Goal: Task Accomplishment & Management: Manage account settings

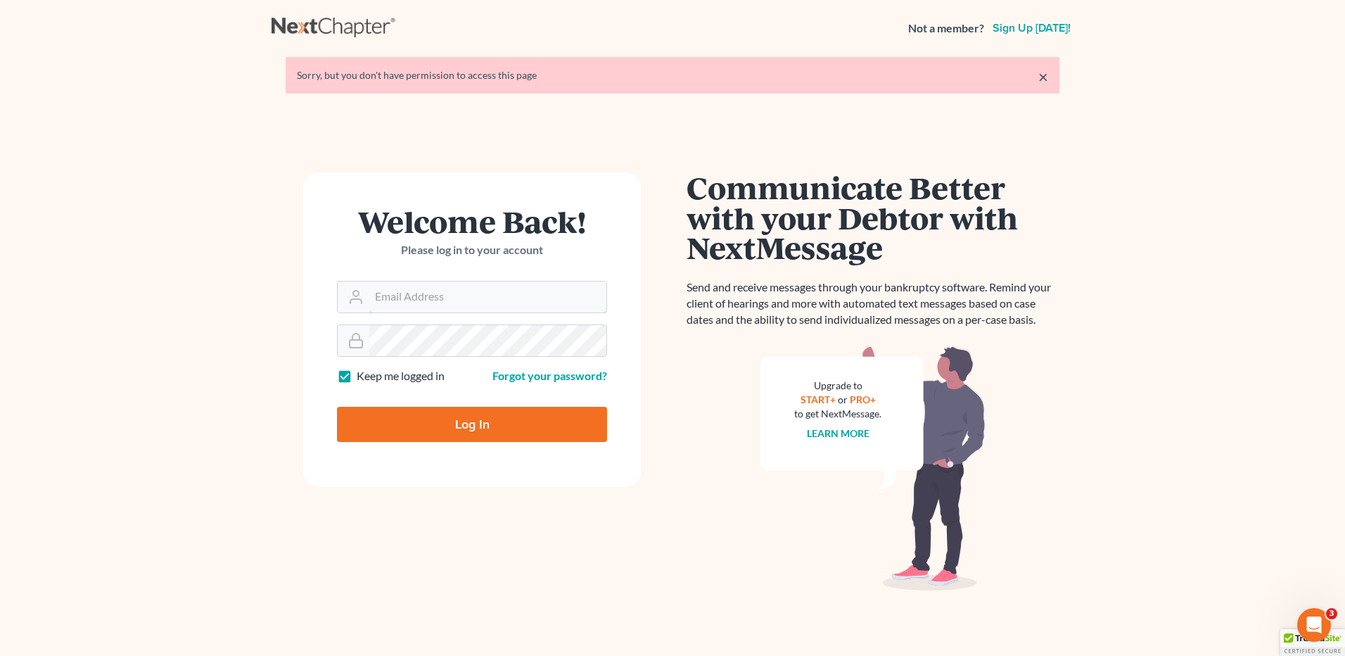
type input "[EMAIL_ADDRESS][DOMAIN_NAME]"
click at [447, 433] on input "Log In" at bounding box center [472, 424] width 270 height 35
type input "Thinking..."
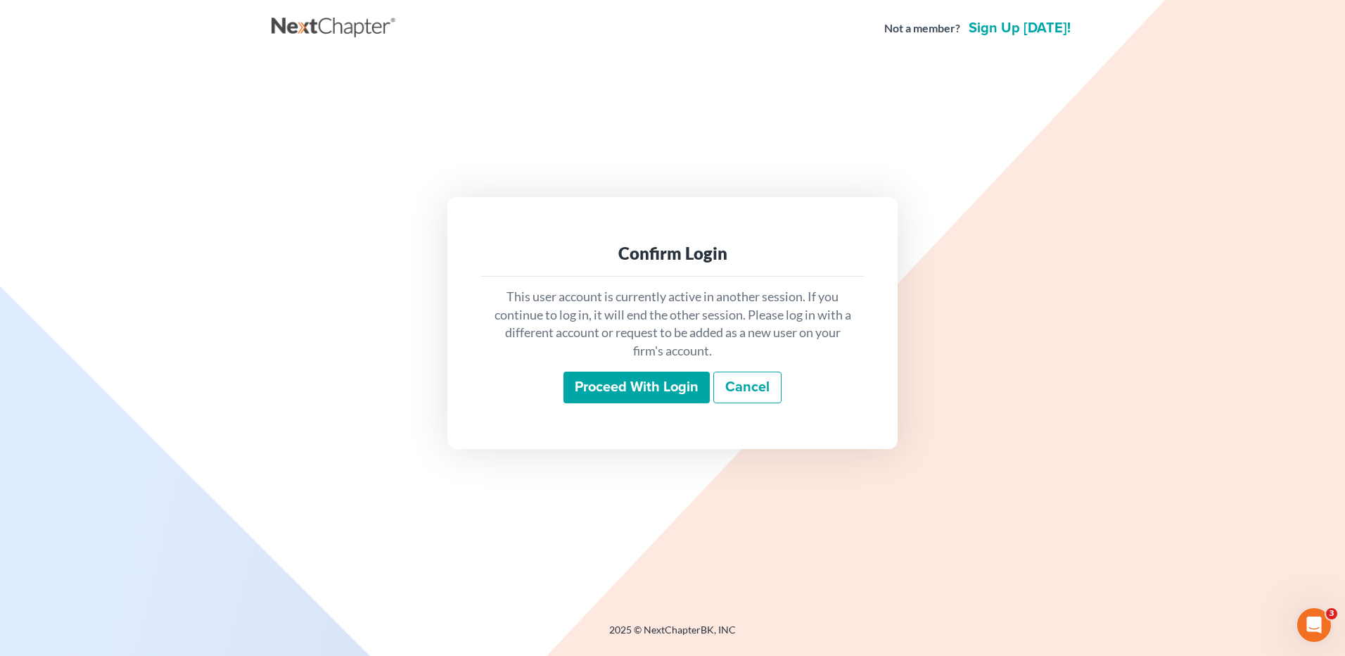
click at [641, 390] on input "Proceed with login" at bounding box center [636, 387] width 146 height 32
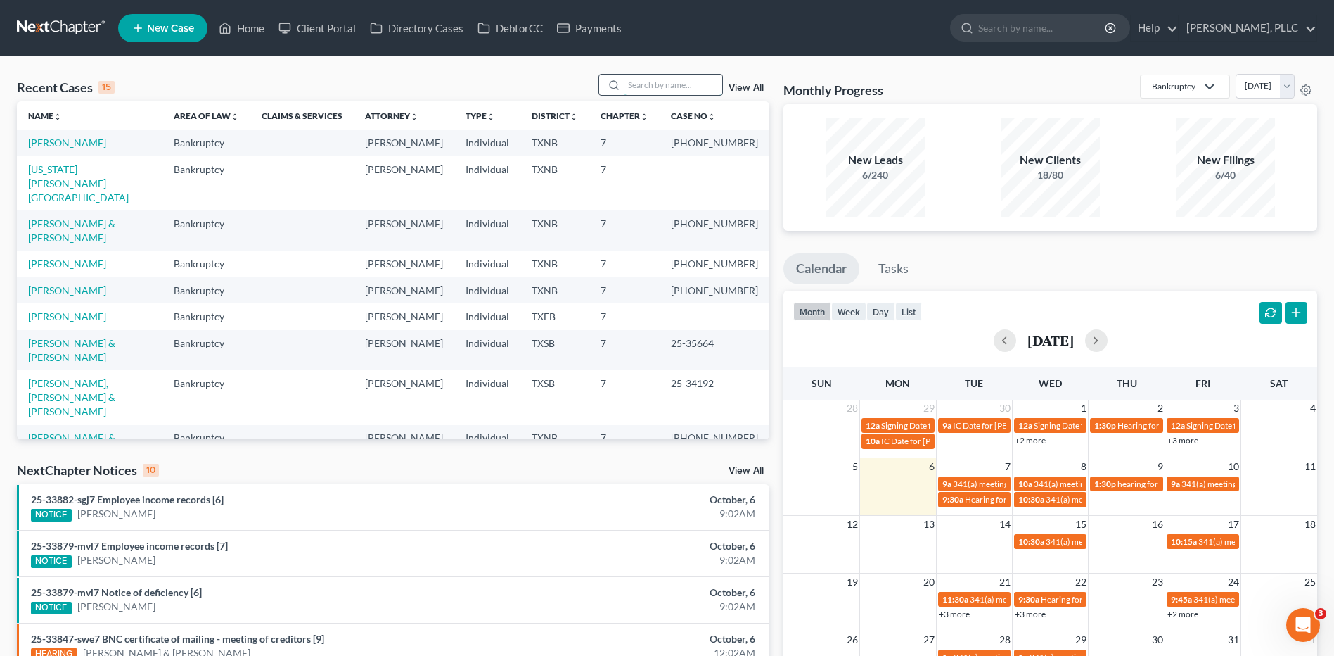
click at [648, 81] on input "search" at bounding box center [673, 85] width 98 height 20
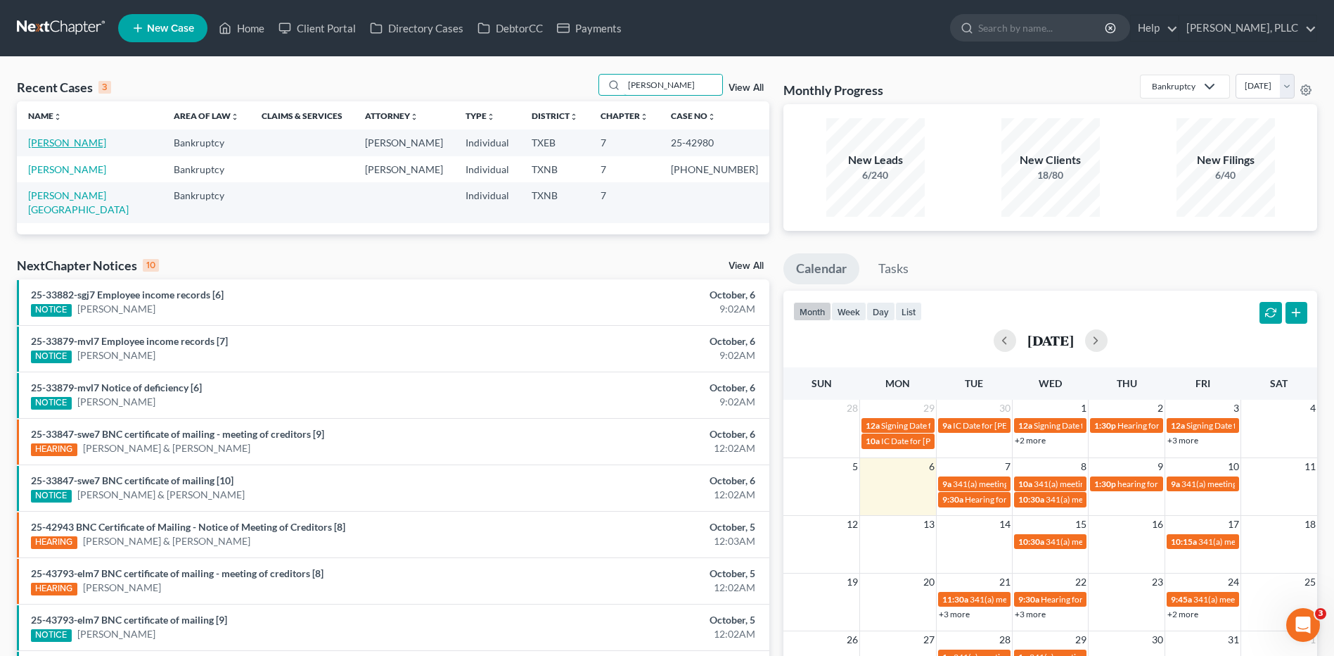
type input "[PERSON_NAME]"
click at [59, 146] on link "[PERSON_NAME]" at bounding box center [67, 142] width 78 height 12
select select "4"
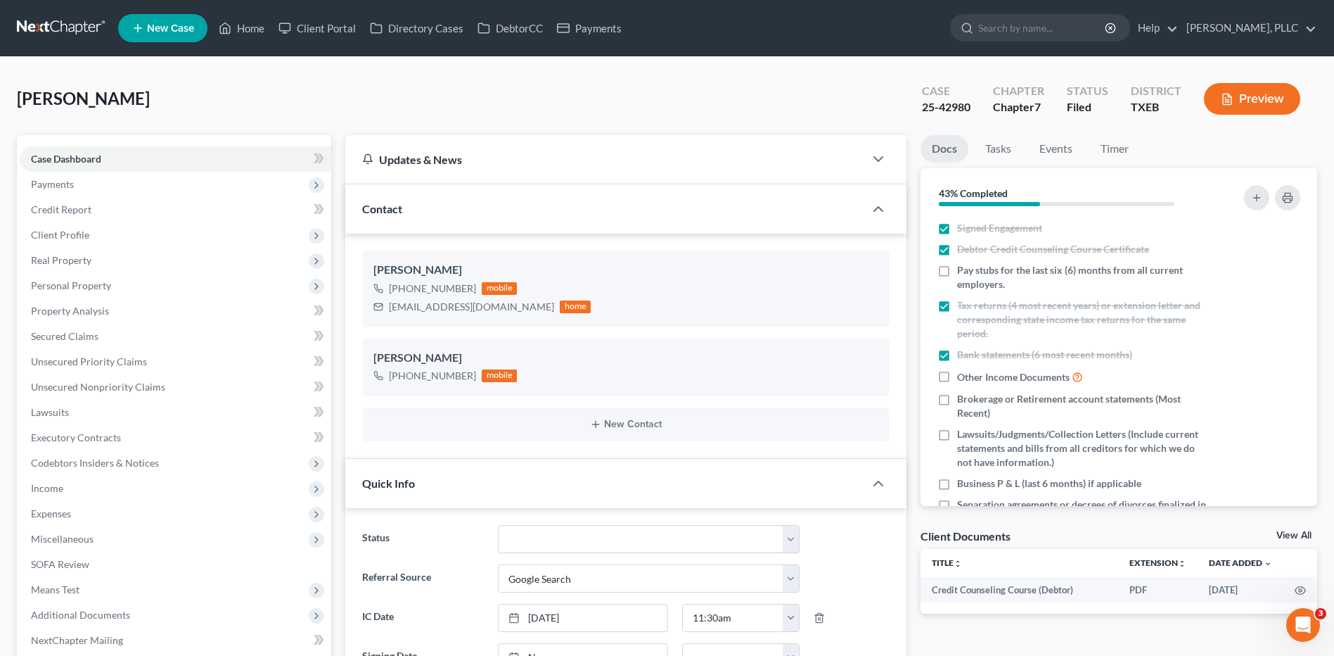
scroll to position [931, 0]
drag, startPoint x: 389, startPoint y: 307, endPoint x: 526, endPoint y: 300, distance: 137.3
click at [526, 300] on div "[EMAIL_ADDRESS][DOMAIN_NAME] home" at bounding box center [481, 307] width 217 height 18
copy div "[EMAIL_ADDRESS][DOMAIN_NAME]"
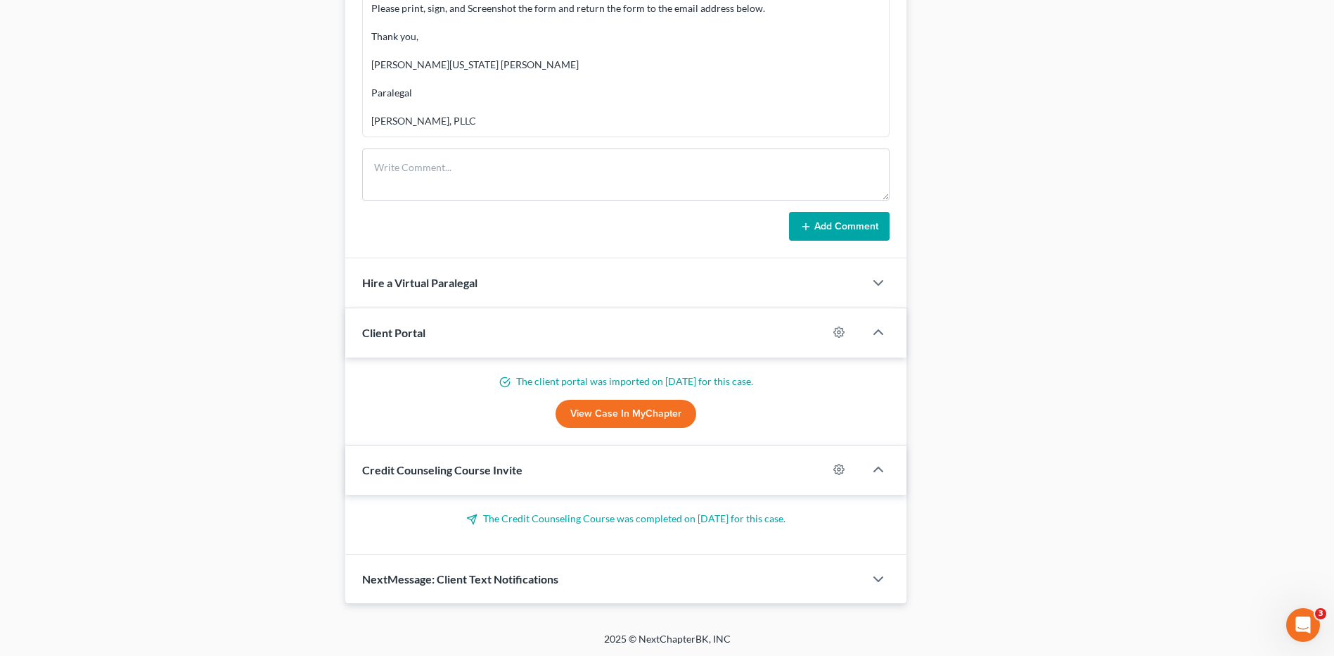
scroll to position [855, 0]
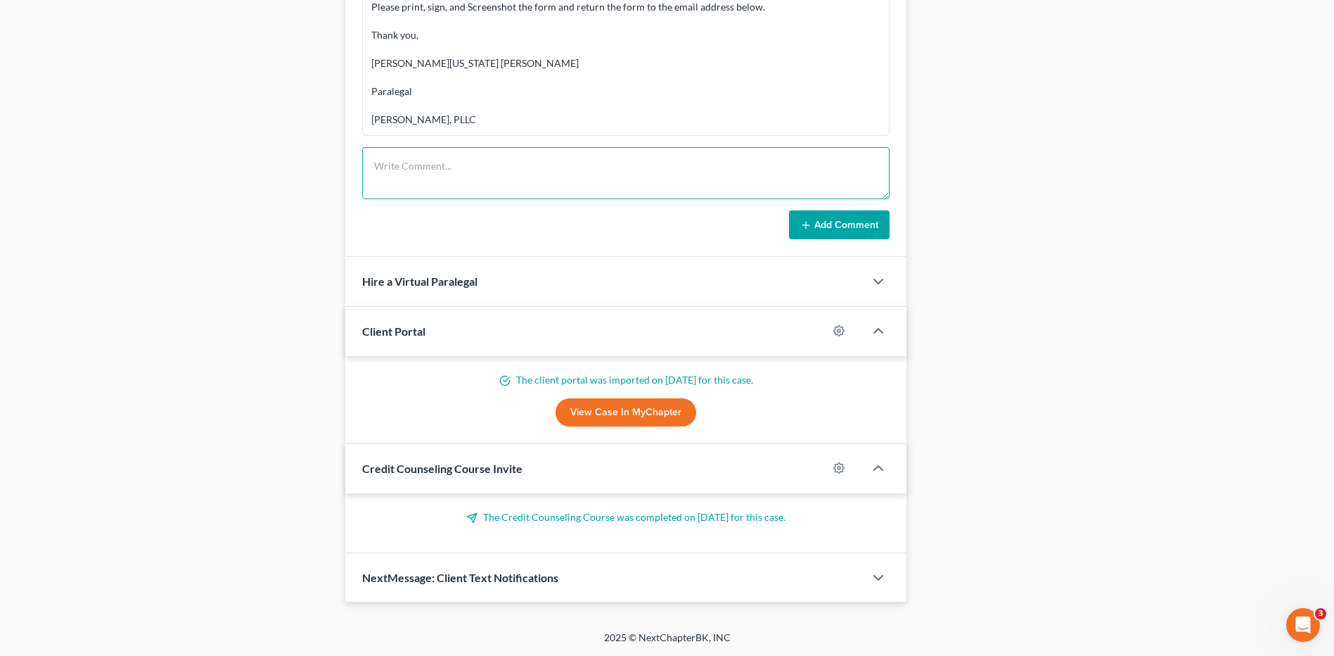
click at [388, 165] on textarea at bounding box center [625, 173] width 527 height 52
type textarea "Send to client email Doc1 Petition Schedules."
click at [840, 229] on button "Add Comment" at bounding box center [839, 225] width 101 height 30
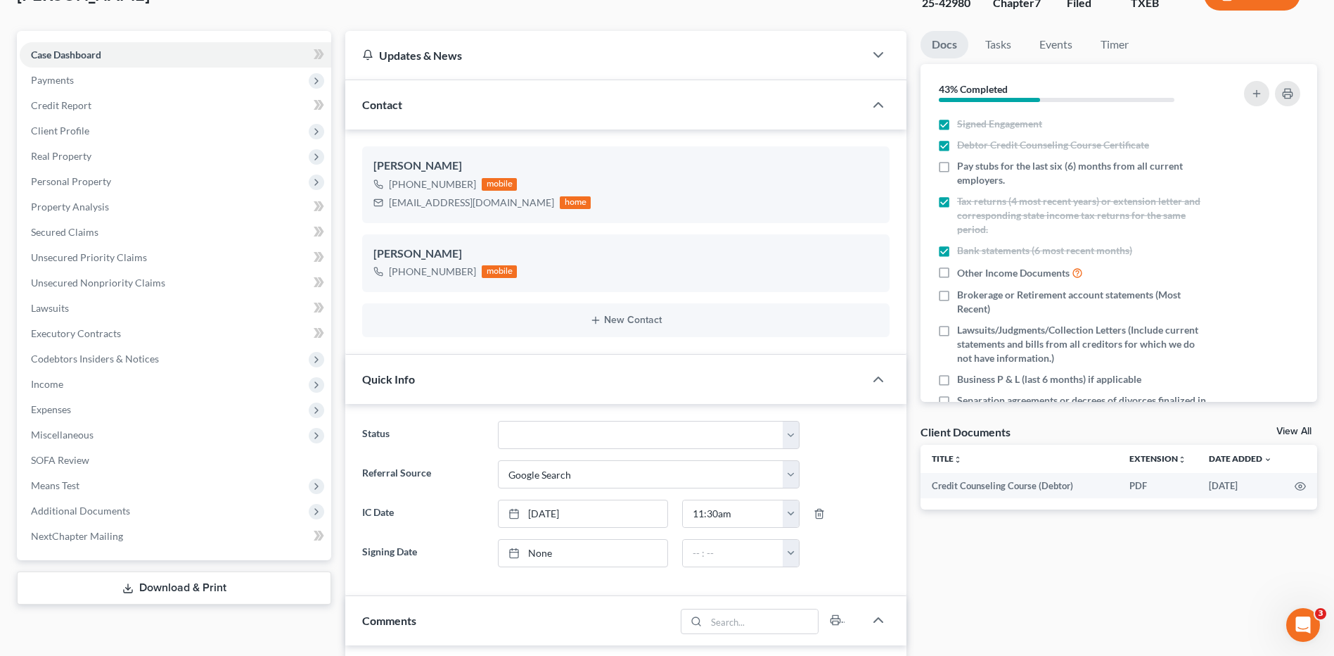
scroll to position [70, 0]
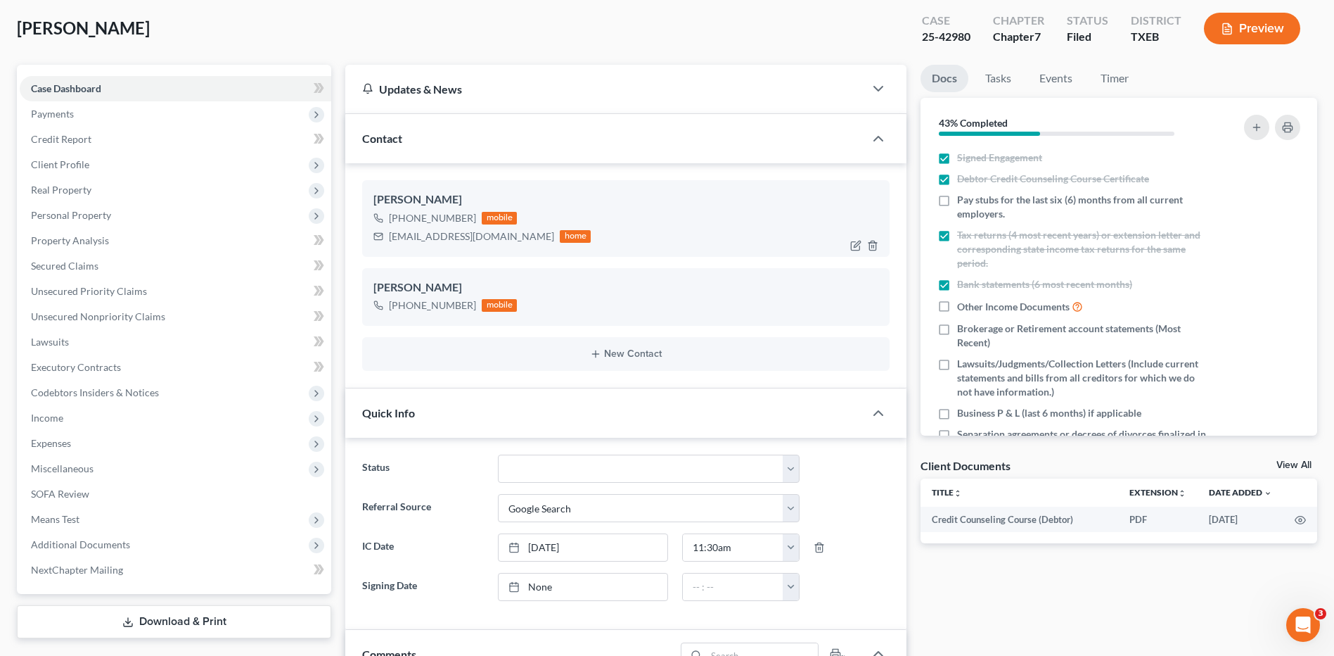
drag, startPoint x: 388, startPoint y: 237, endPoint x: 525, endPoint y: 248, distance: 137.6
click at [525, 248] on div "[PERSON_NAME] [PHONE_NUMBER] mobile [EMAIL_ADDRESS][DOMAIN_NAME] home" at bounding box center [625, 218] width 527 height 76
copy div "[EMAIL_ADDRESS][DOMAIN_NAME]"
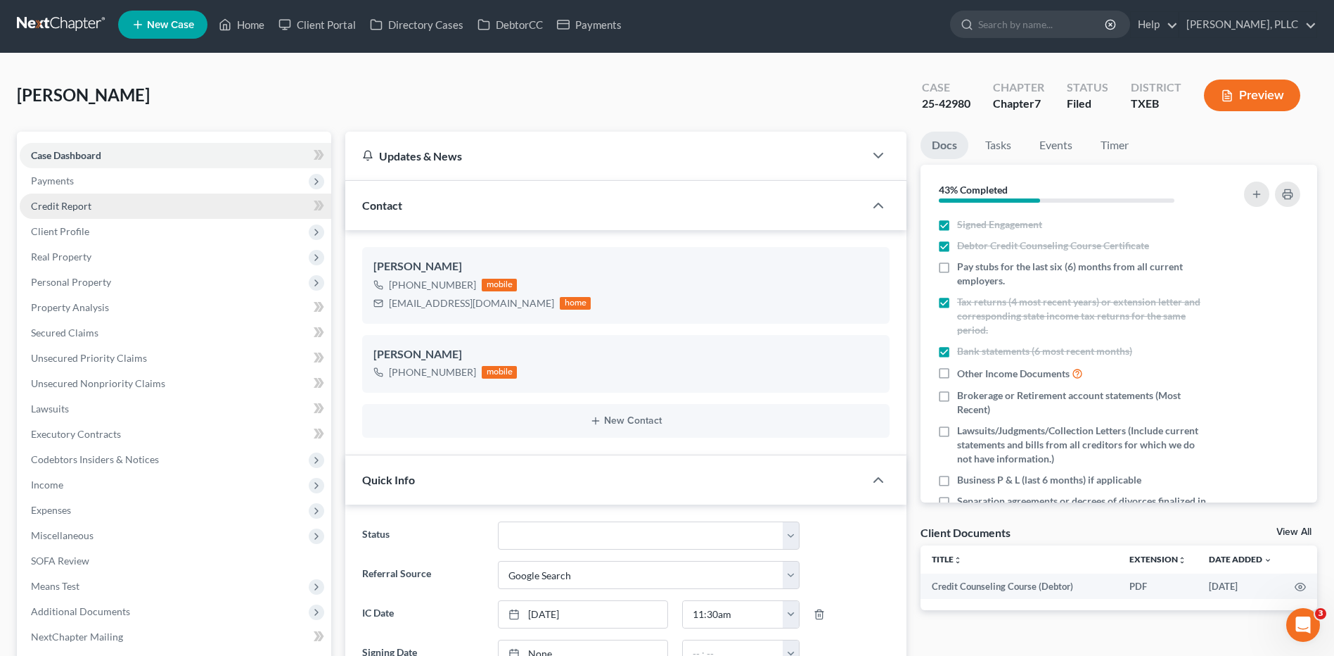
scroll to position [0, 0]
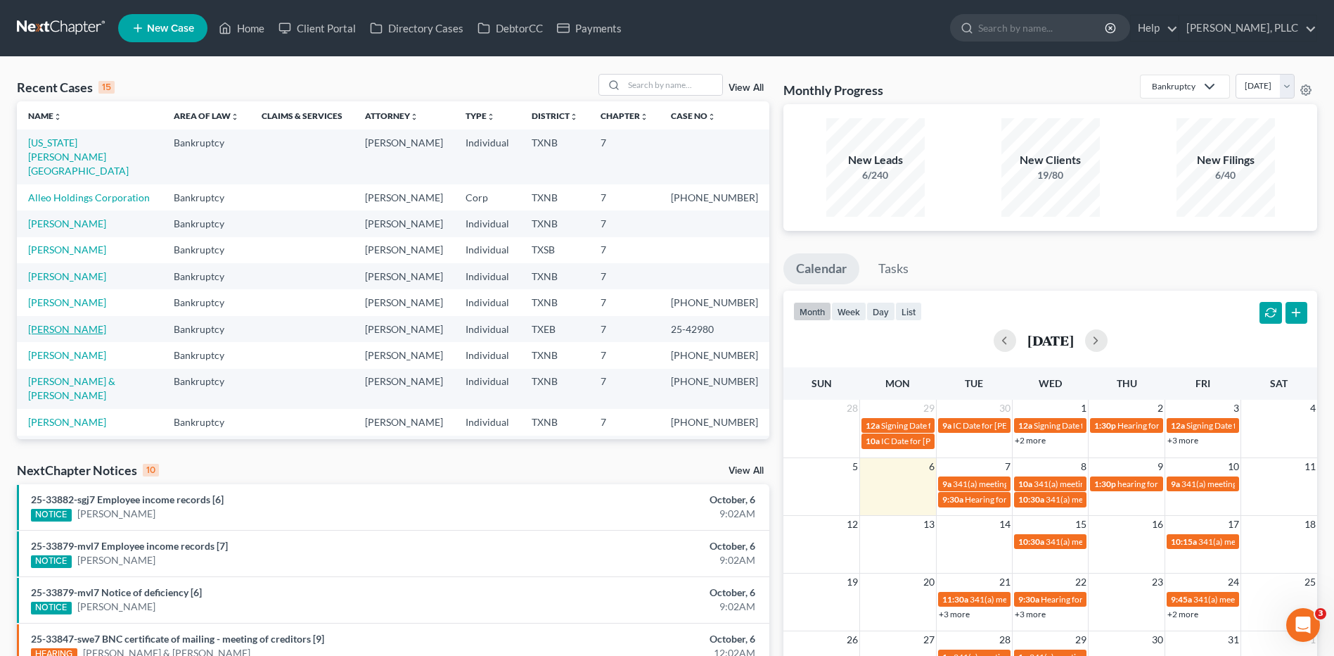
click at [50, 326] on link "Mata, Raquel" at bounding box center [67, 329] width 78 height 12
select select "4"
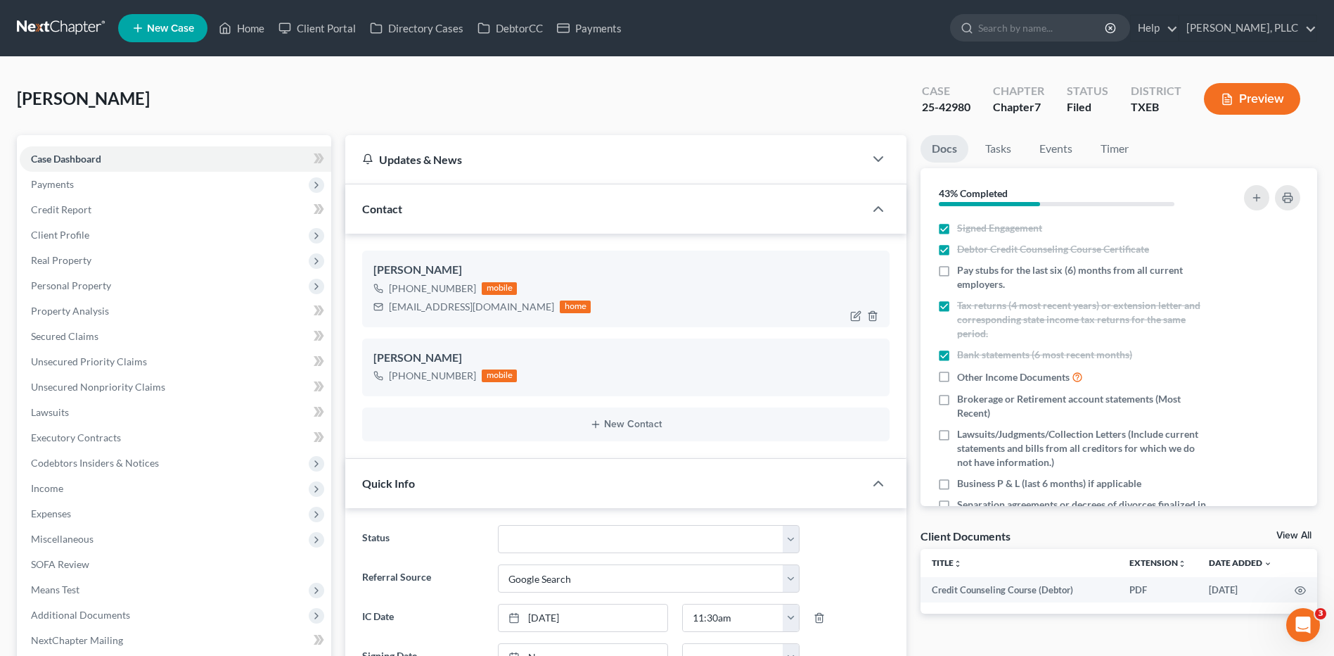
scroll to position [983, 0]
drag, startPoint x: 525, startPoint y: 306, endPoint x: 389, endPoint y: 316, distance: 136.9
click at [389, 316] on div "Vivian Mata +1 (940) 443-8595 mobile corujorojasvivian@outlook.com home" at bounding box center [625, 288] width 527 height 76
copy div "corujorojasvivian@outlook.com"
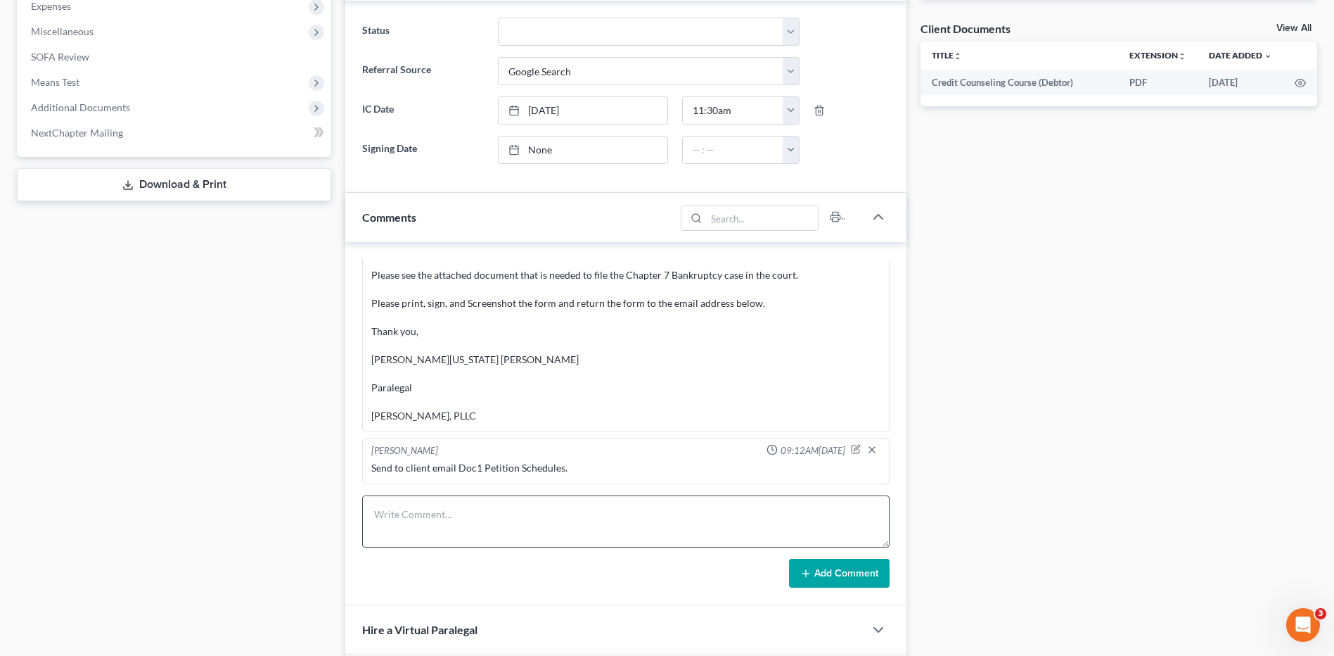
scroll to position [633, 0]
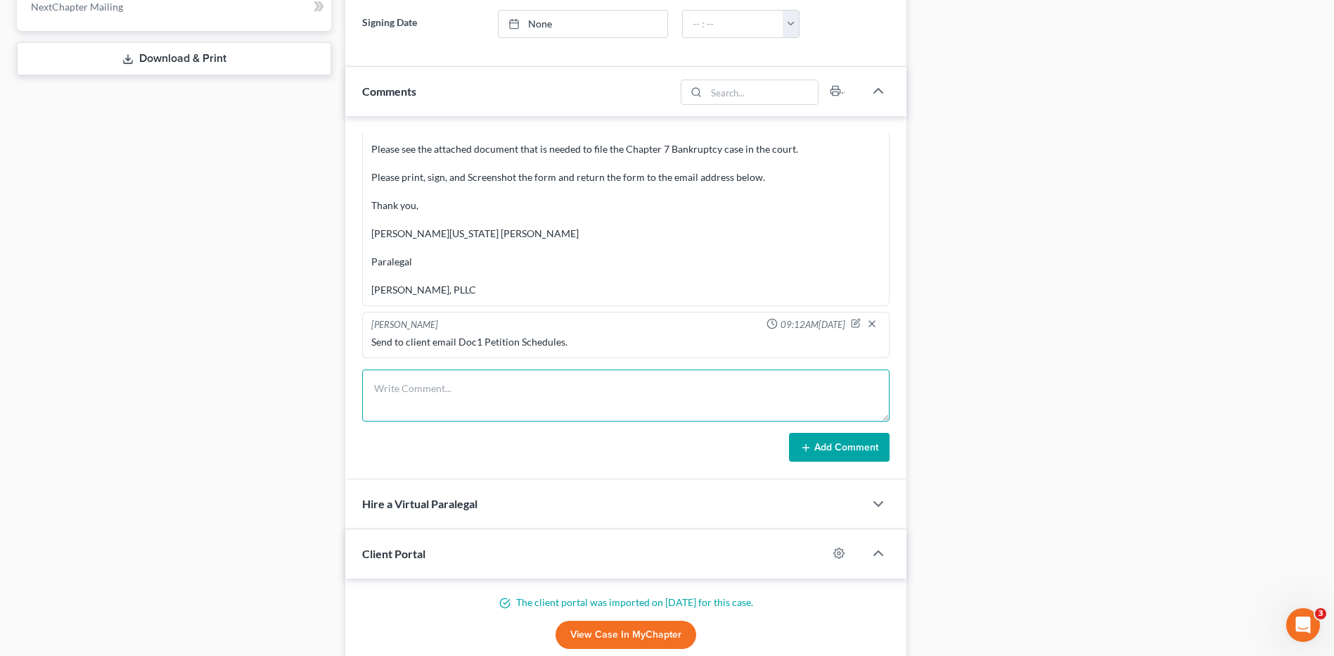
click at [459, 408] on textarea at bounding box center [625, 395] width 527 height 52
type textarea "341 Notice zoom meeting to client."
click at [842, 447] on button "Add Comment" at bounding box center [839, 448] width 101 height 30
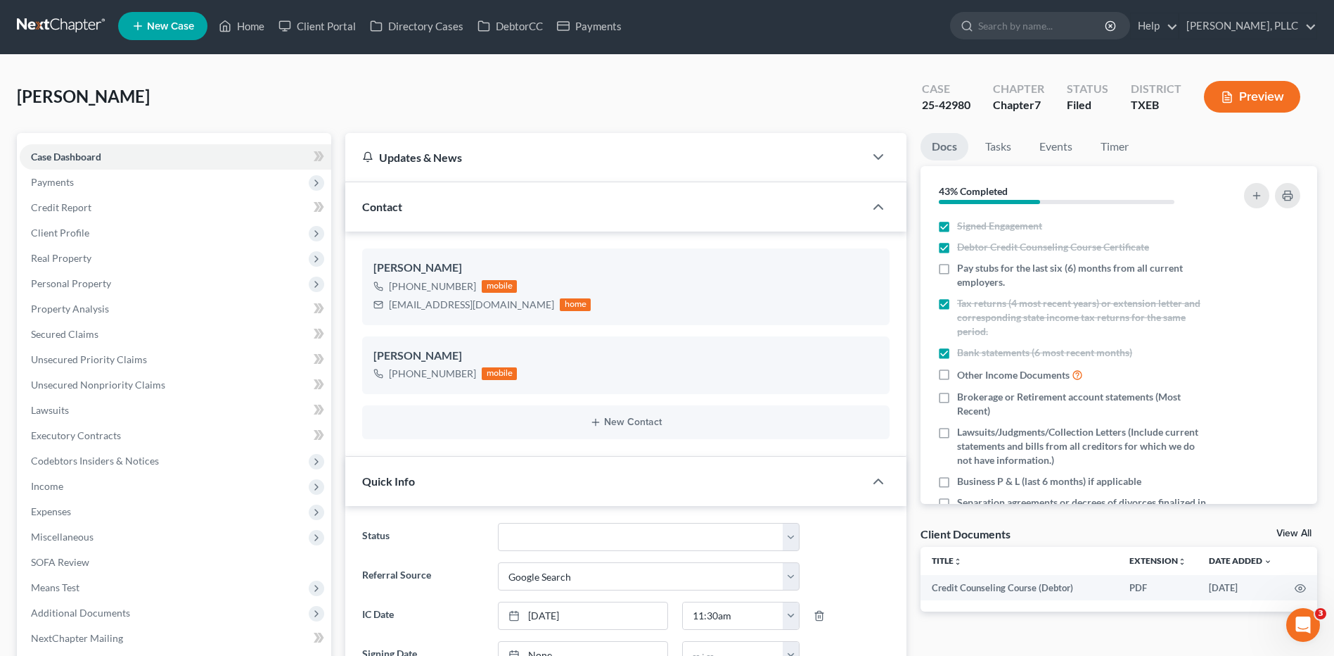
scroll to position [0, 0]
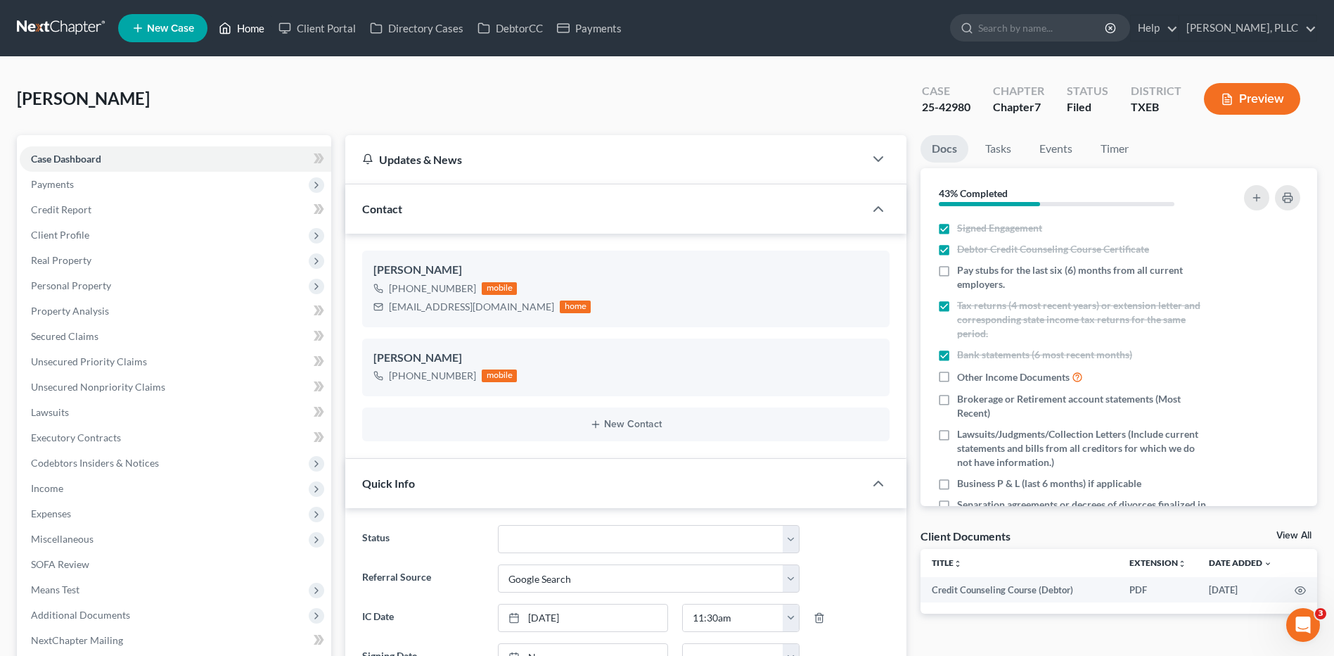
click at [246, 22] on link "Home" at bounding box center [242, 27] width 60 height 25
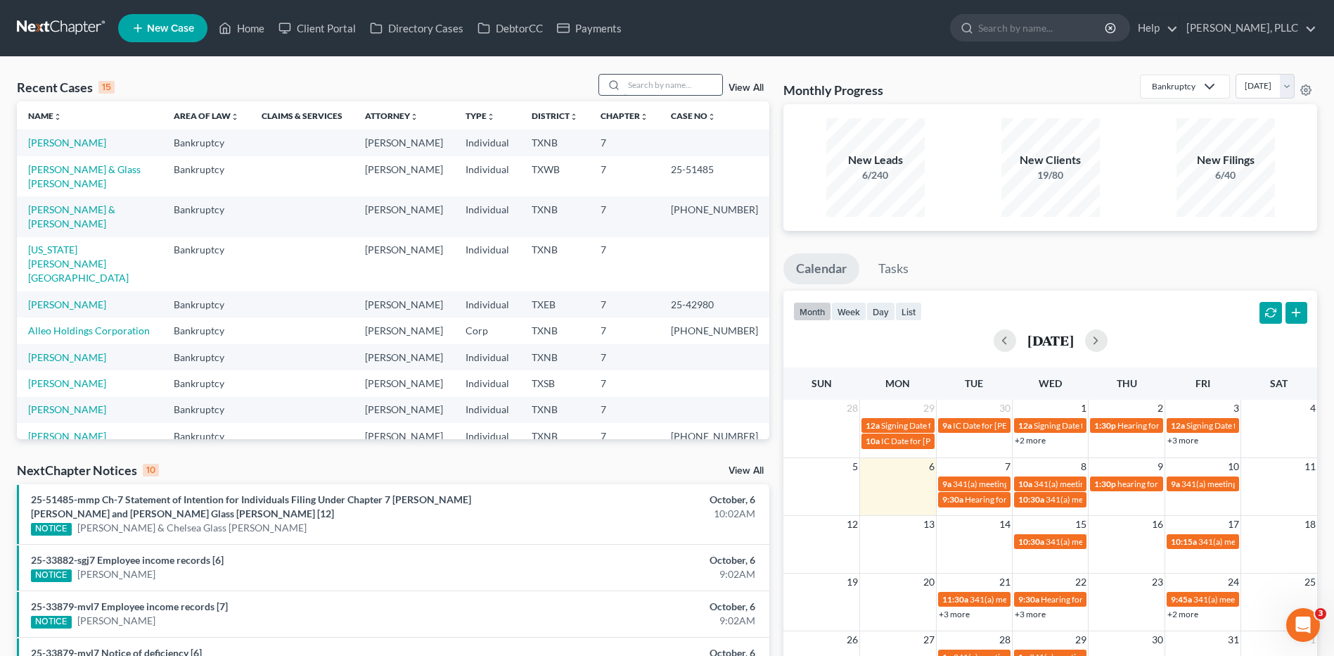
click at [678, 89] on input "search" at bounding box center [673, 85] width 98 height 20
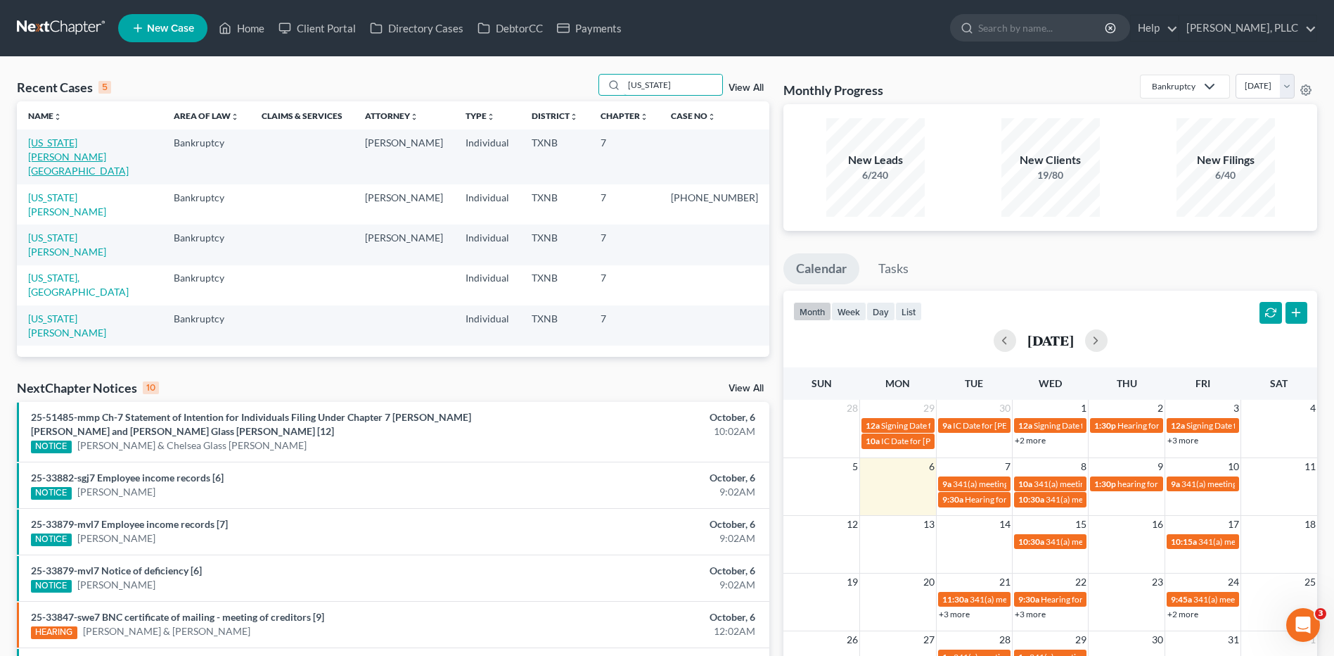
type input "washington"
click at [101, 139] on link "[US_STATE][PERSON_NAME][GEOGRAPHIC_DATA]" at bounding box center [78, 156] width 101 height 40
click at [101, 140] on link "[US_STATE][PERSON_NAME][GEOGRAPHIC_DATA]" at bounding box center [78, 156] width 101 height 40
select select "6"
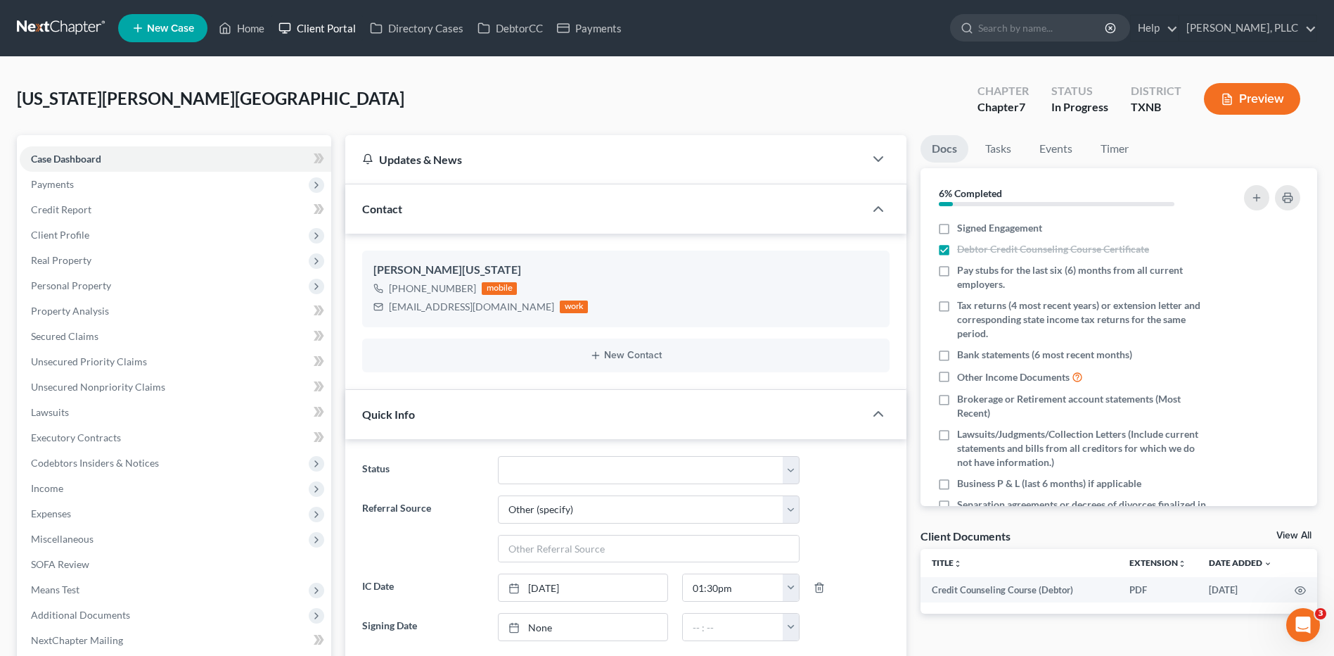
click at [330, 27] on link "Client Portal" at bounding box center [316, 27] width 91 height 25
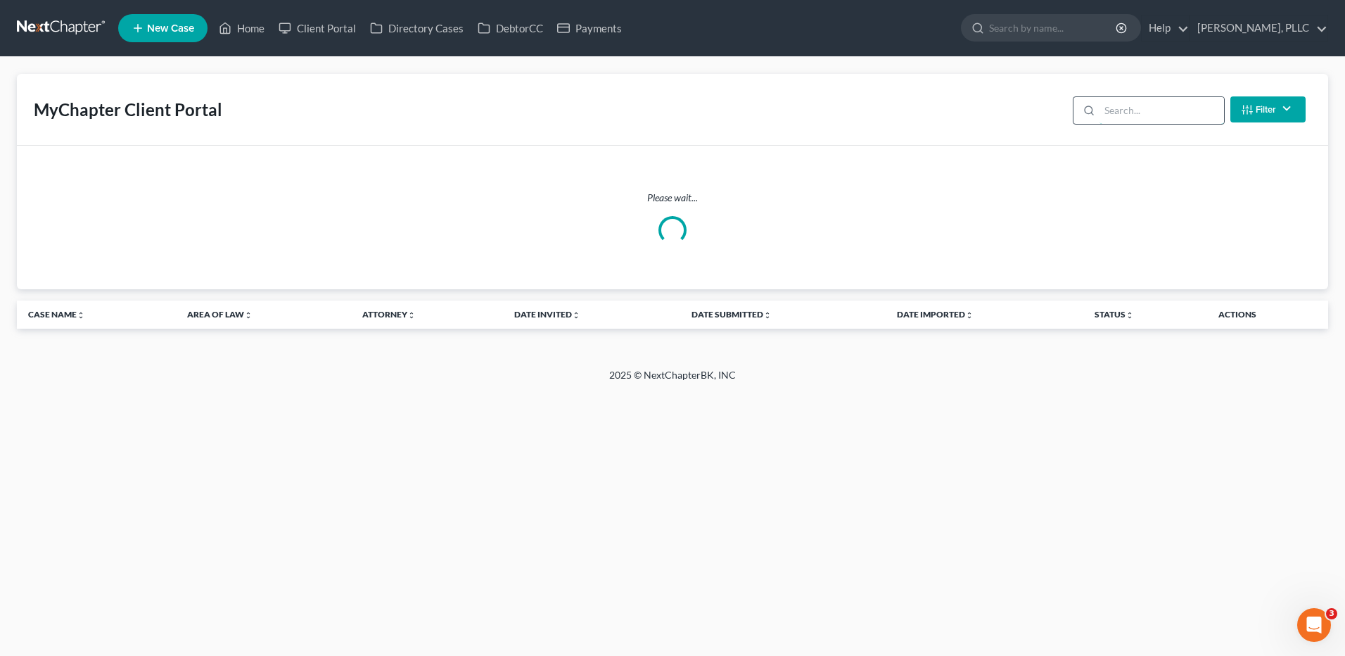
click at [1153, 109] on input "search" at bounding box center [1161, 110] width 124 height 27
type input "washington"
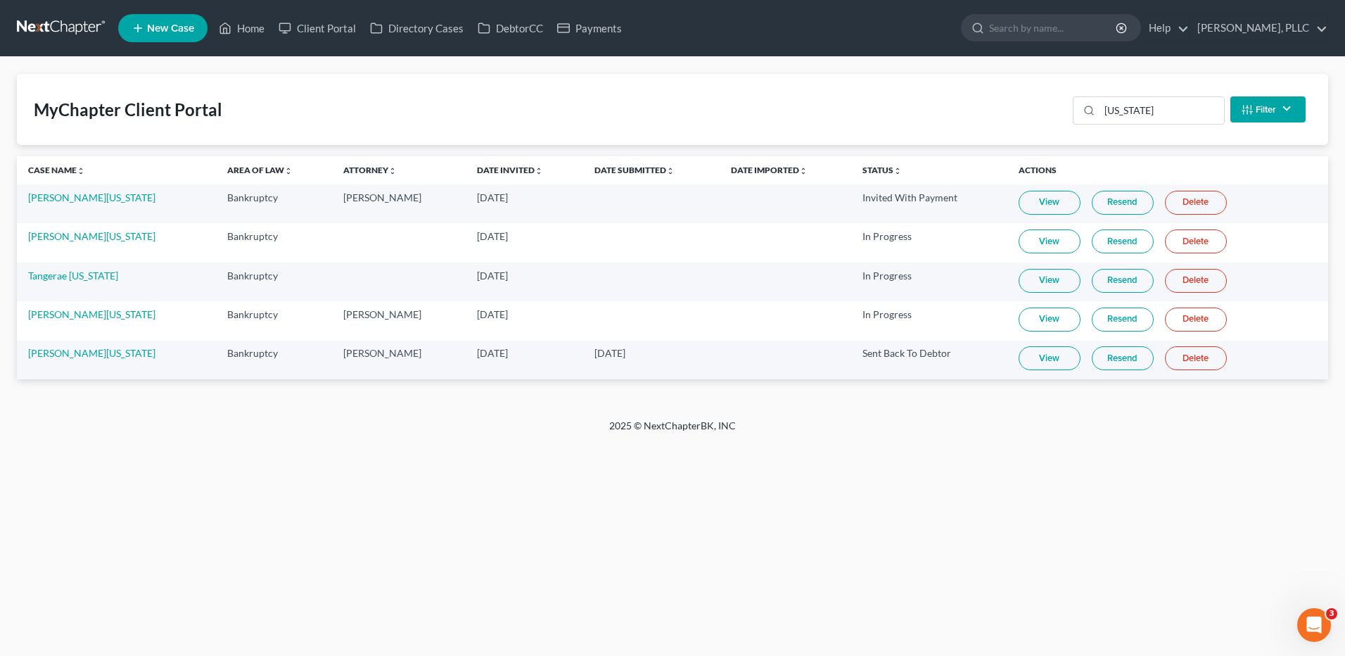
click at [1042, 363] on link "View" at bounding box center [1049, 358] width 62 height 24
click at [1038, 357] on link "View" at bounding box center [1049, 358] width 62 height 24
click at [52, 354] on link "Kendra Washington" at bounding box center [91, 353] width 127 height 12
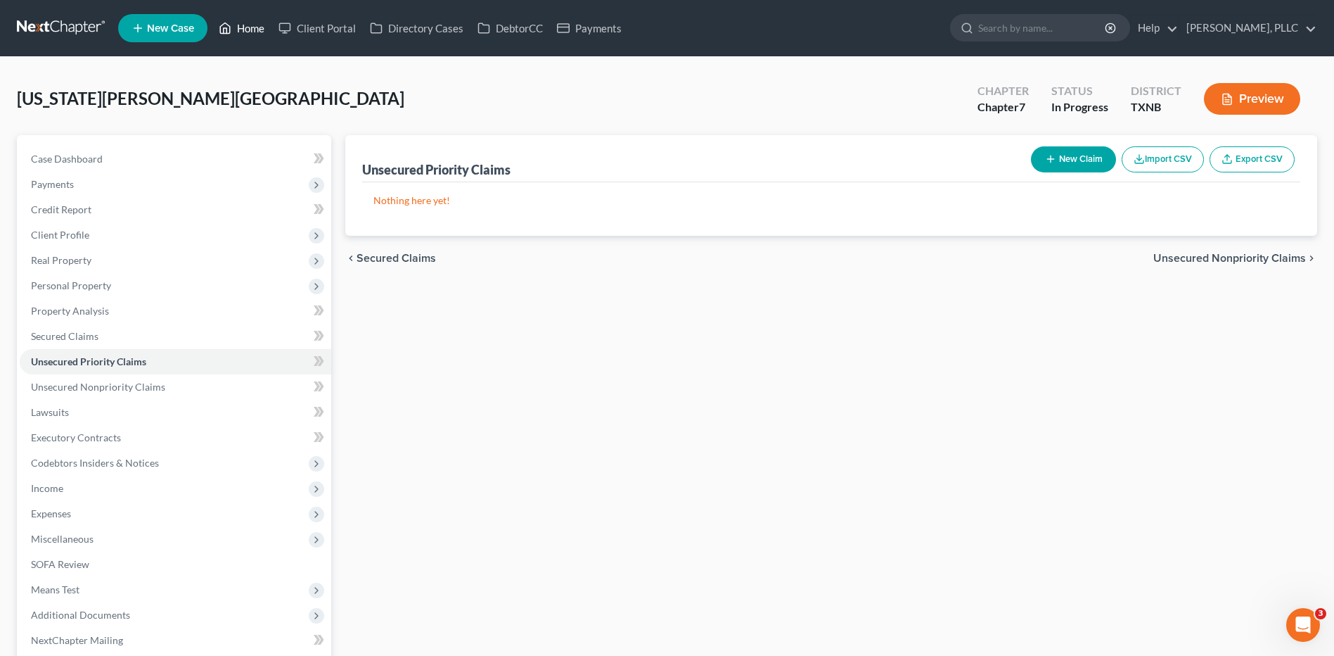
click at [242, 30] on link "Home" at bounding box center [242, 27] width 60 height 25
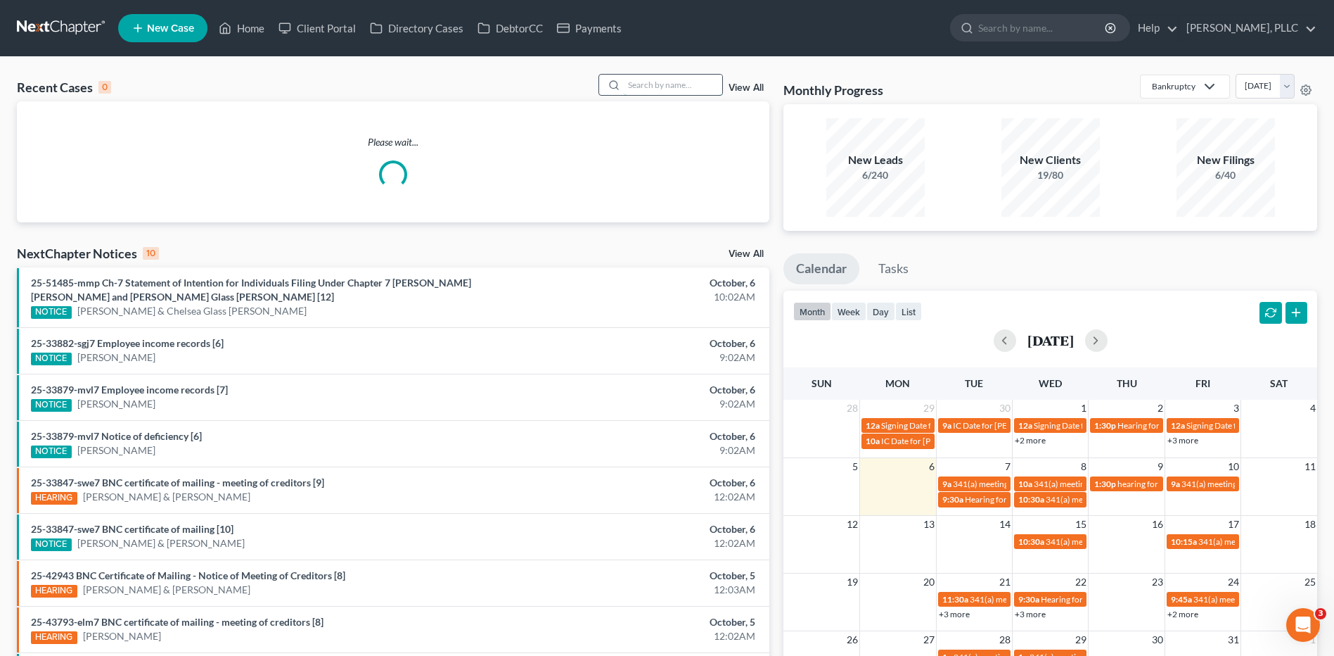
click at [641, 84] on input "search" at bounding box center [673, 85] width 98 height 20
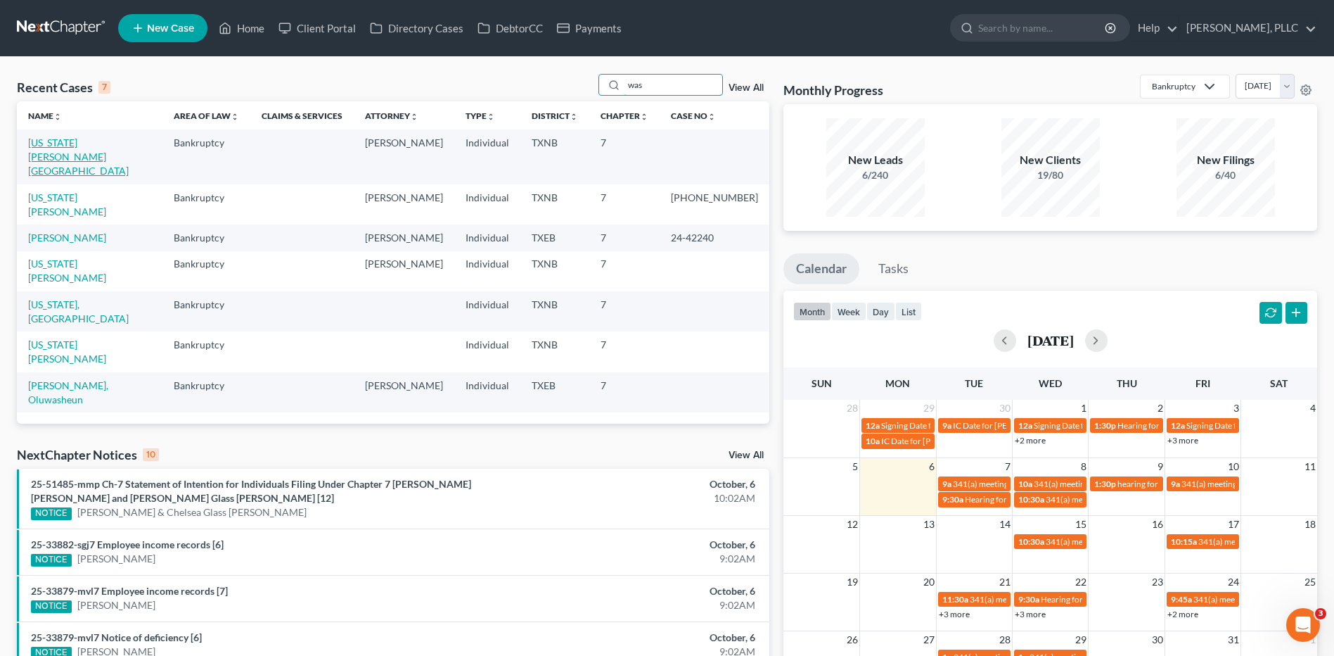
type input "was"
click at [90, 144] on link "[US_STATE][PERSON_NAME][GEOGRAPHIC_DATA]" at bounding box center [78, 156] width 101 height 40
select select "6"
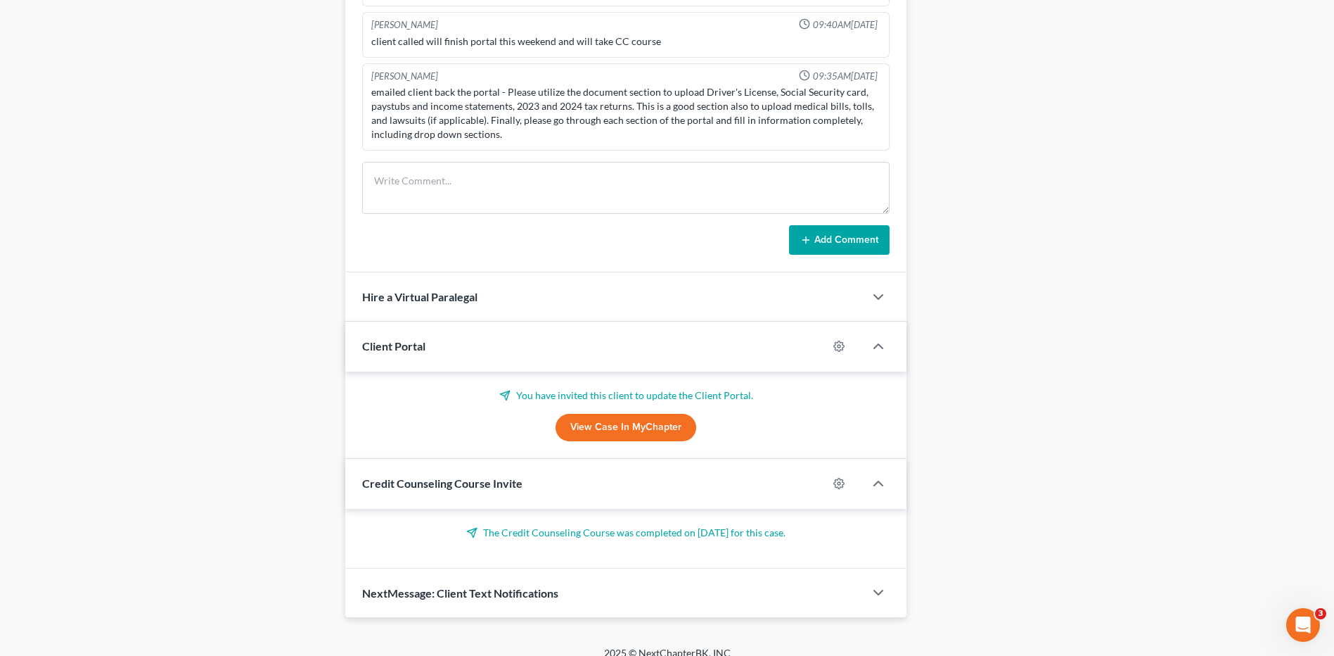
scroll to position [826, 0]
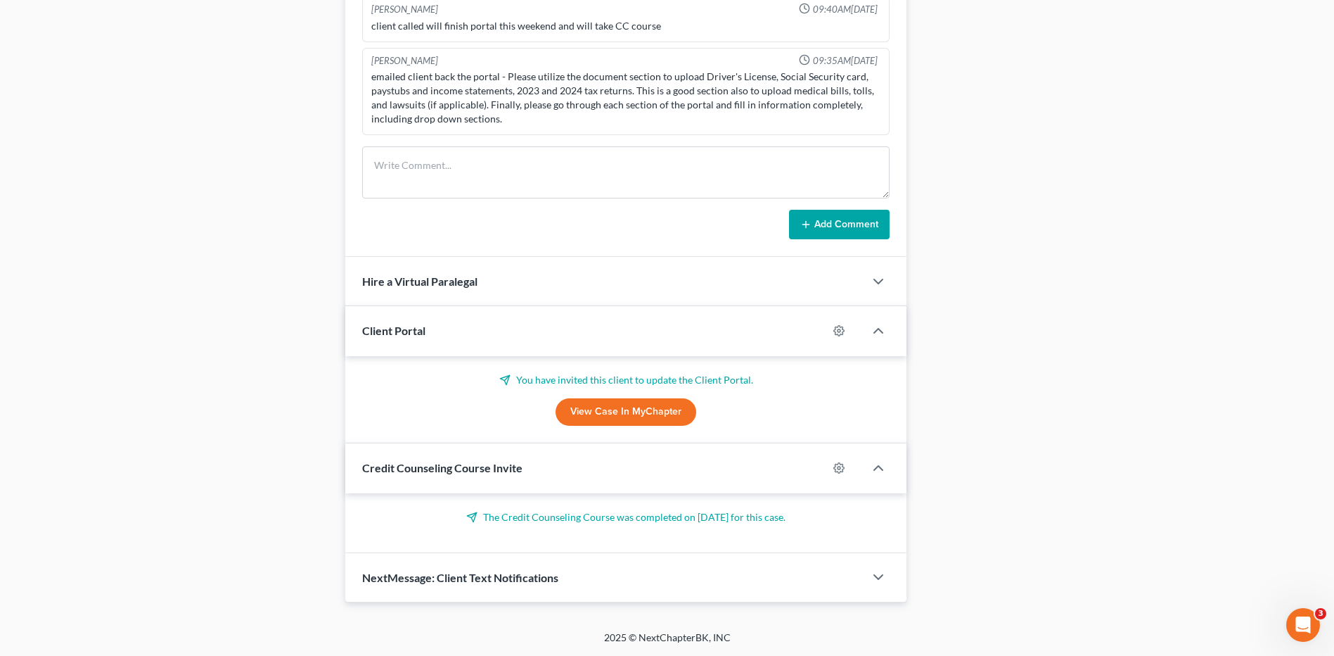
click at [617, 417] on link "View Case in MyChapter" at bounding box center [626, 412] width 141 height 28
click at [507, 378] on icon at bounding box center [504, 379] width 11 height 11
click at [875, 332] on polyline "button" at bounding box center [878, 330] width 8 height 4
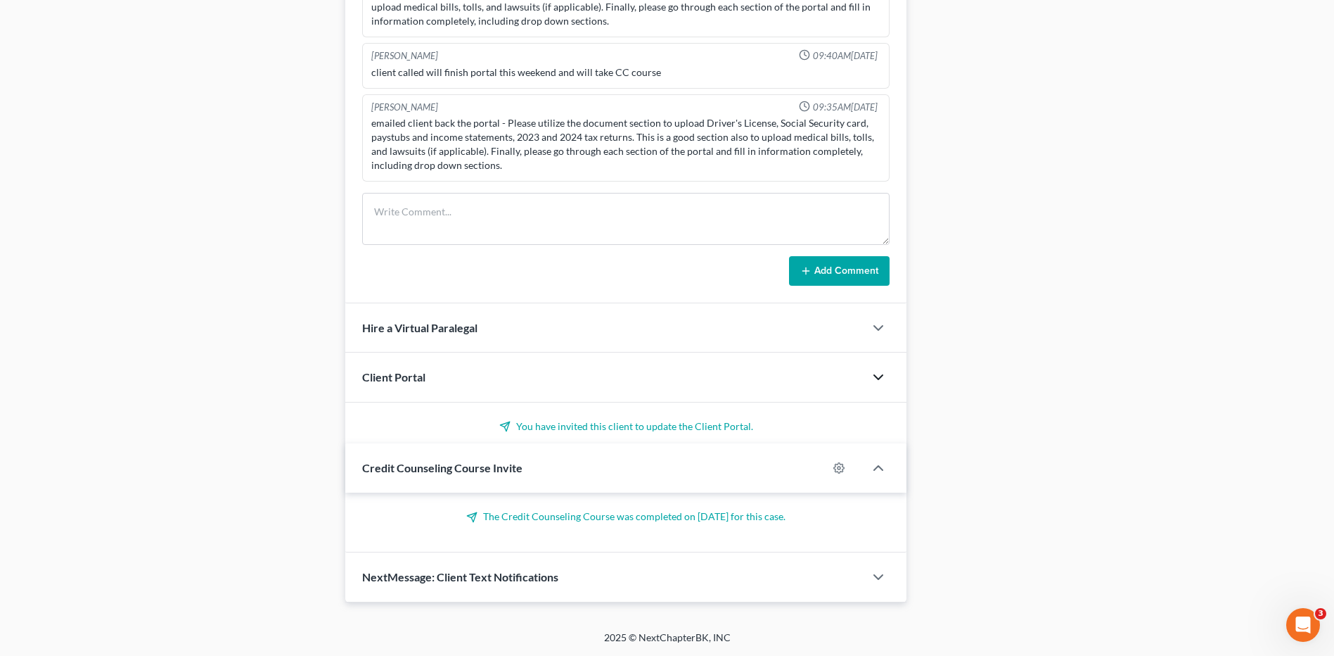
scroll to position [738, 0]
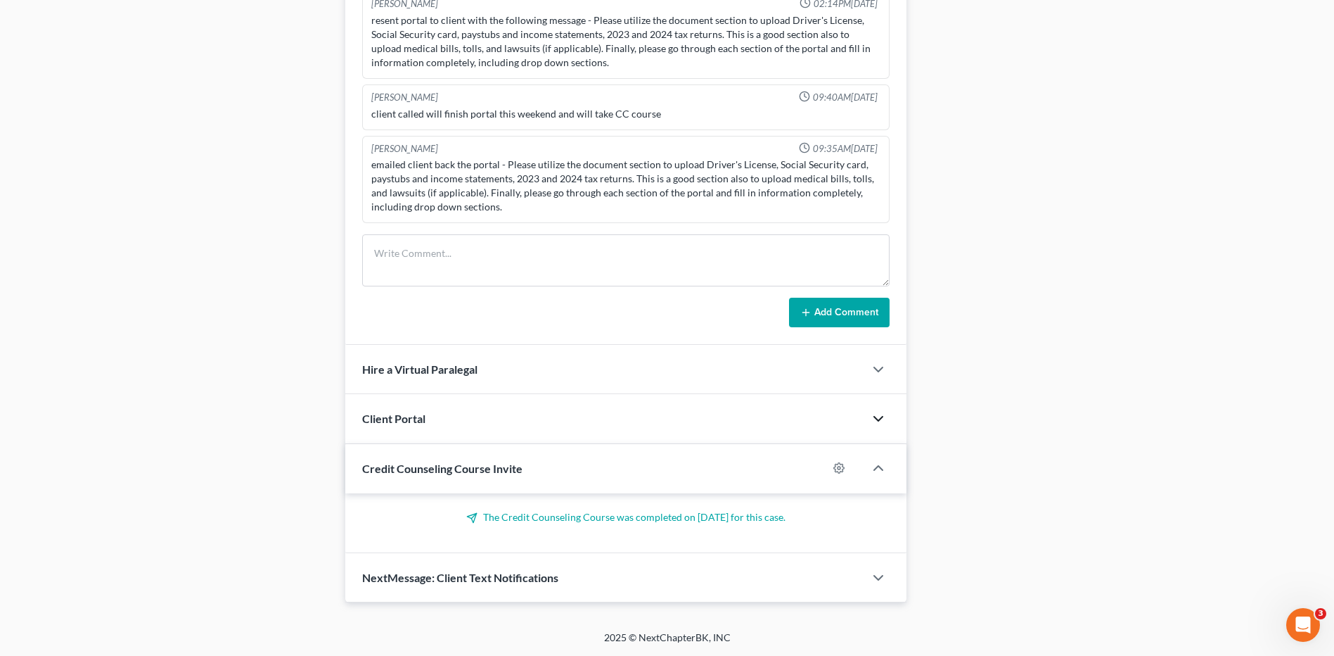
click at [882, 415] on icon "button" at bounding box center [878, 418] width 17 height 17
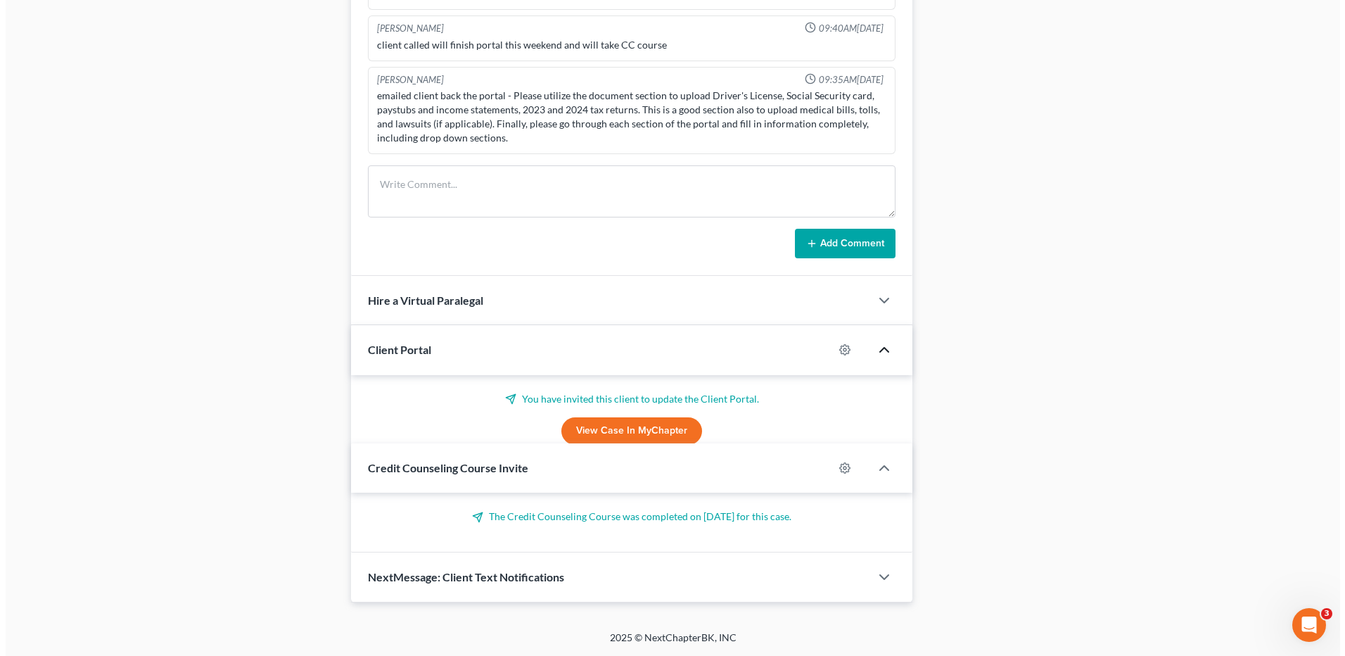
scroll to position [826, 0]
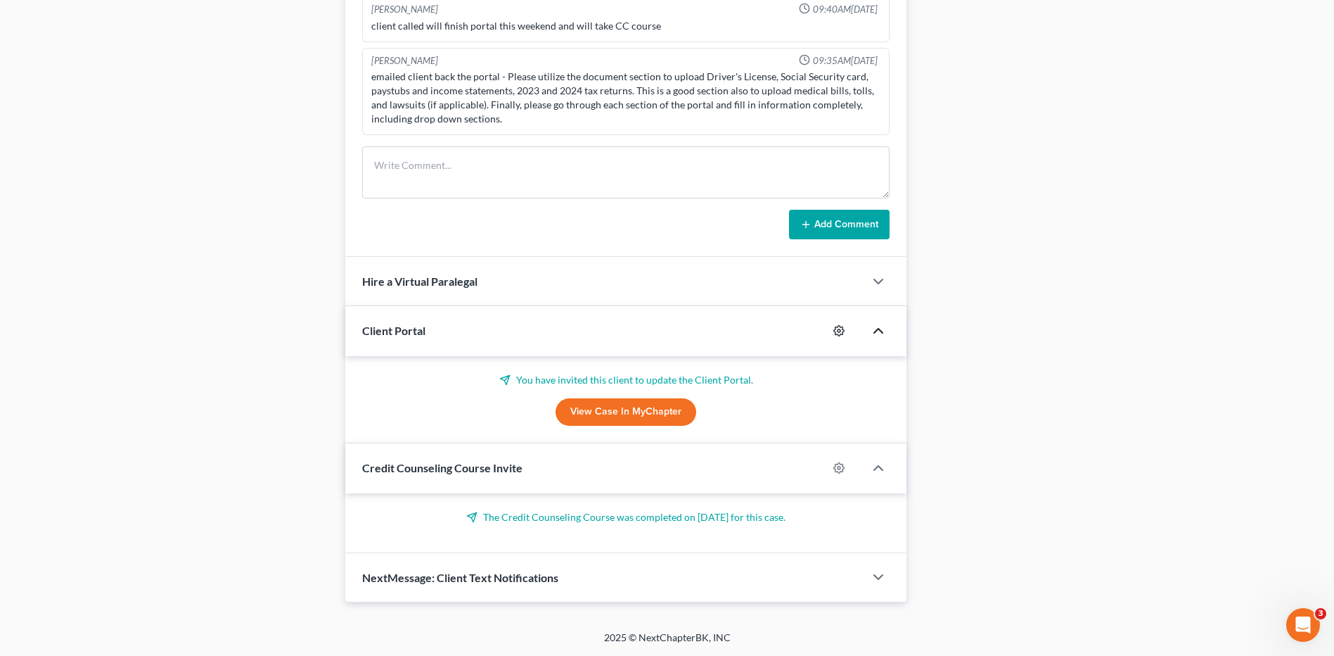
click at [840, 333] on icon "button" at bounding box center [838, 330] width 11 height 11
select select "0"
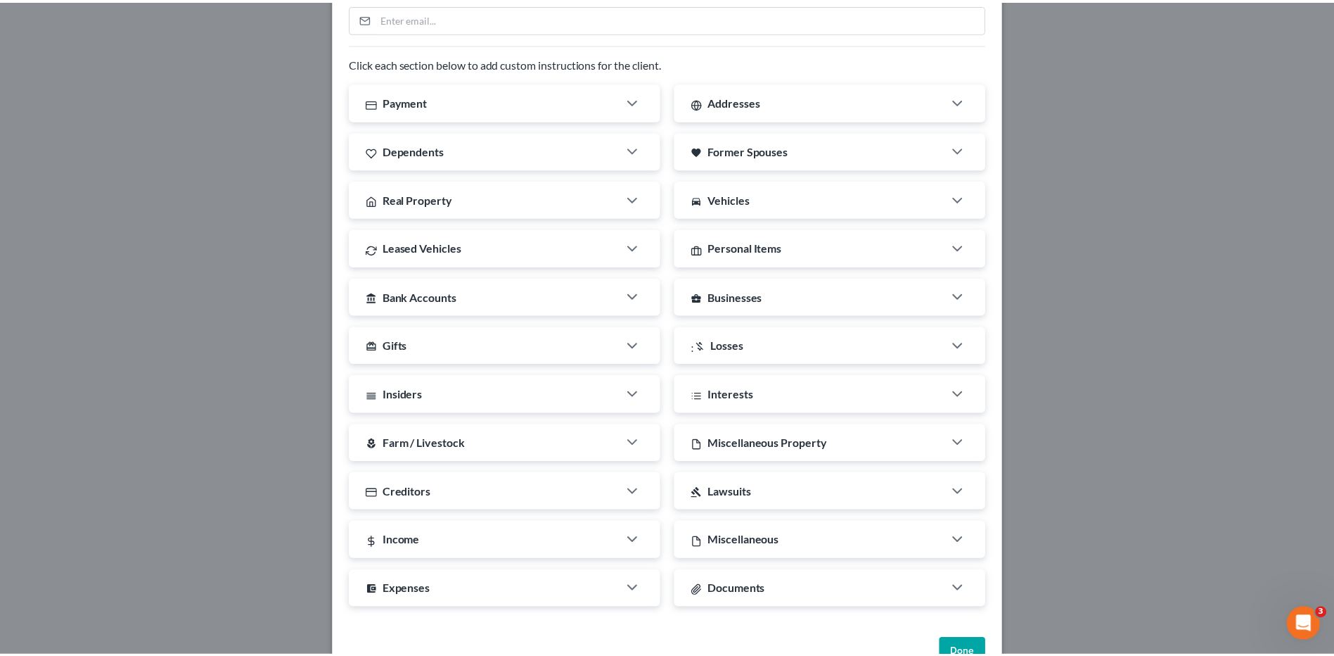
scroll to position [212, 0]
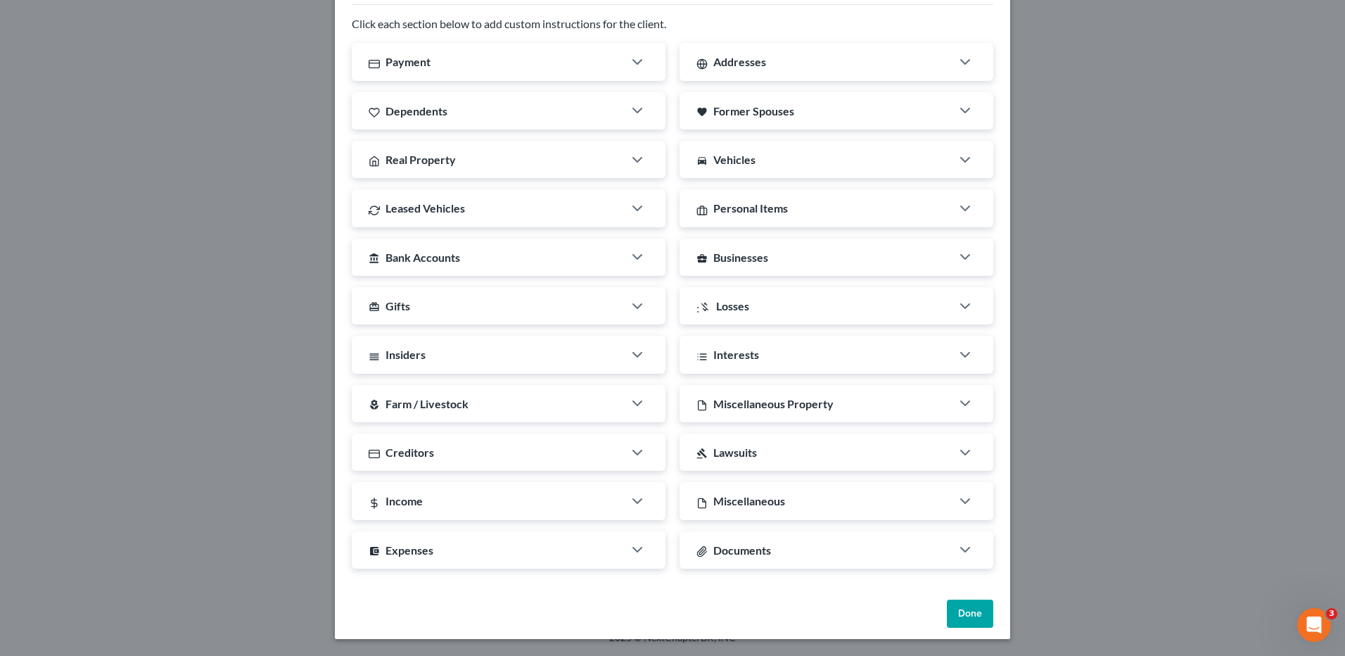
click at [970, 620] on button "Done" at bounding box center [970, 613] width 46 height 28
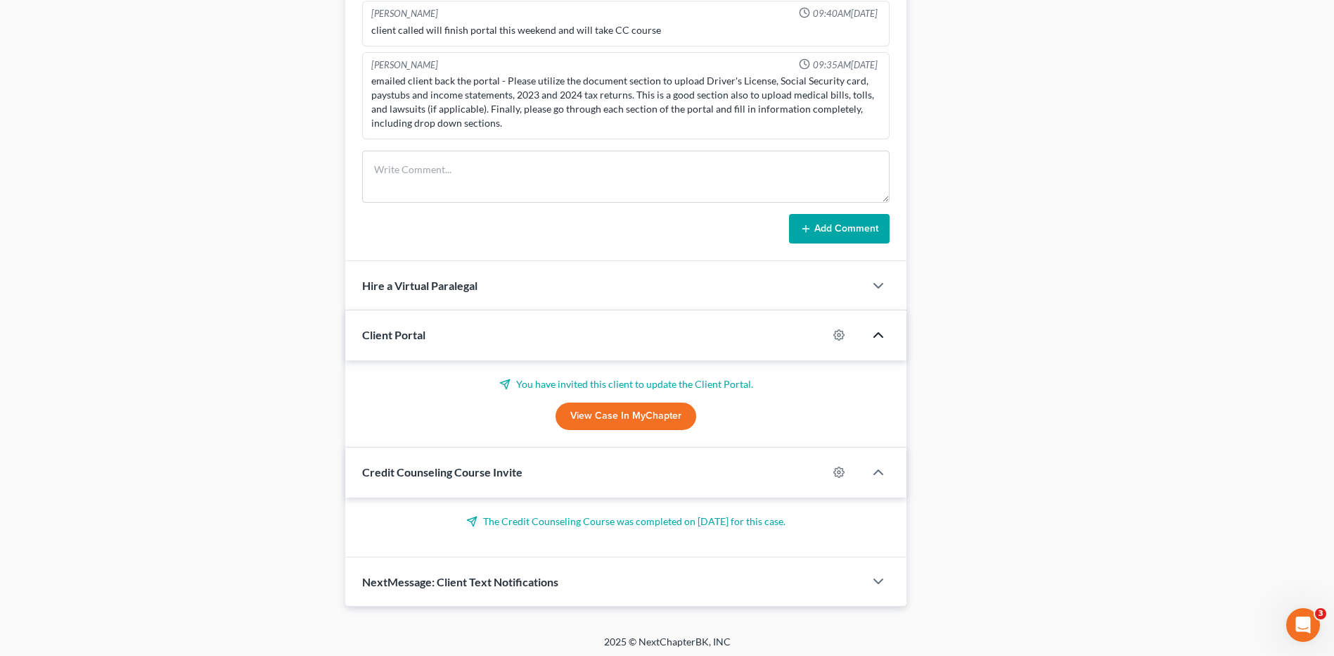
scroll to position [685, 0]
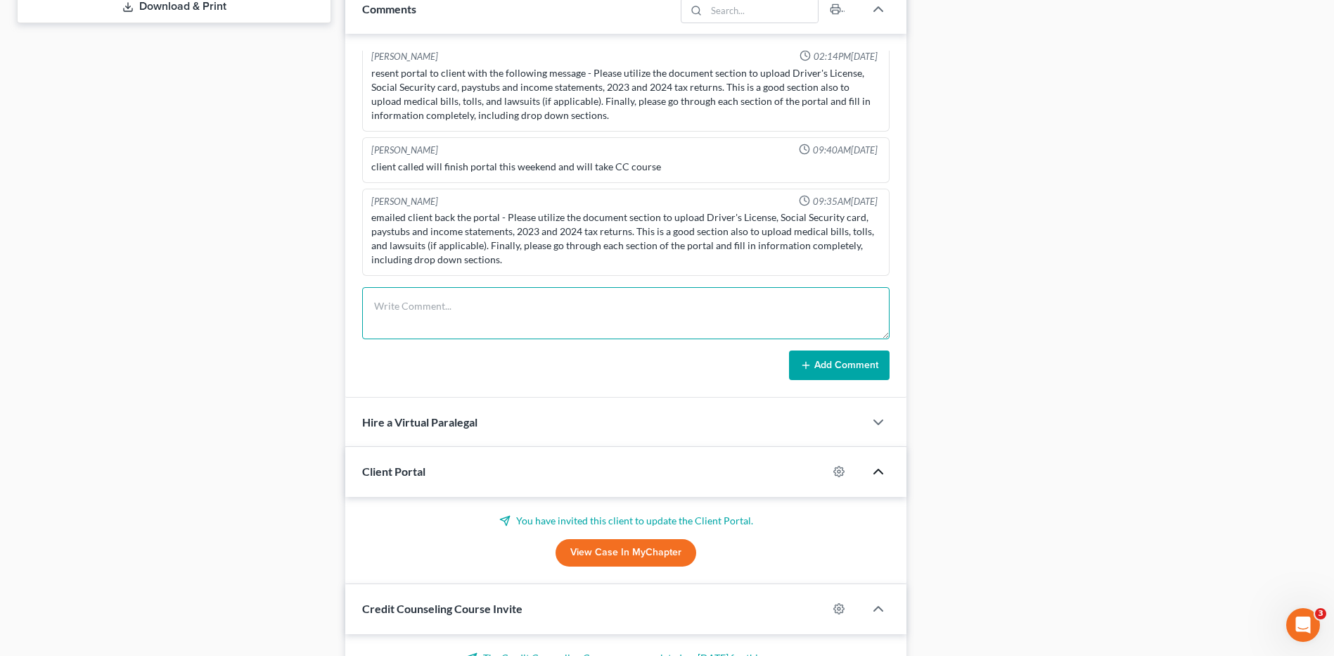
click at [428, 307] on textarea at bounding box center [625, 313] width 527 height 52
type textarea "s"
type textarea "Send portal to client."
click at [839, 360] on button "Add Comment" at bounding box center [839, 365] width 101 height 30
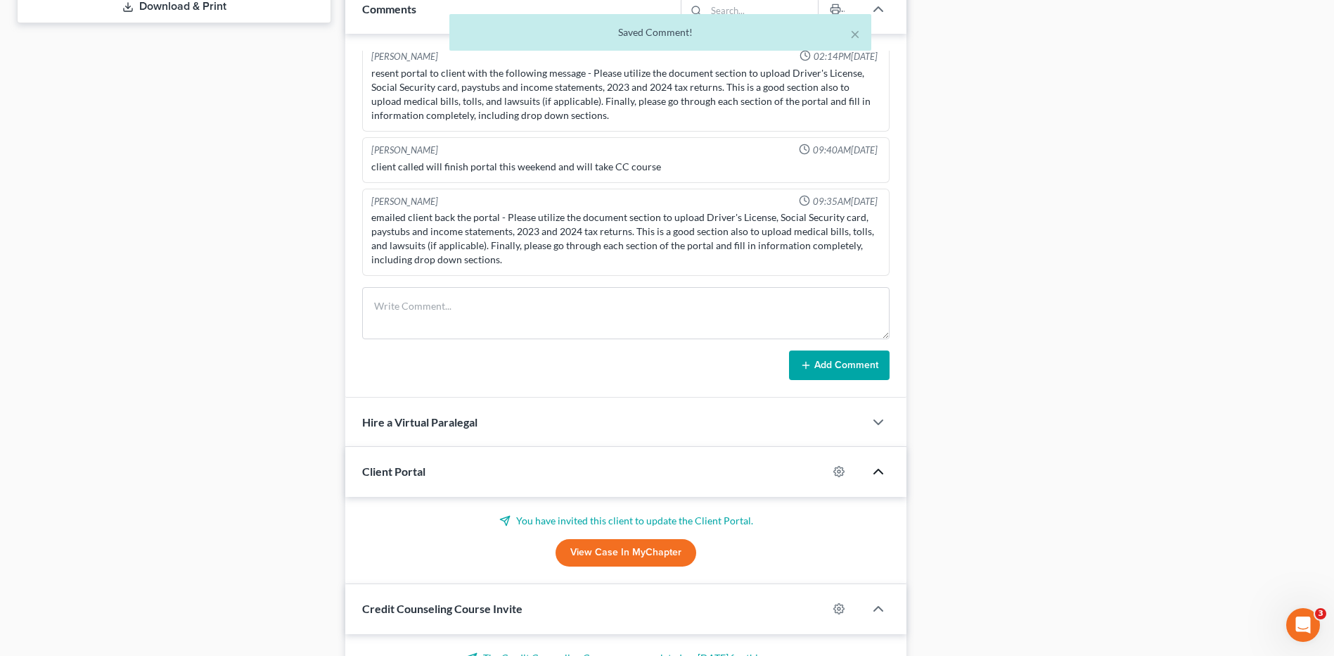
scroll to position [161, 0]
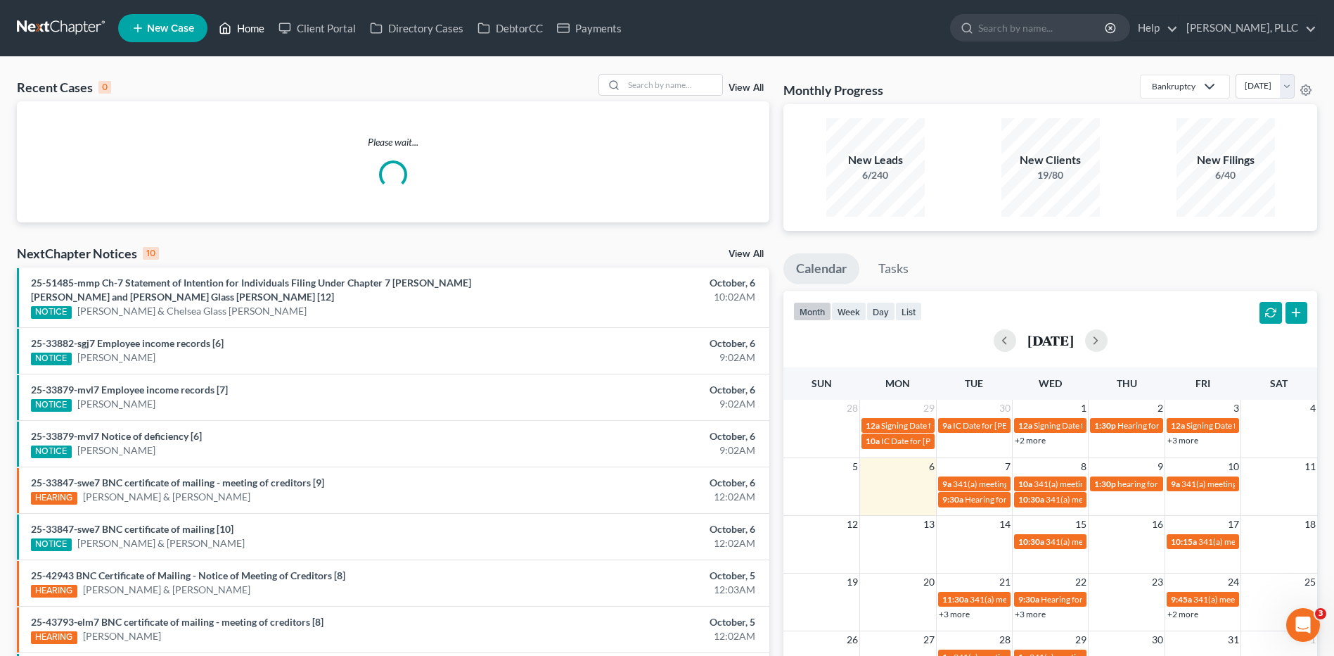
click at [247, 25] on link "Home" at bounding box center [242, 27] width 60 height 25
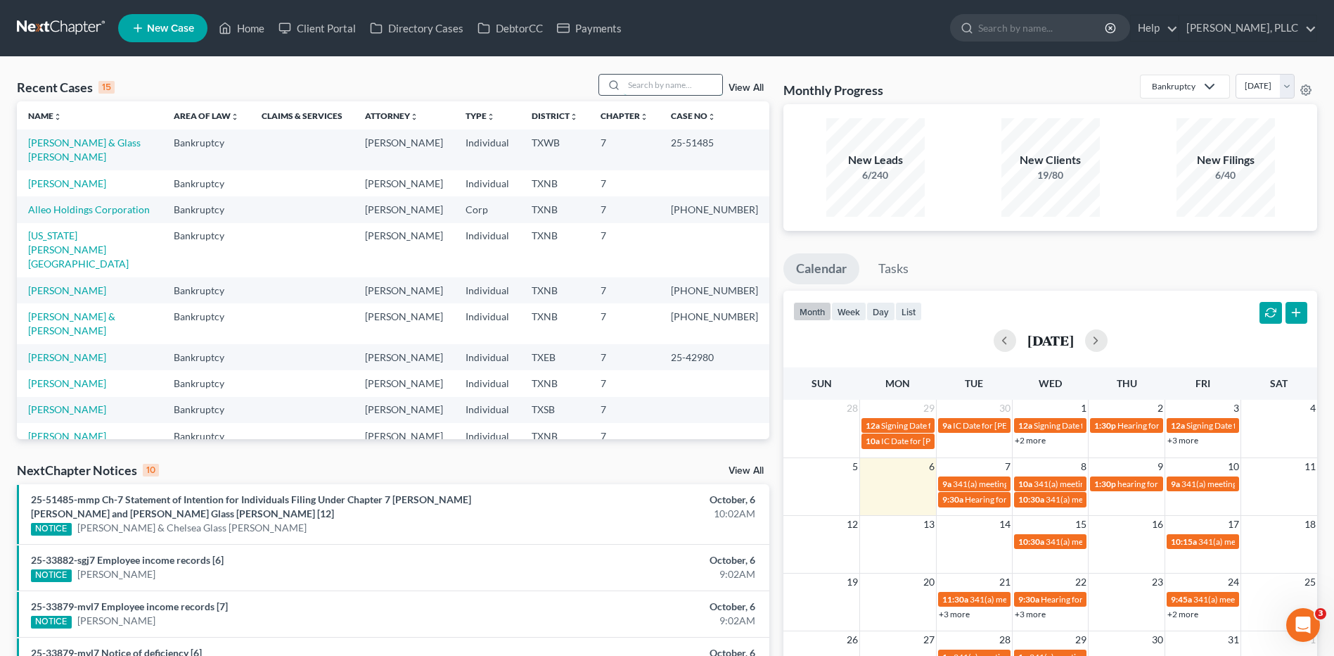
click at [644, 90] on input "search" at bounding box center [673, 85] width 98 height 20
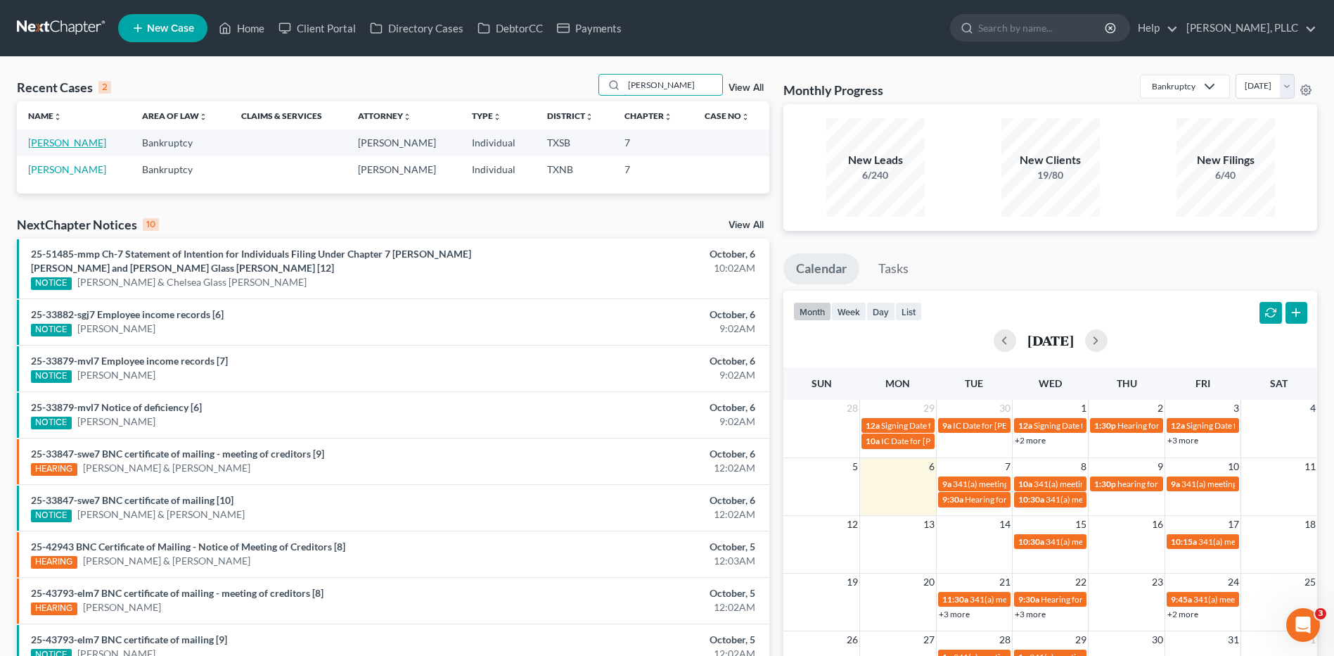
type input "pratt"
click at [56, 146] on link "Pratt, Ondrea" at bounding box center [67, 142] width 78 height 12
select select "4"
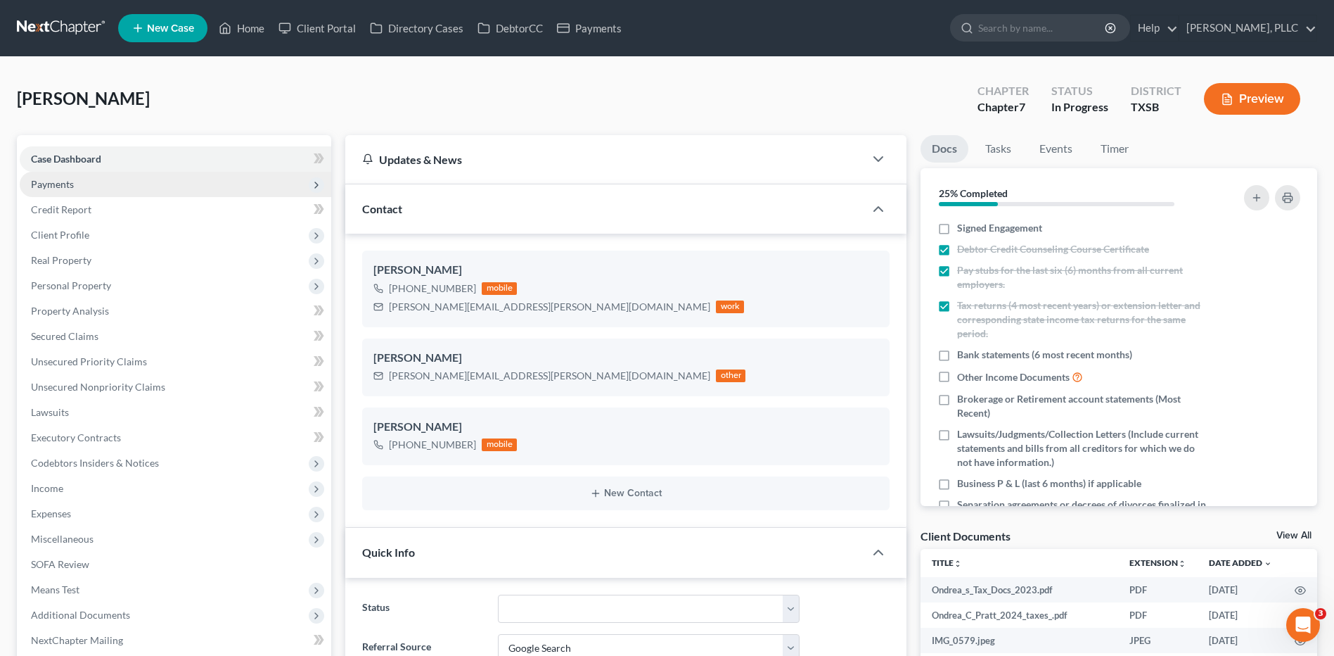
scroll to position [601, 0]
click at [316, 27] on link "Client Portal" at bounding box center [316, 27] width 91 height 25
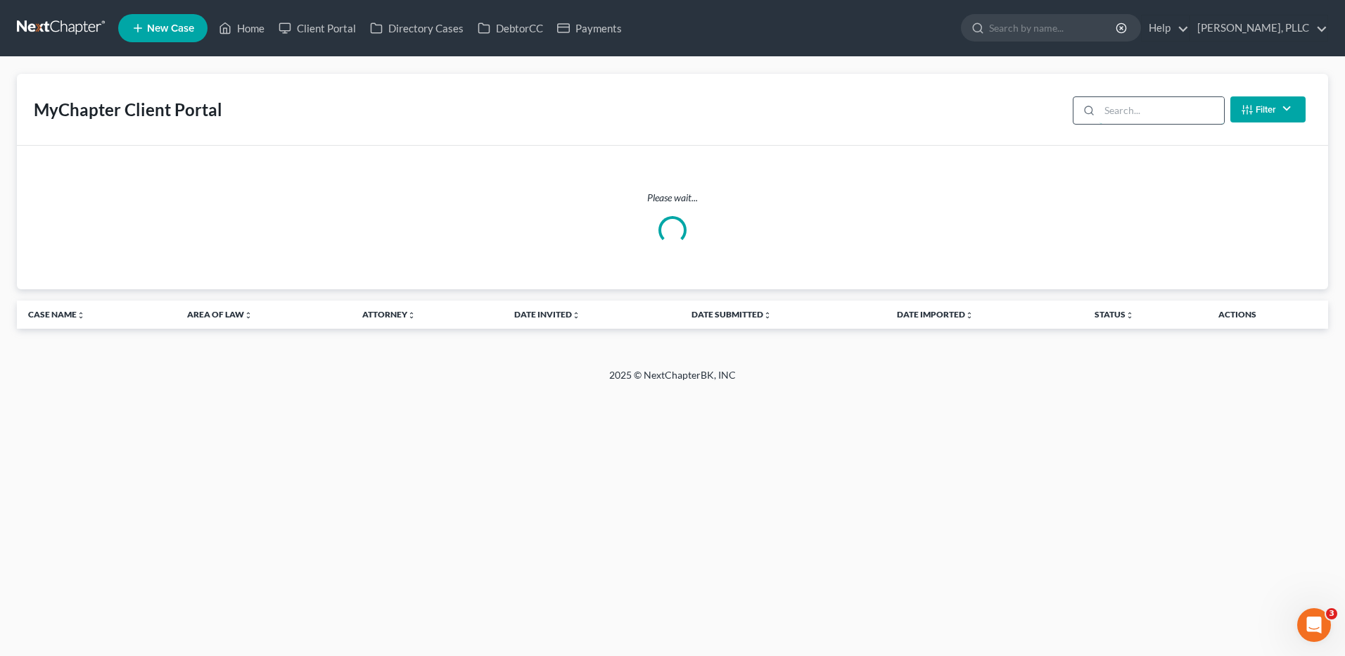
click at [1153, 115] on input "search" at bounding box center [1161, 110] width 124 height 27
type input "pratt"
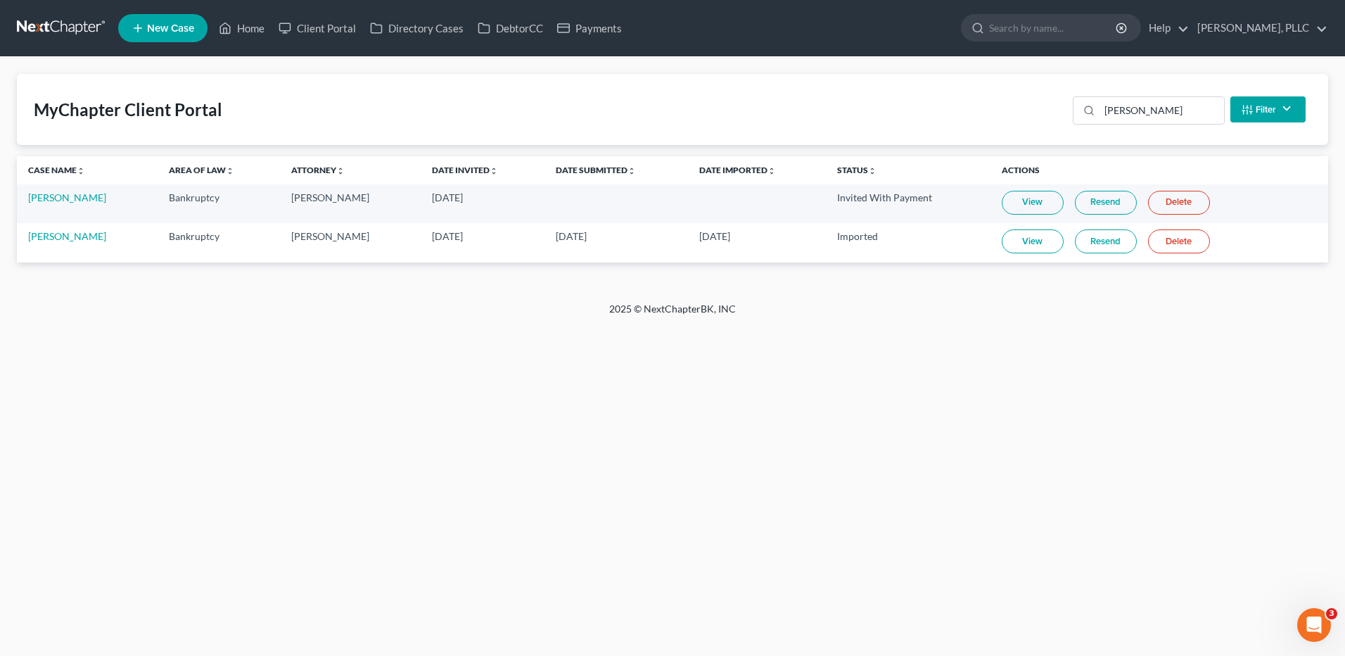
click at [1022, 244] on link "View" at bounding box center [1033, 241] width 62 height 24
click at [1022, 242] on link "View" at bounding box center [1033, 241] width 62 height 24
click at [1021, 244] on link "View" at bounding box center [1033, 241] width 62 height 24
click at [1016, 246] on link "View" at bounding box center [1033, 241] width 62 height 24
click at [250, 29] on link "Home" at bounding box center [242, 27] width 60 height 25
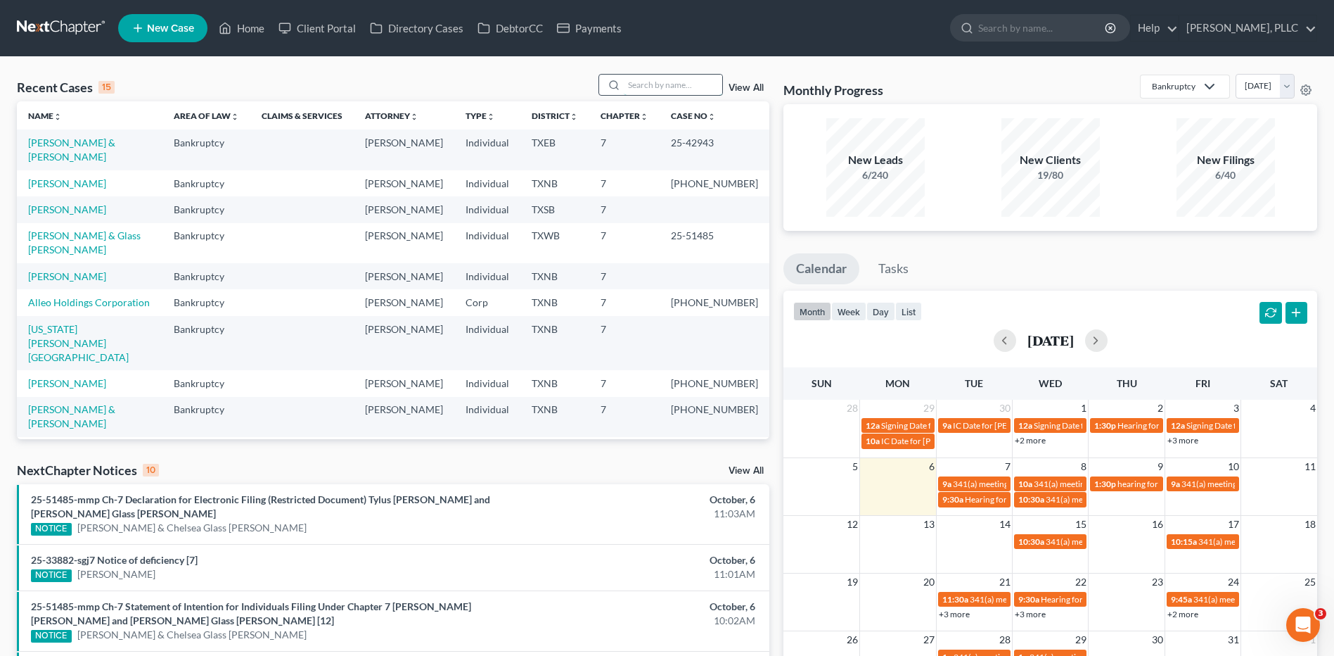
click at [649, 81] on input "search" at bounding box center [673, 85] width 98 height 20
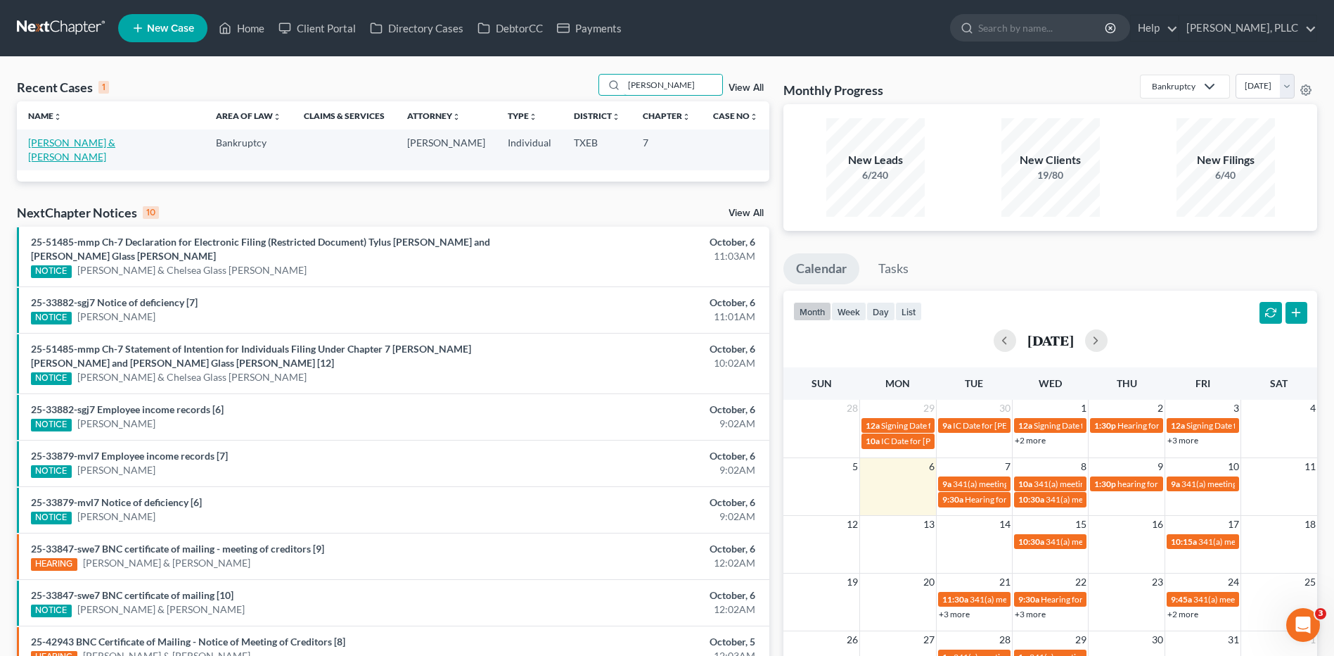
type input "westcott"
click at [63, 140] on link "Westcott, Robert & Charlotte" at bounding box center [71, 149] width 87 height 26
select select "4"
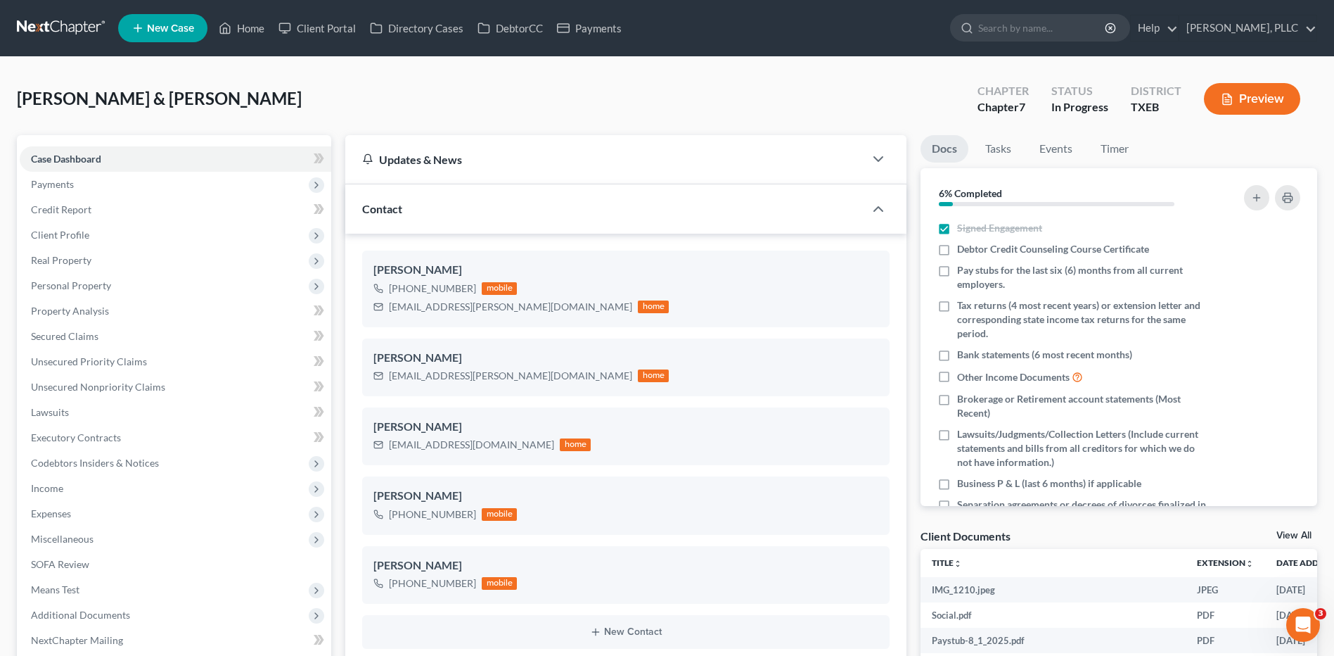
scroll to position [642, 0]
click at [334, 32] on link "Client Portal" at bounding box center [316, 27] width 91 height 25
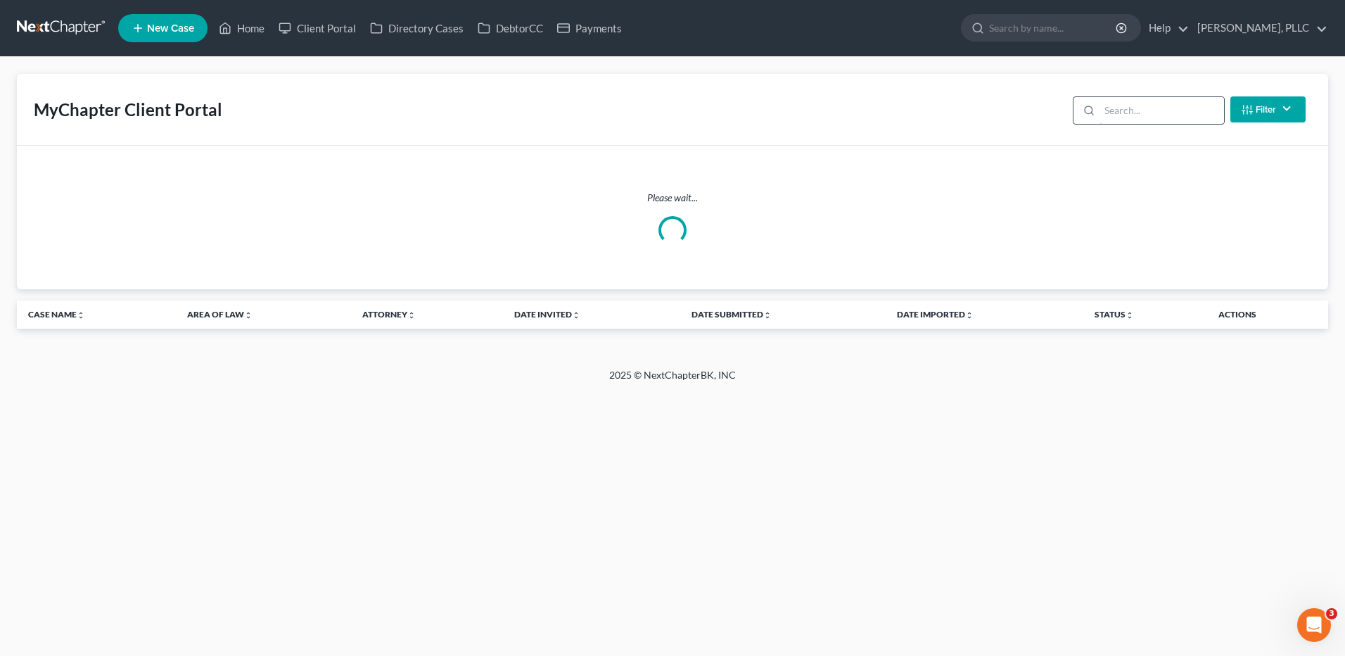
click at [1157, 113] on input "search" at bounding box center [1161, 110] width 124 height 27
type input "westcott"
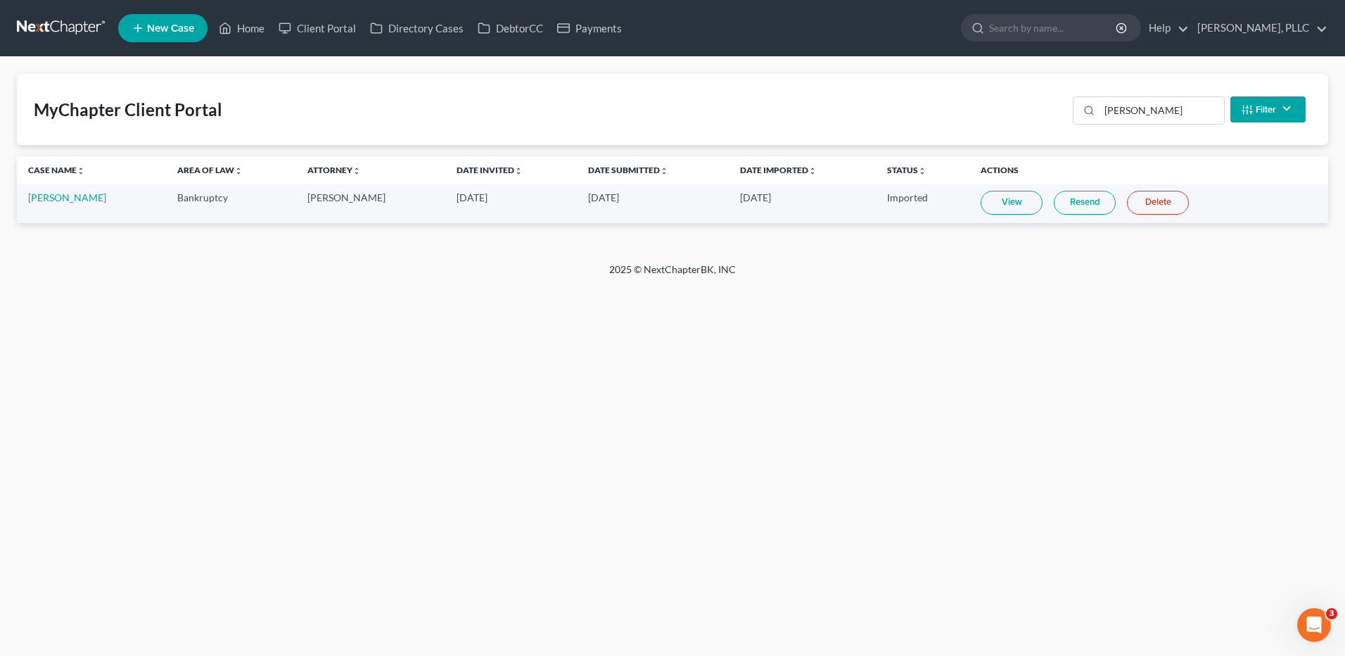
click at [997, 206] on link "View" at bounding box center [1011, 203] width 62 height 24
click at [505, 28] on link "DebtorCC" at bounding box center [510, 27] width 79 height 25
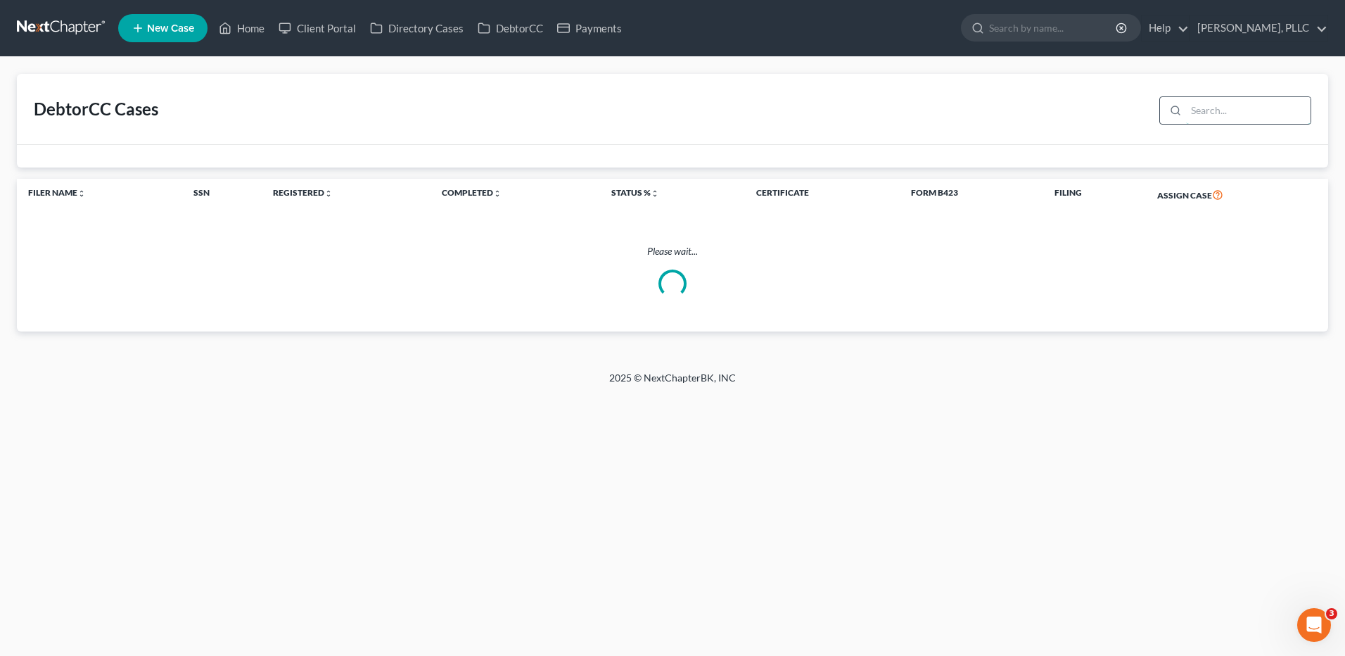
click at [1207, 109] on input "search" at bounding box center [1248, 110] width 124 height 27
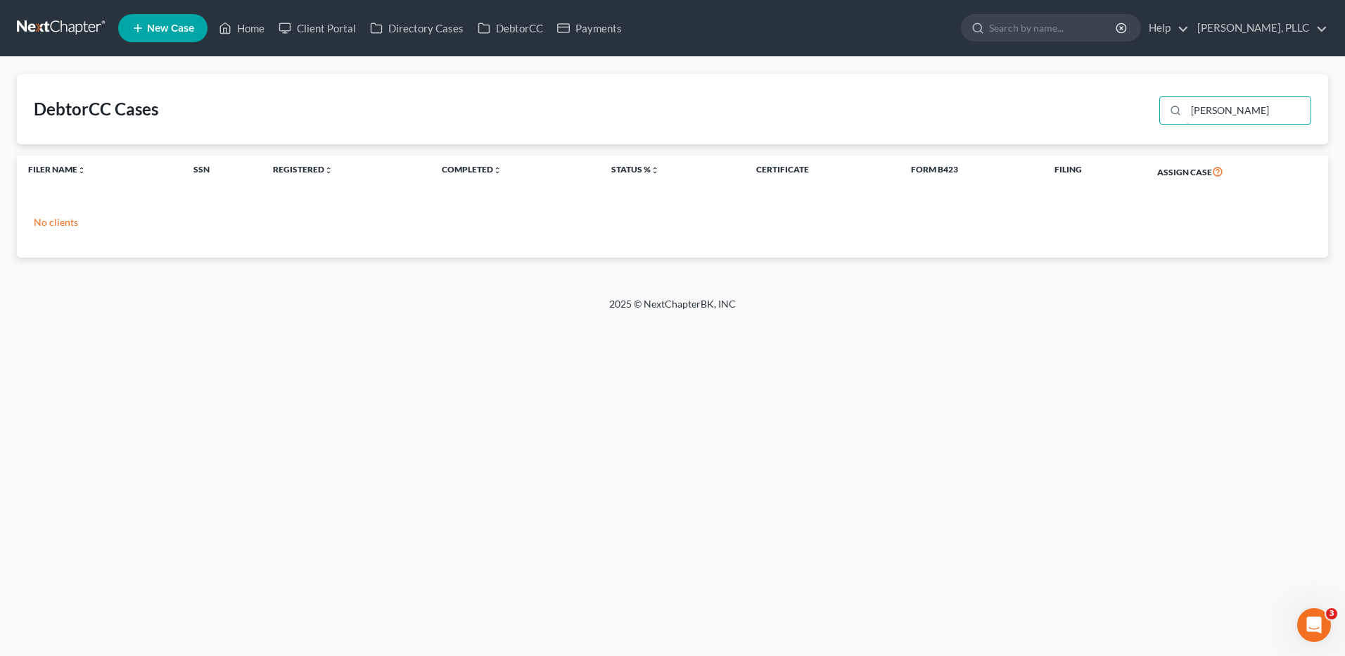
type input "westcott"
click at [244, 27] on link "Home" at bounding box center [242, 27] width 60 height 25
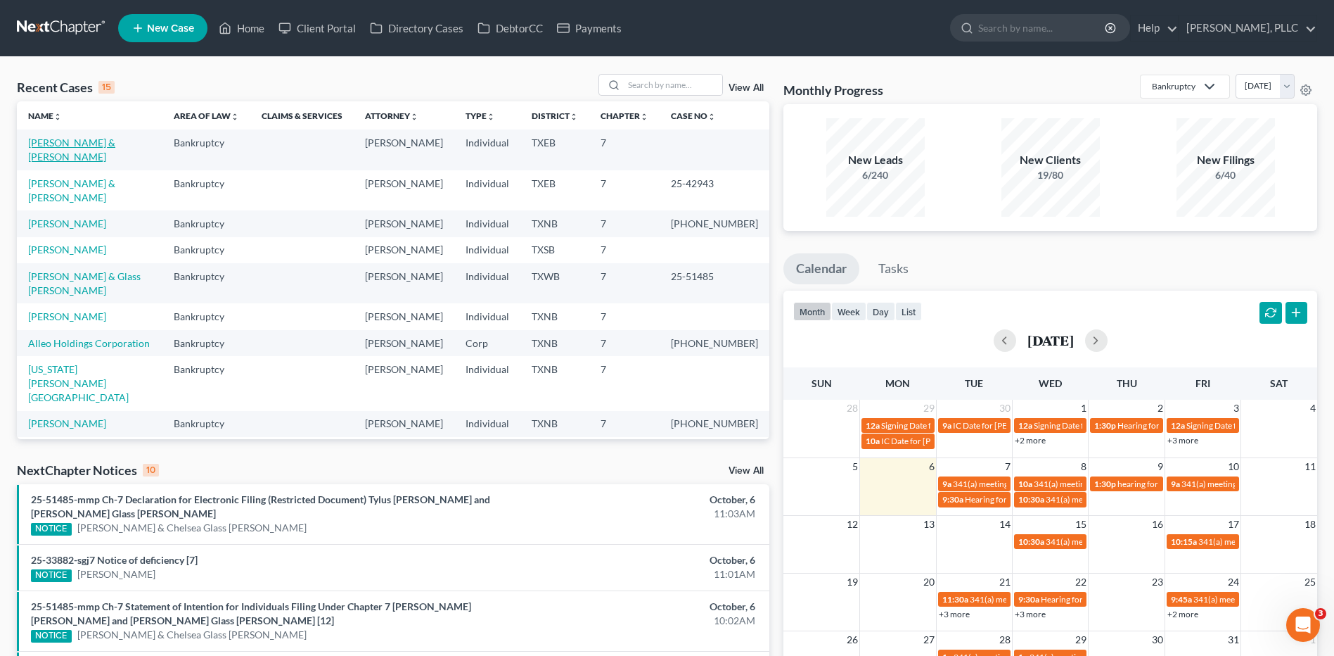
click at [61, 141] on link "Westcott, Robert & Charlotte" at bounding box center [71, 149] width 87 height 26
click at [63, 142] on link "Westcott, Robert & Charlotte" at bounding box center [71, 149] width 87 height 26
select select "4"
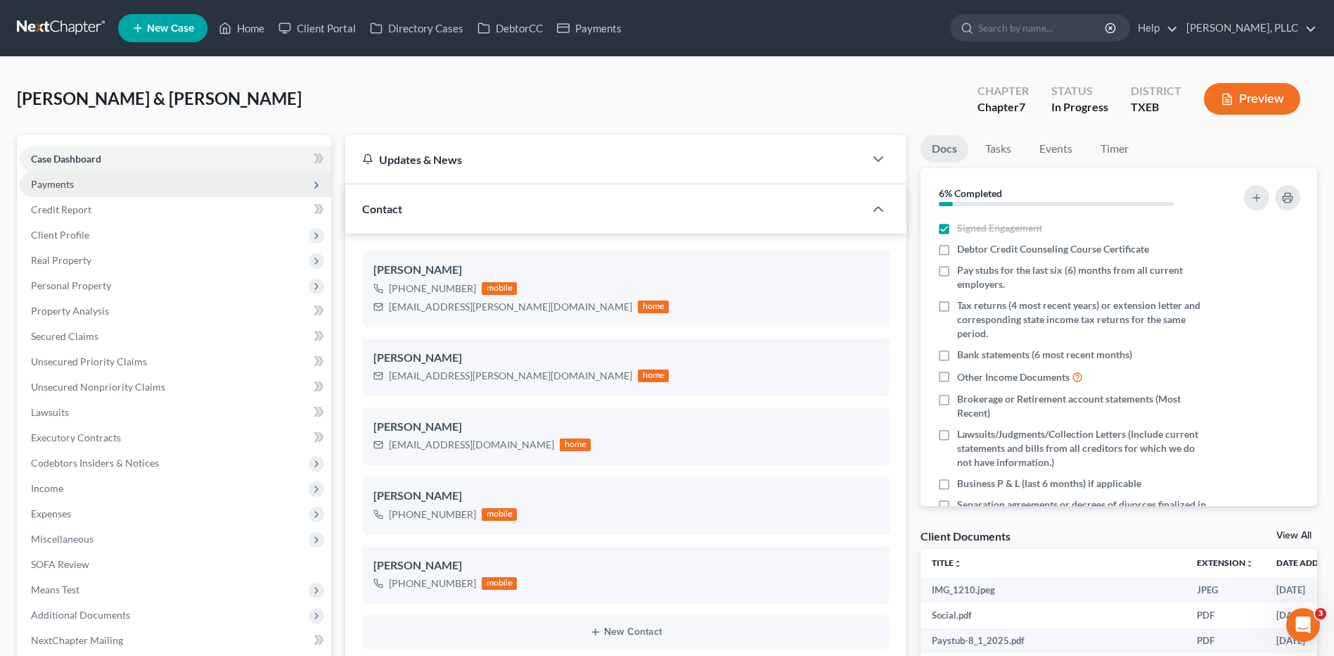
scroll to position [642, 0]
click at [62, 186] on span "Payments" at bounding box center [52, 184] width 43 height 12
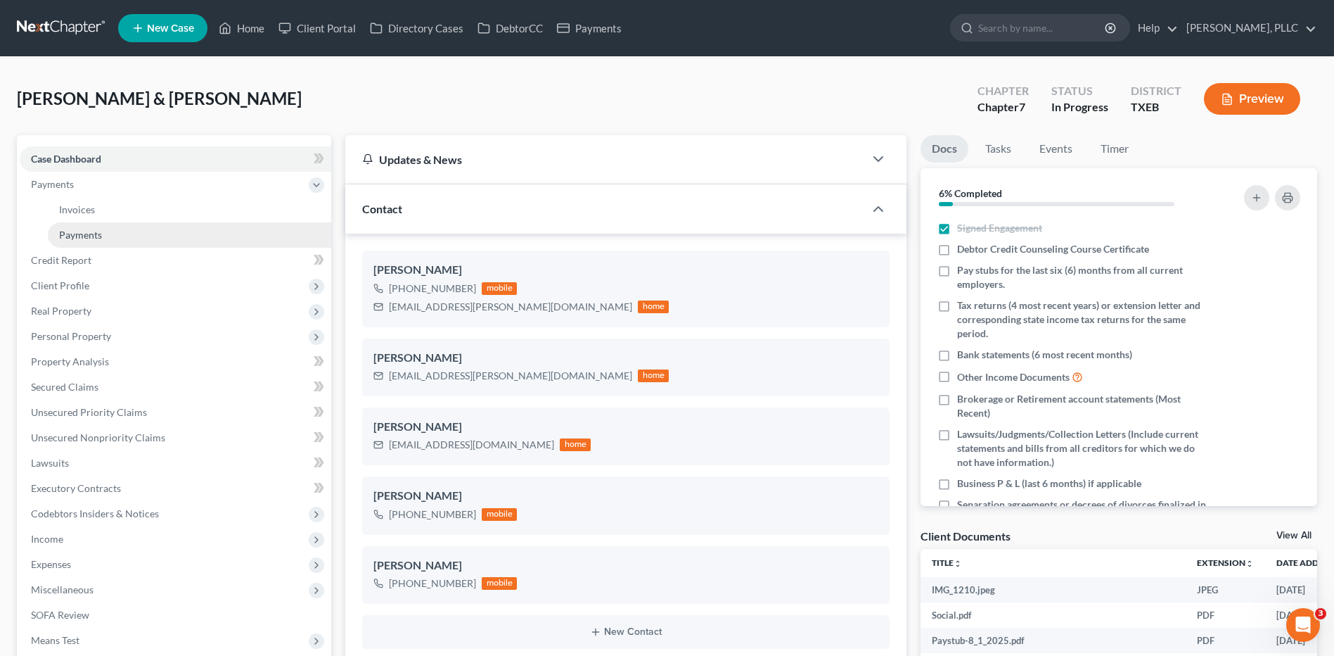
click at [80, 237] on span "Payments" at bounding box center [80, 235] width 43 height 12
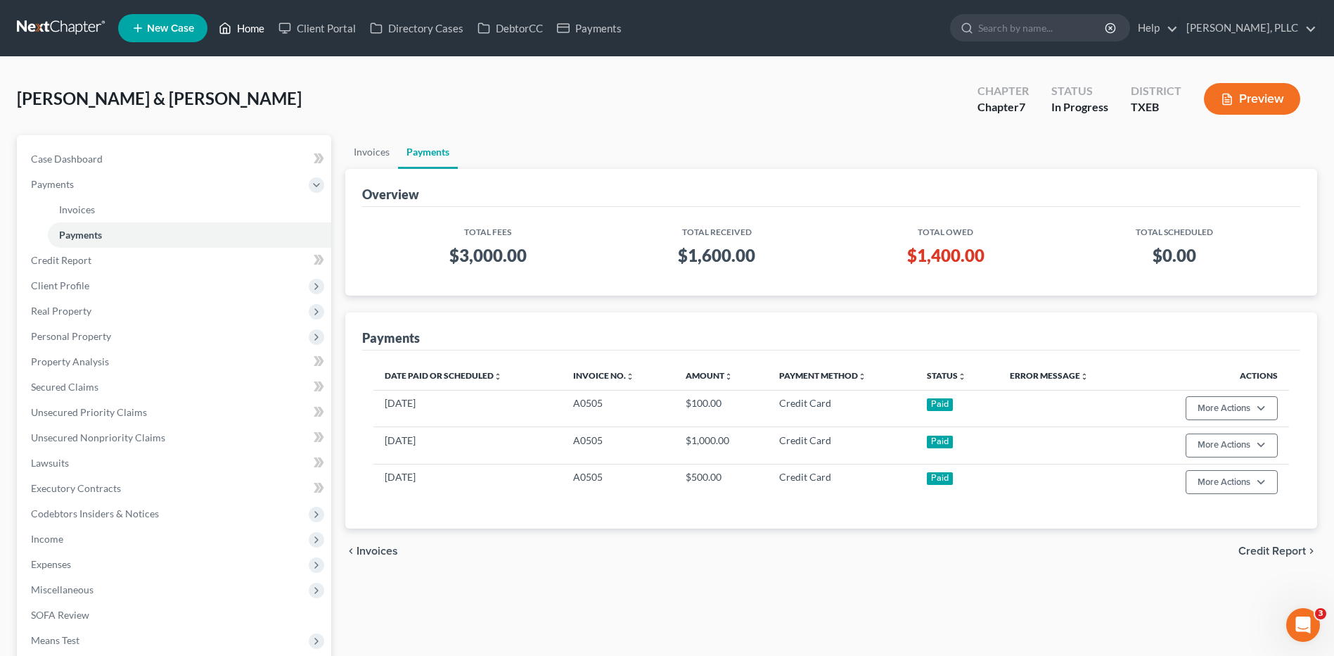
click at [257, 26] on link "Home" at bounding box center [242, 27] width 60 height 25
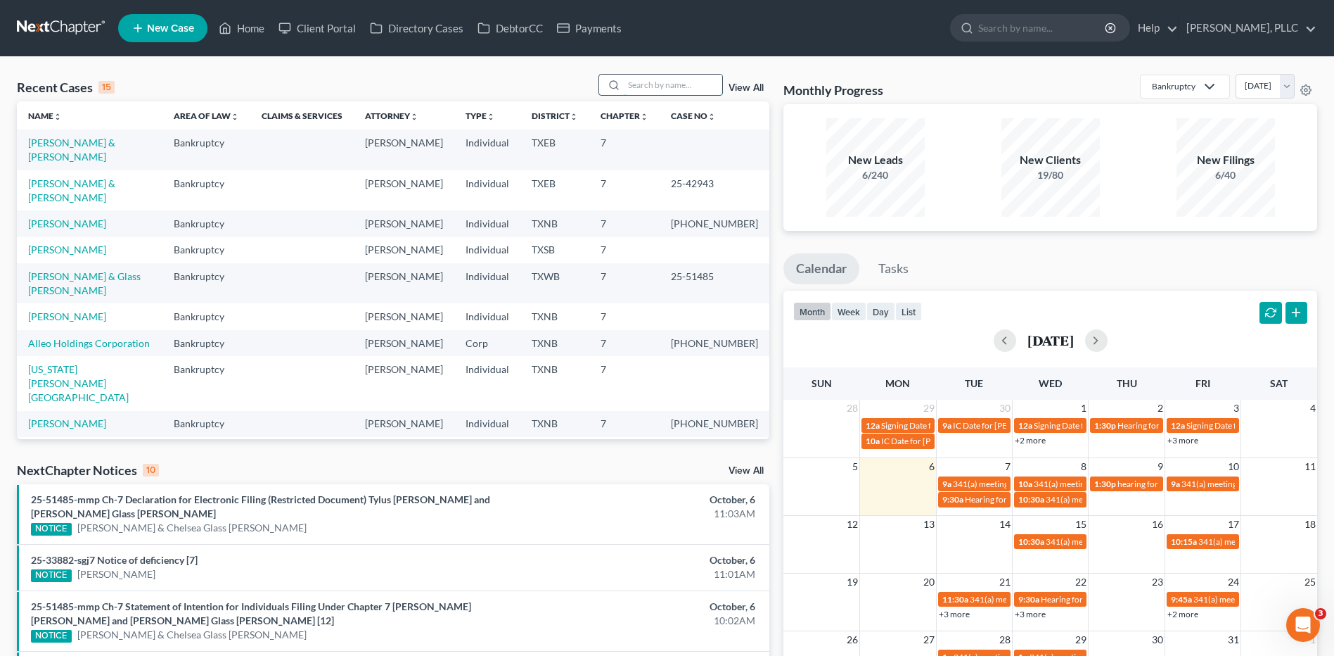
click at [663, 84] on input "search" at bounding box center [673, 85] width 98 height 20
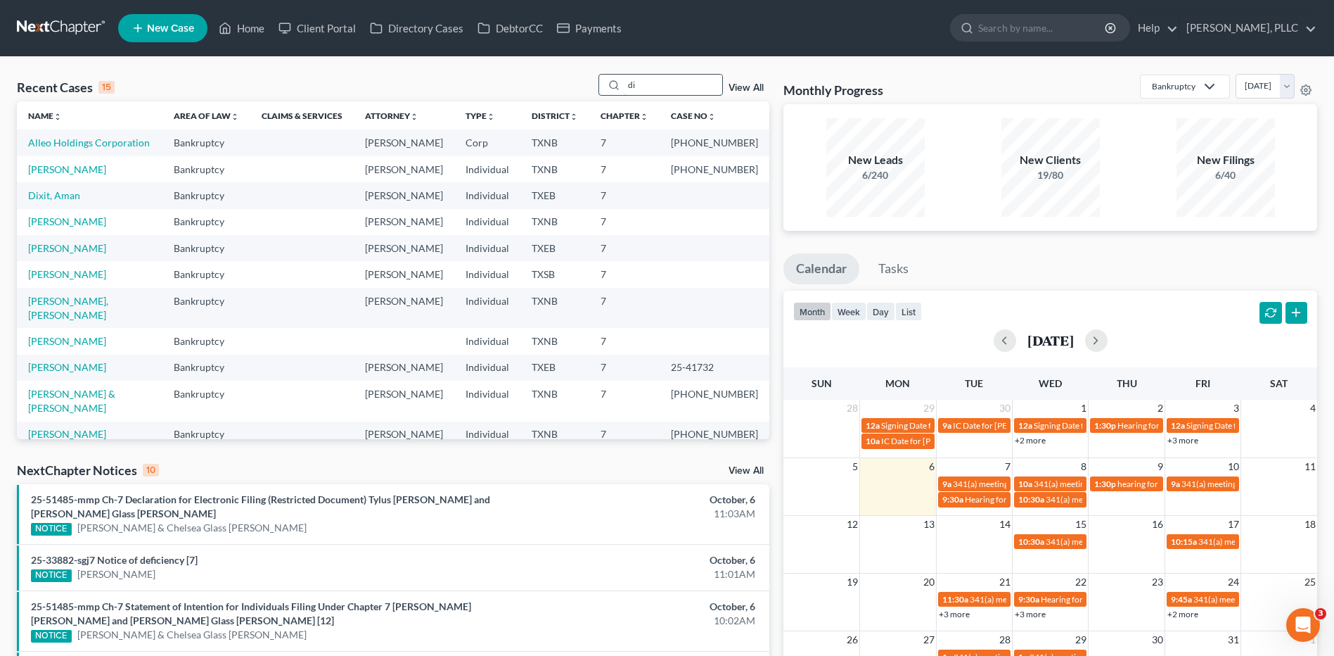
type input "d"
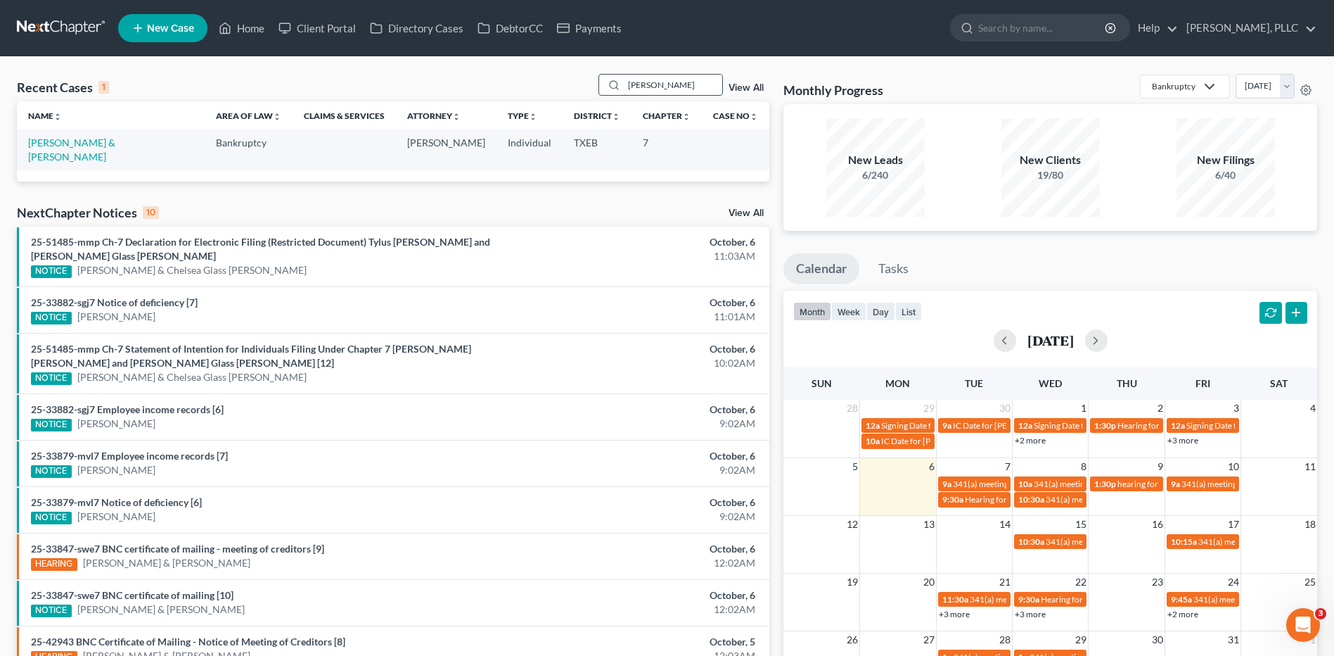
type input "westcott"
click at [97, 139] on link "Westcott, Robert & Charlotte" at bounding box center [71, 149] width 87 height 26
click at [98, 139] on link "Westcott, Robert & Charlotte" at bounding box center [71, 149] width 87 height 26
select select "4"
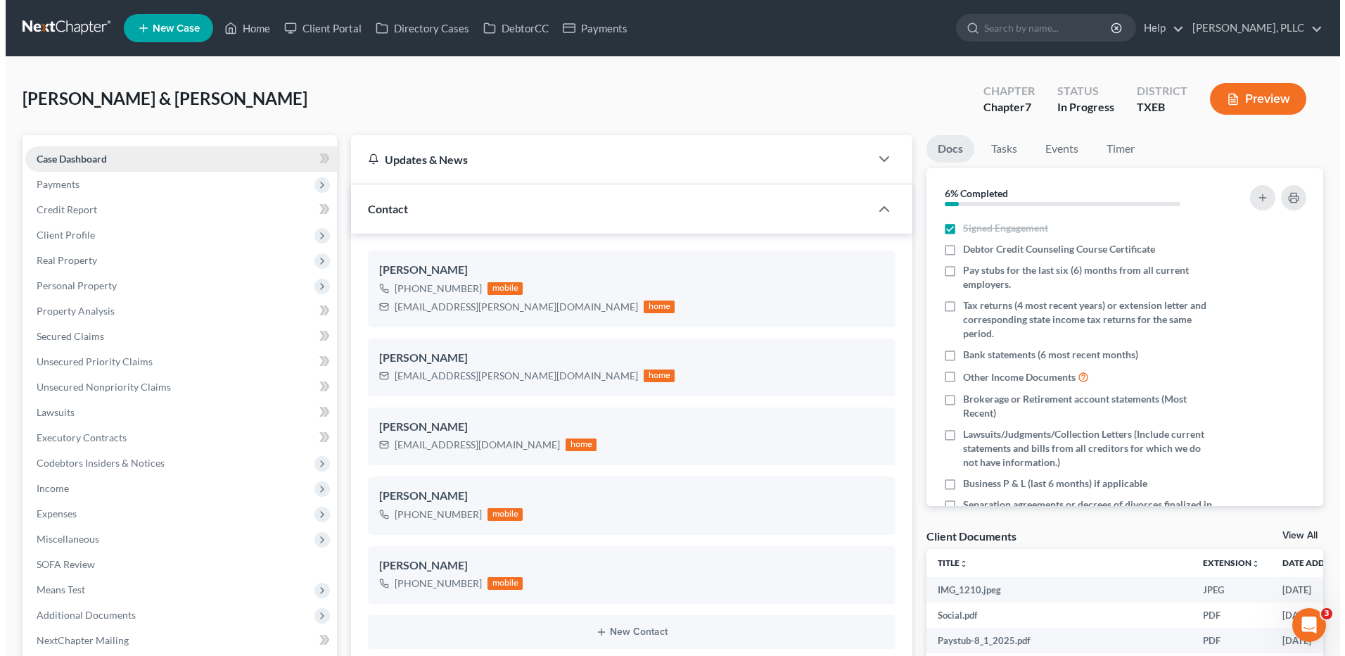
scroll to position [642, 0]
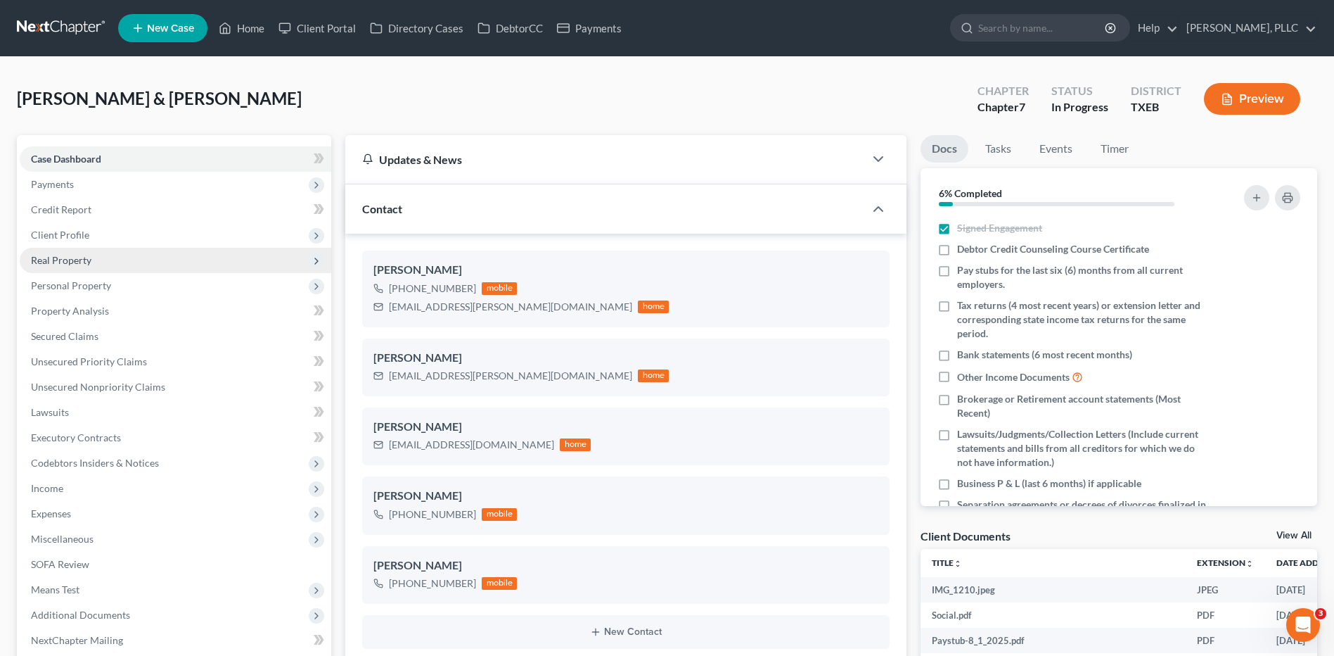
click at [75, 263] on span "Real Property" at bounding box center [61, 260] width 60 height 12
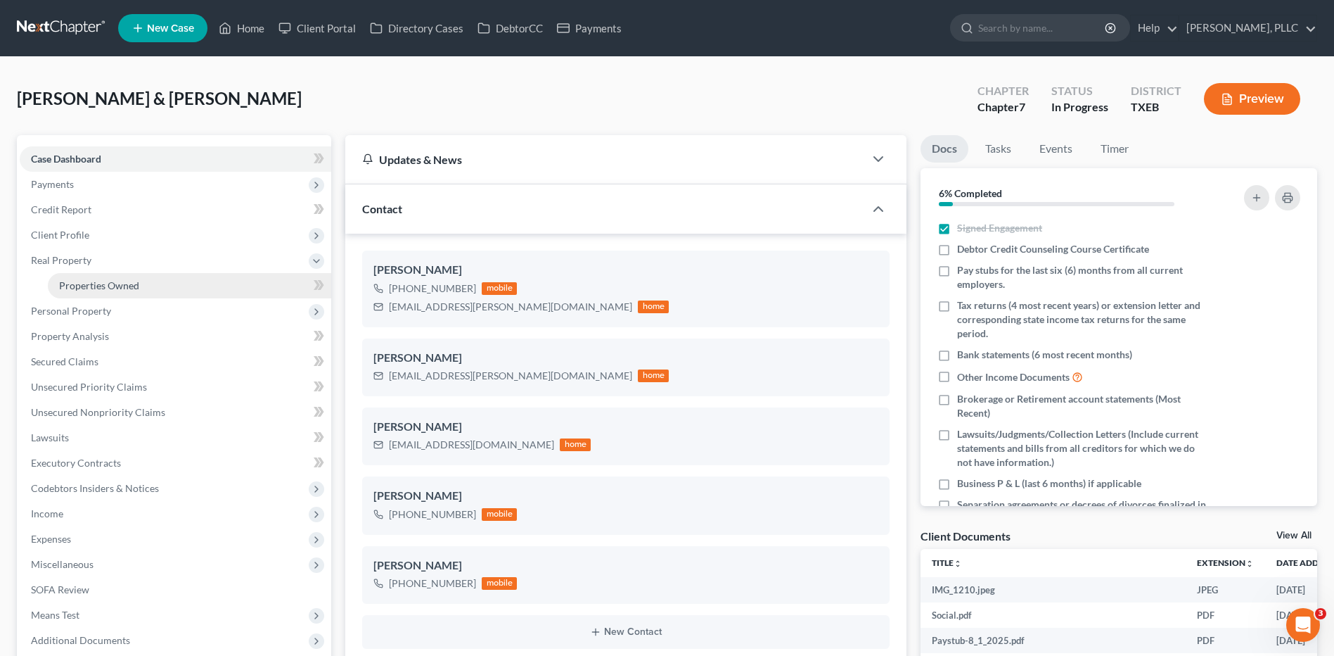
click at [80, 289] on span "Properties Owned" at bounding box center [99, 285] width 80 height 12
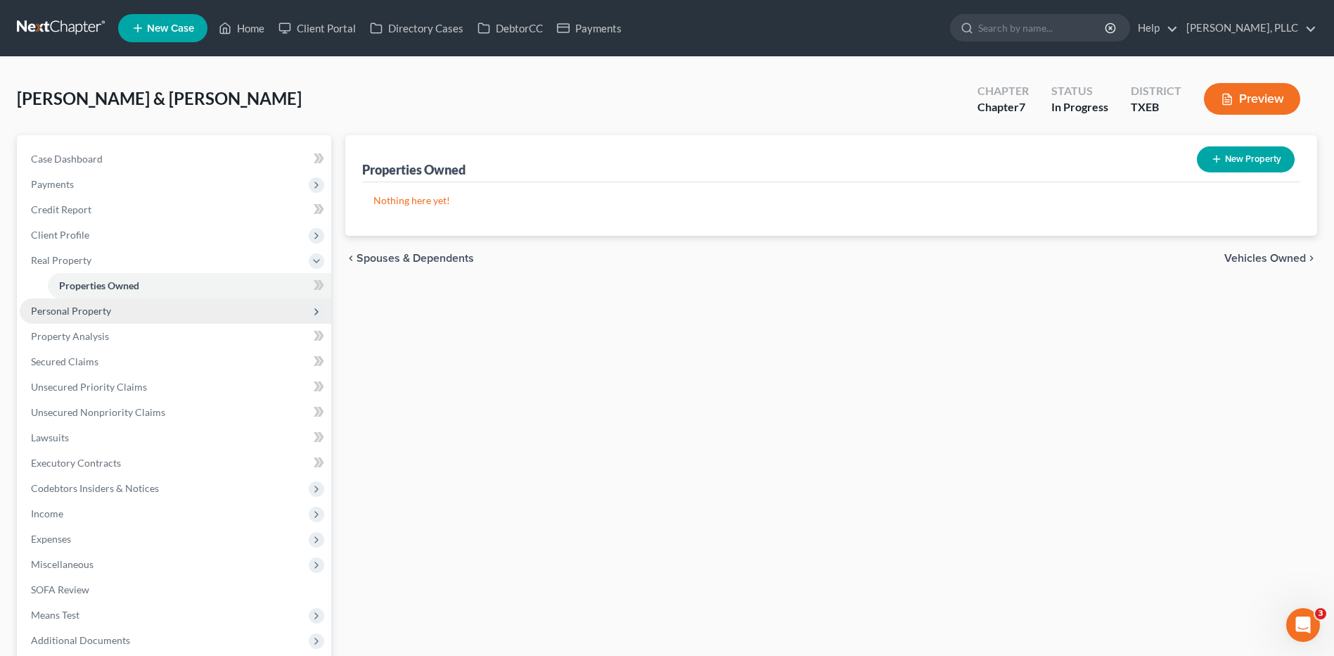
click at [64, 315] on span "Personal Property" at bounding box center [71, 311] width 80 height 12
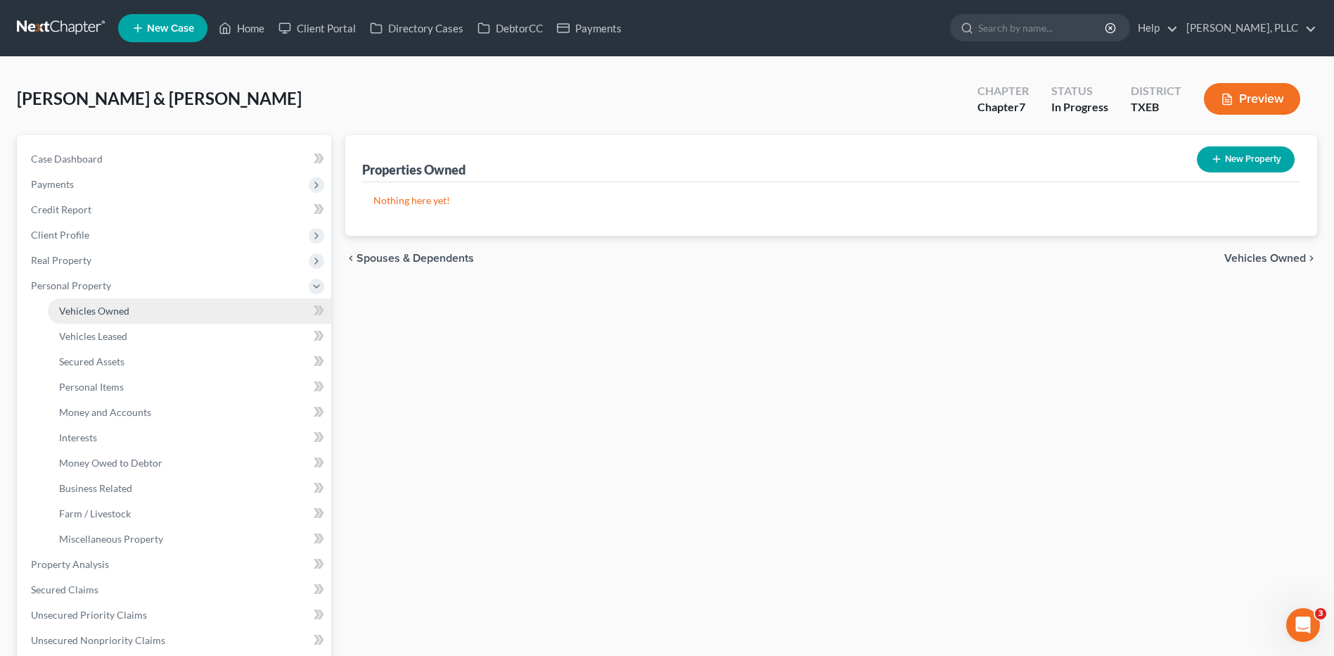
click at [119, 314] on span "Vehicles Owned" at bounding box center [94, 311] width 70 height 12
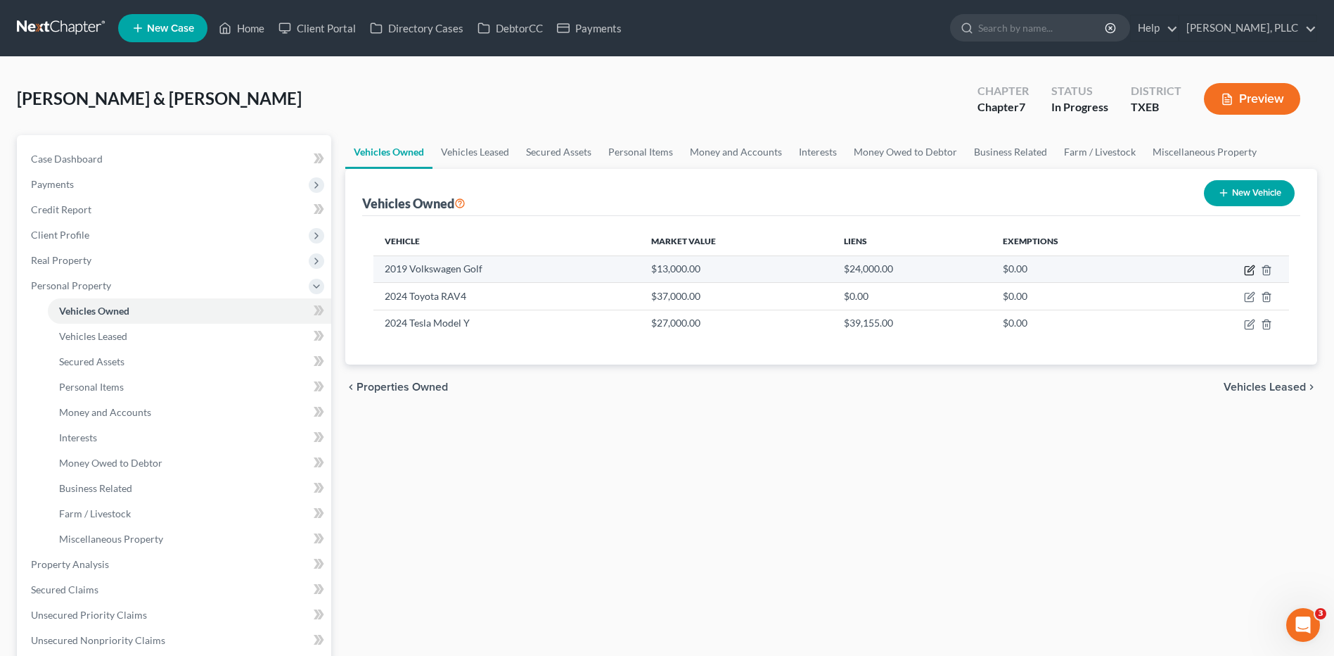
click at [1250, 271] on icon "button" at bounding box center [1251, 268] width 6 height 6
select select "0"
select select "7"
select select "2"
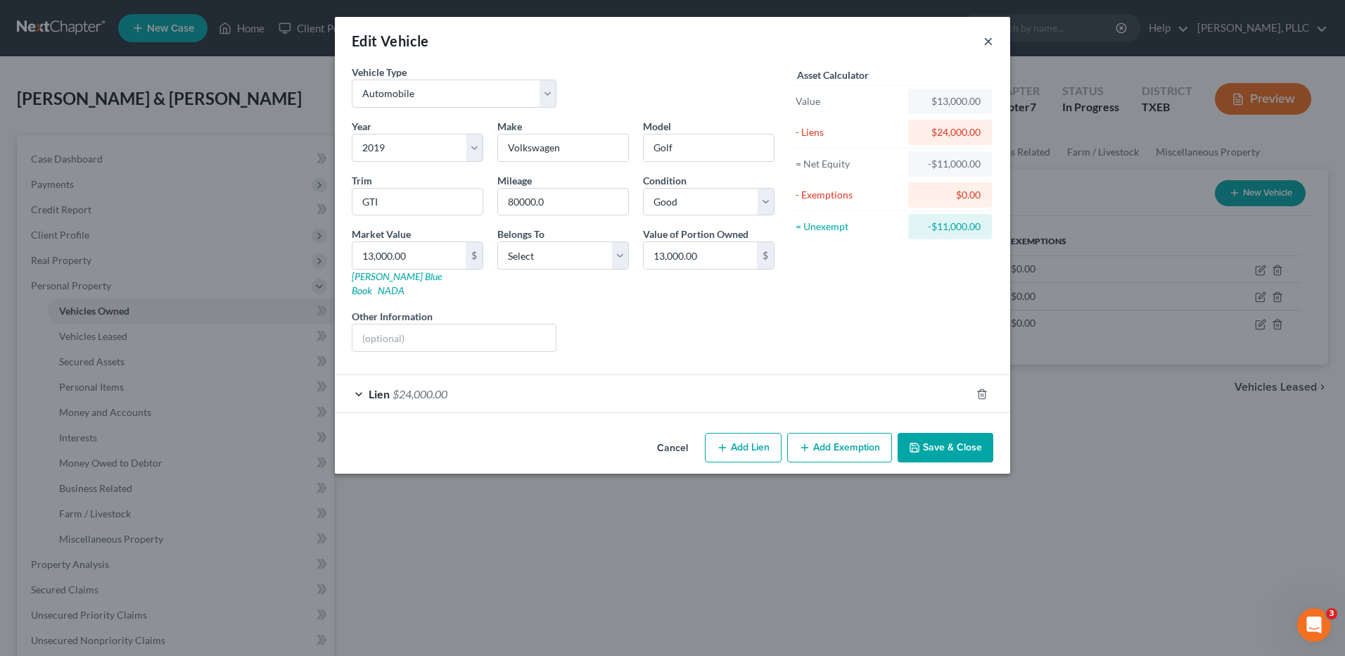
click at [990, 45] on button "×" at bounding box center [988, 40] width 10 height 17
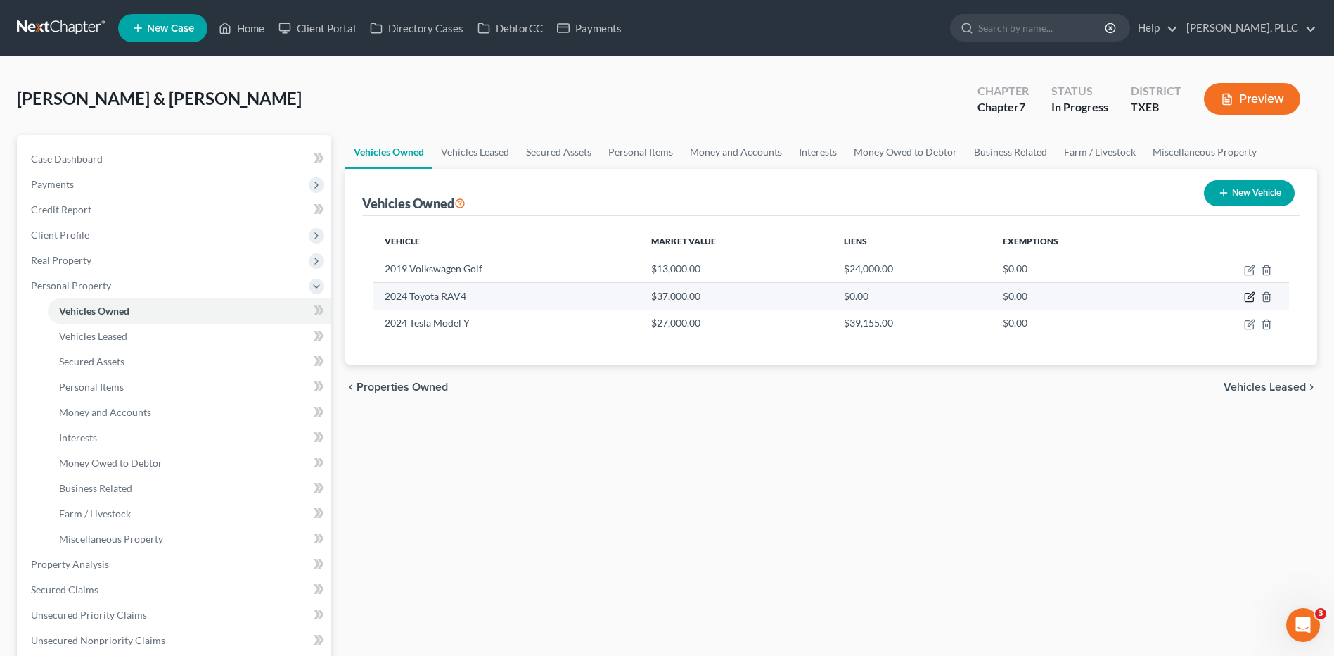
click at [1250, 298] on icon "button" at bounding box center [1249, 296] width 11 height 11
select select "0"
select select "2"
select select "0"
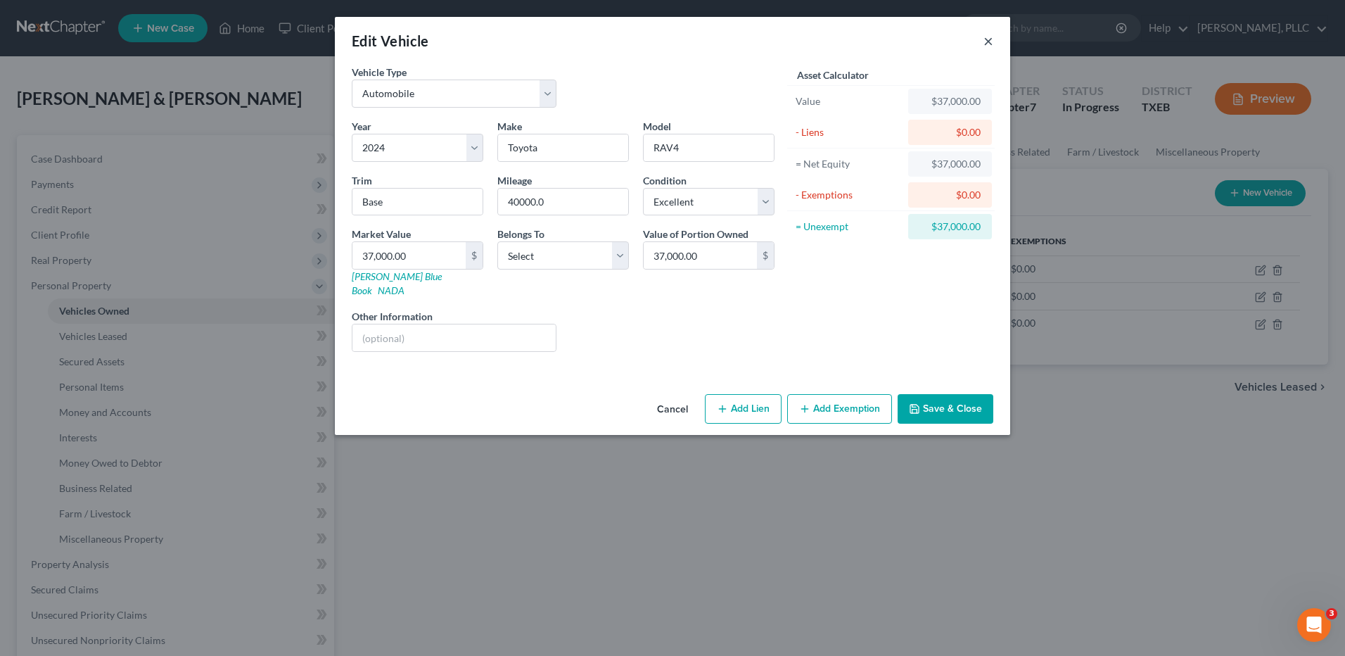
click at [992, 39] on button "×" at bounding box center [988, 40] width 10 height 17
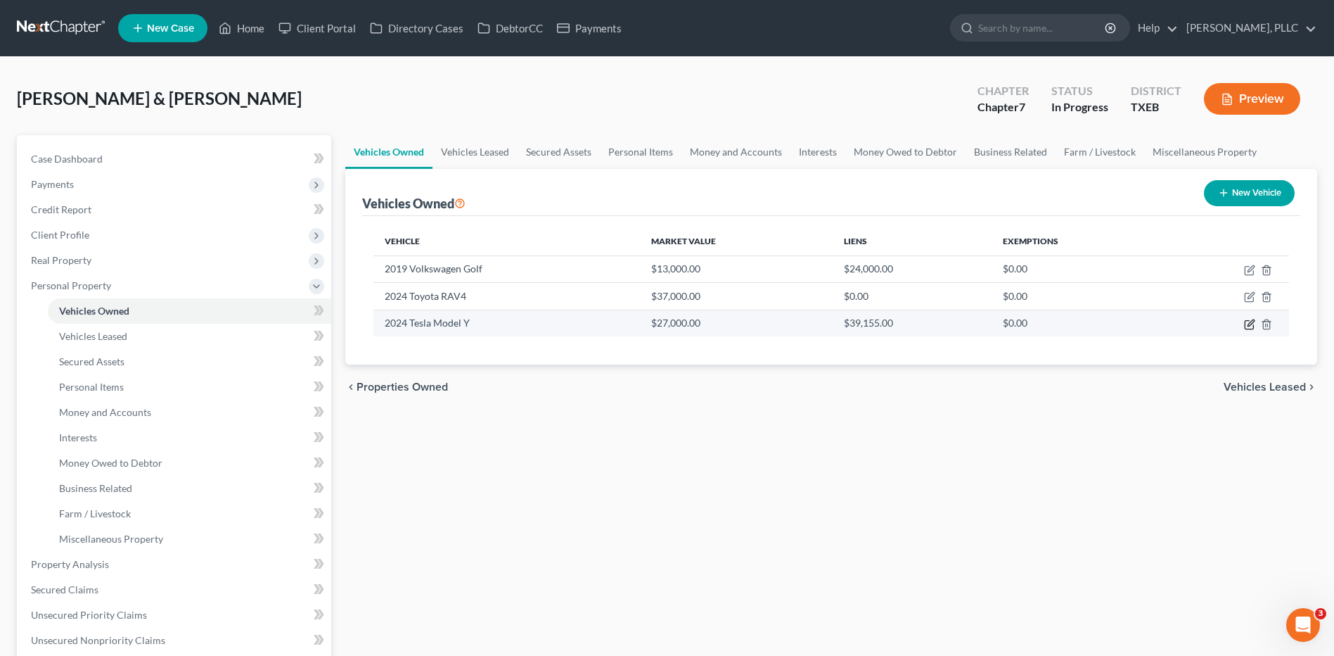
click at [1248, 325] on icon "button" at bounding box center [1251, 322] width 6 height 6
select select "0"
select select "2"
select select "0"
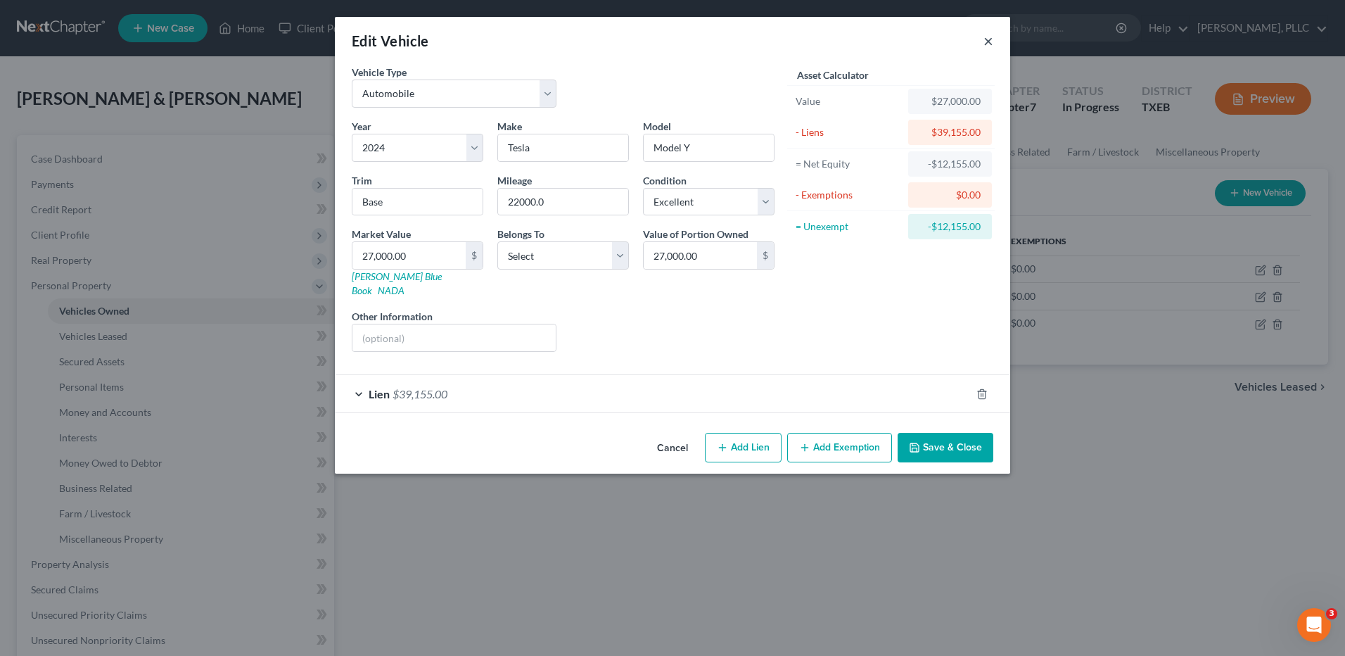
click at [987, 39] on button "×" at bounding box center [988, 40] width 10 height 17
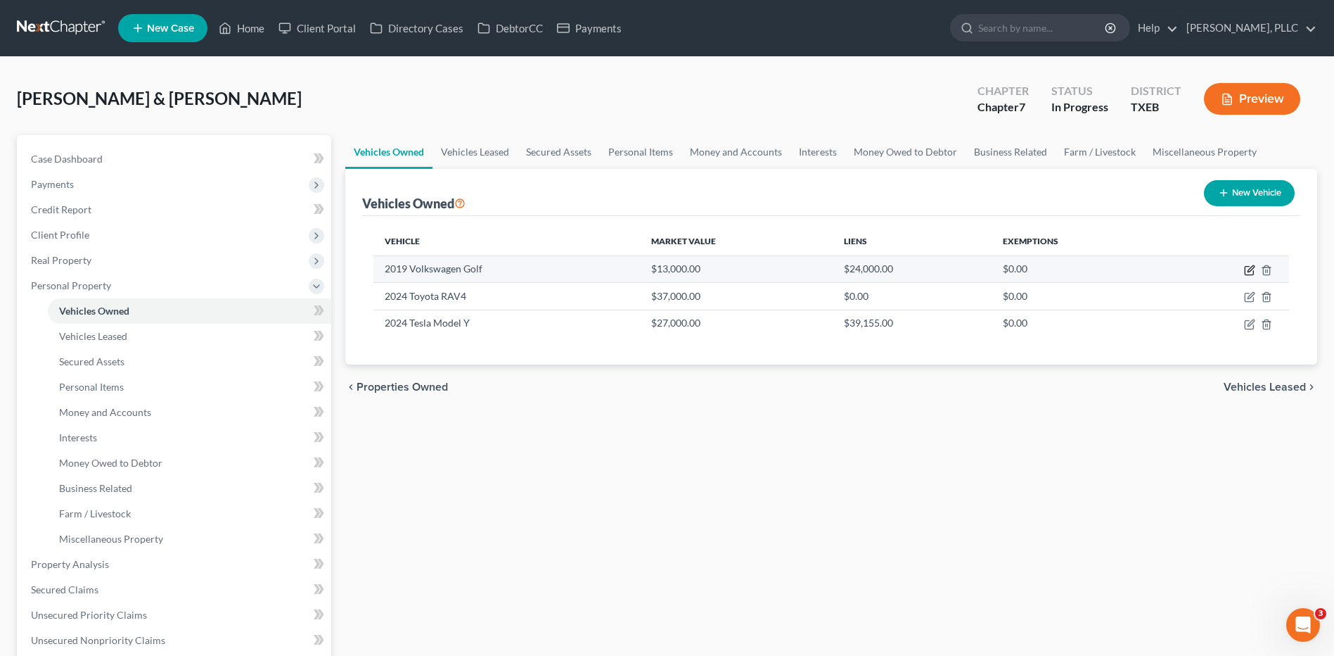
click at [1251, 269] on icon "button" at bounding box center [1249, 269] width 11 height 11
select select "0"
select select "7"
select select "2"
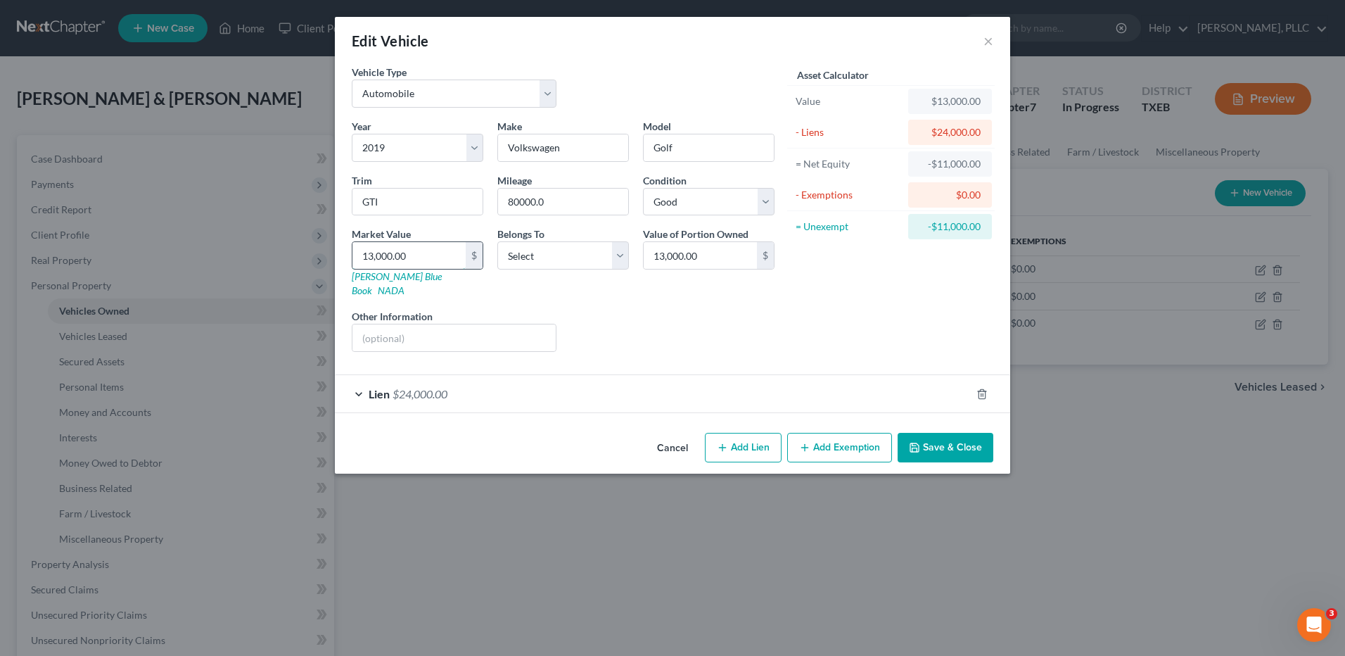
click at [416, 259] on input "13,000.00" at bounding box center [408, 255] width 113 height 27
type input "1"
type input "1.00"
type input "13"
type input "13.00"
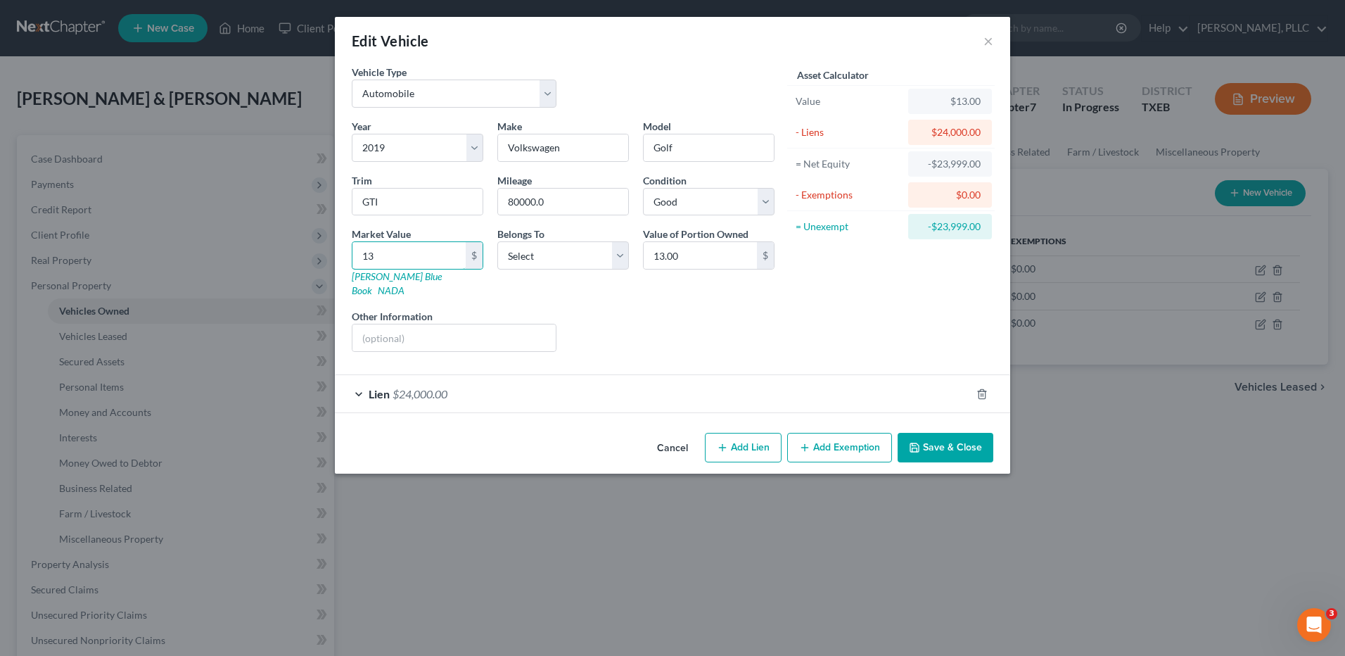
type input "132"
type input "132.00"
type input "1320"
type input "1,320.00"
type input "1,3208"
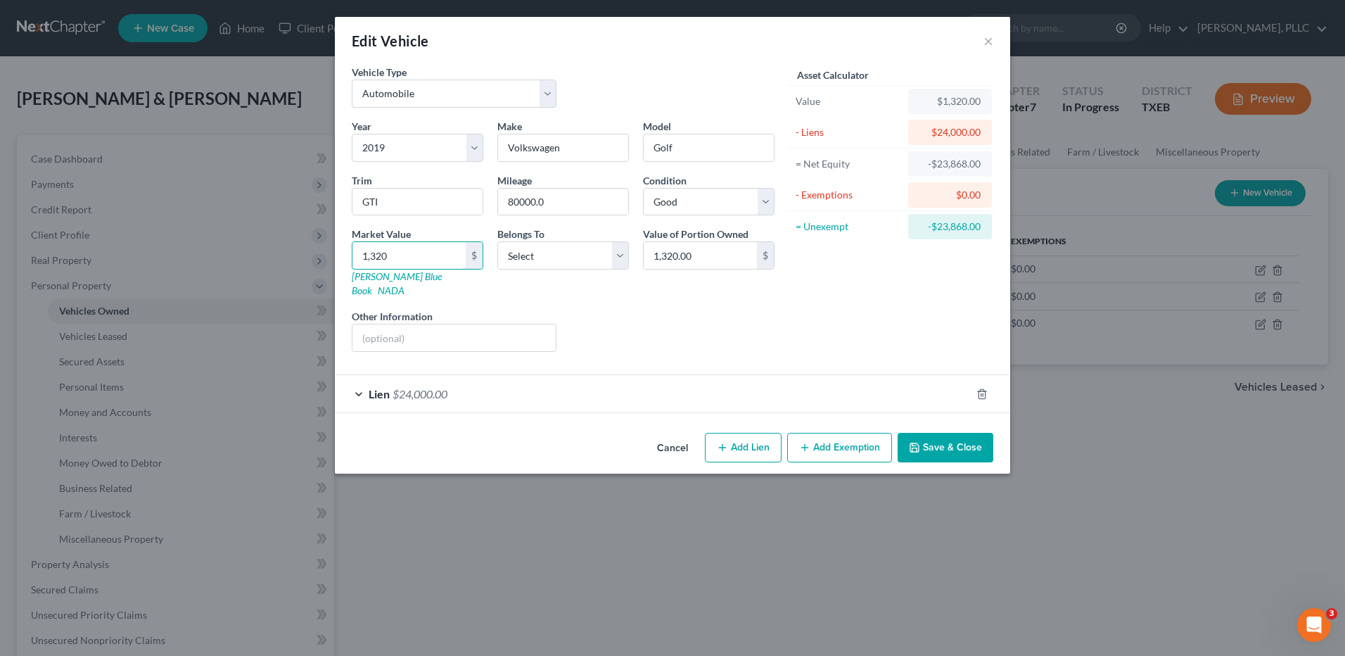
type input "13,208.00"
type input "13,208"
click at [618, 255] on select "Select Debtor 1 Only Debtor 2 Only Debtor 1 And Debtor 2 Only At Least One Of T…" at bounding box center [563, 255] width 132 height 28
click at [622, 255] on select "Select Debtor 1 Only Debtor 2 Only Debtor 1 And Debtor 2 Only At Least One Of T…" at bounding box center [563, 255] width 132 height 28
click at [623, 259] on select "Select Debtor 1 Only Debtor 2 Only Debtor 1 And Debtor 2 Only At Least One Of T…" at bounding box center [563, 255] width 132 height 28
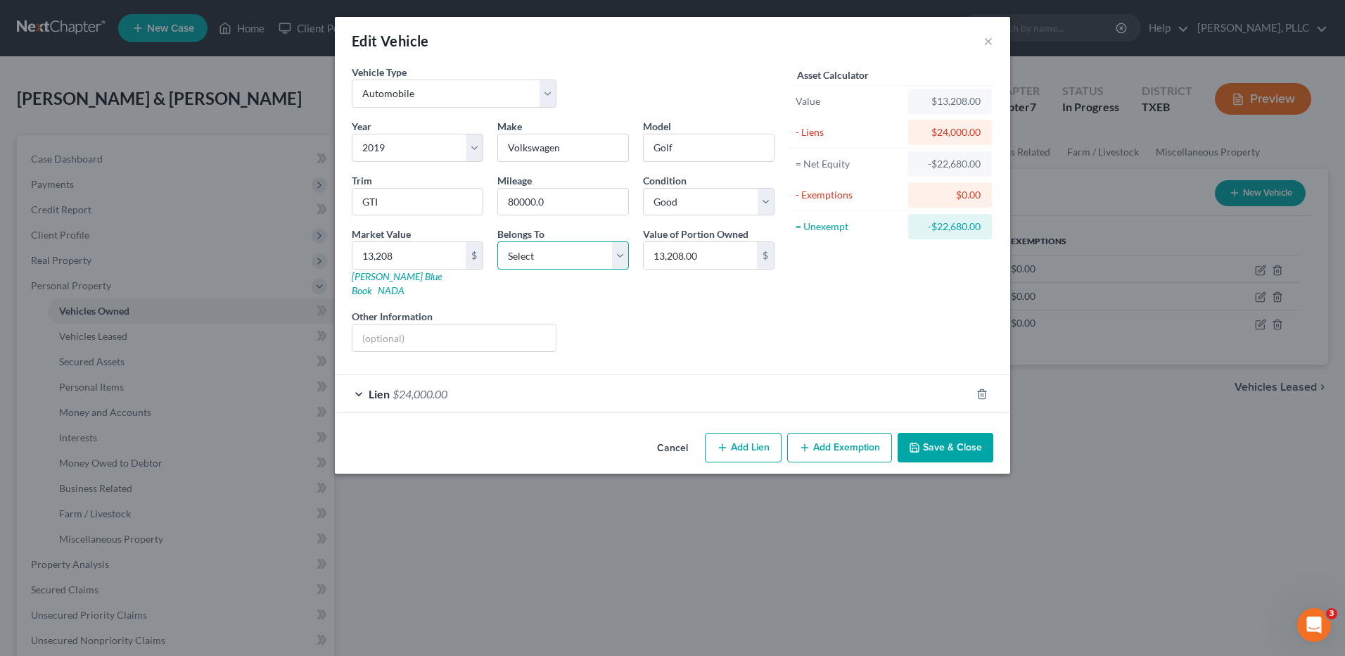
select select "2"
click at [497, 241] on select "Select Debtor 1 Only Debtor 2 Only Debtor 1 And Debtor 2 Only At Least One Of T…" at bounding box center [563, 255] width 132 height 28
click at [363, 378] on div "Lien $24,000.00" at bounding box center [653, 393] width 636 height 37
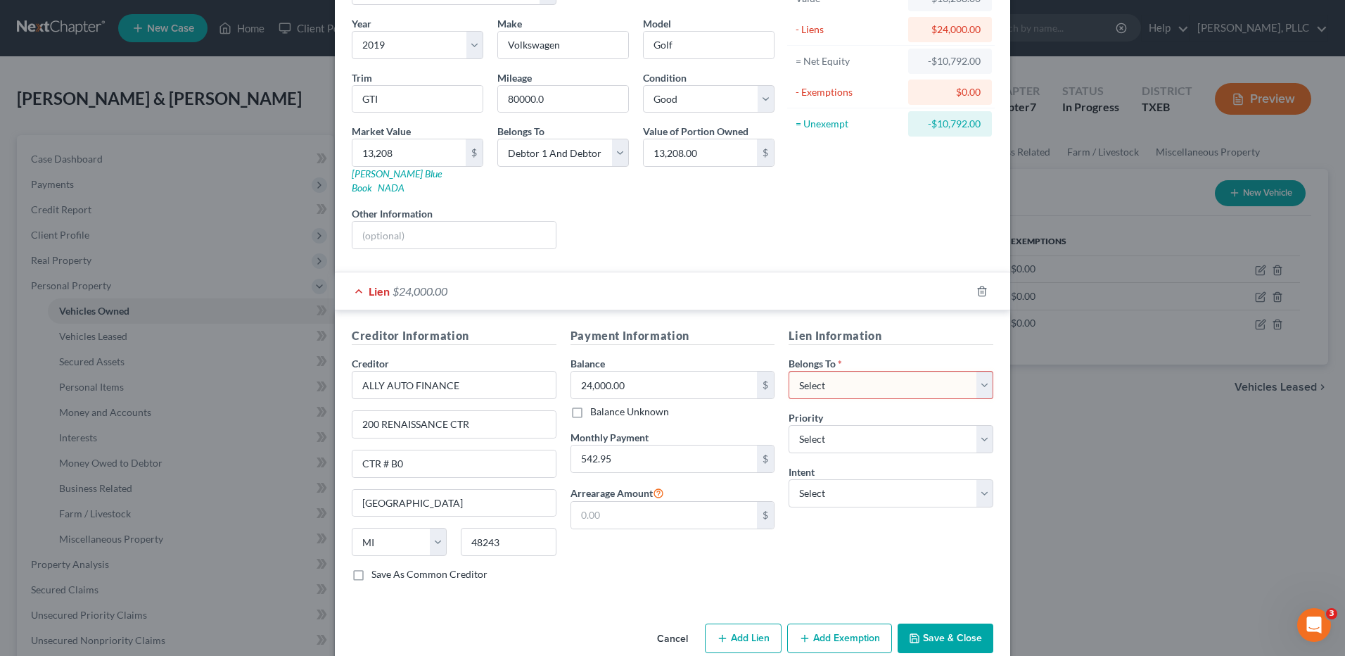
scroll to position [114, 0]
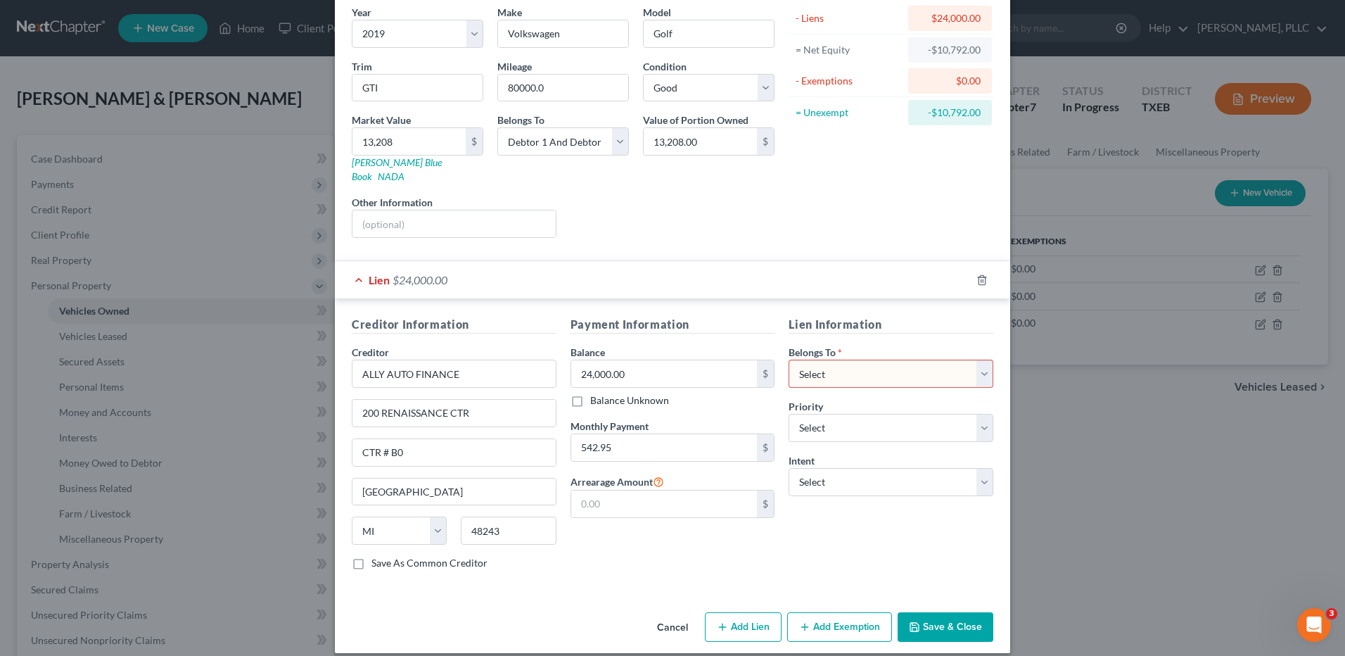
click at [981, 361] on select "Select Debtor 1 Only Debtor 2 Only Debtor 1 And Debtor 2 Only At Least One Of T…" at bounding box center [890, 373] width 205 height 28
select select "2"
click at [788, 359] on select "Select Debtor 1 Only Debtor 2 Only Debtor 1 And Debtor 2 Only At Least One Of T…" at bounding box center [890, 373] width 205 height 28
click at [980, 416] on select "Select 1st 2nd 3rd 4th 5th 6th 7th 8th 9th 10th 11th 12th 13th 14th 15th 16th 1…" at bounding box center [890, 428] width 205 height 28
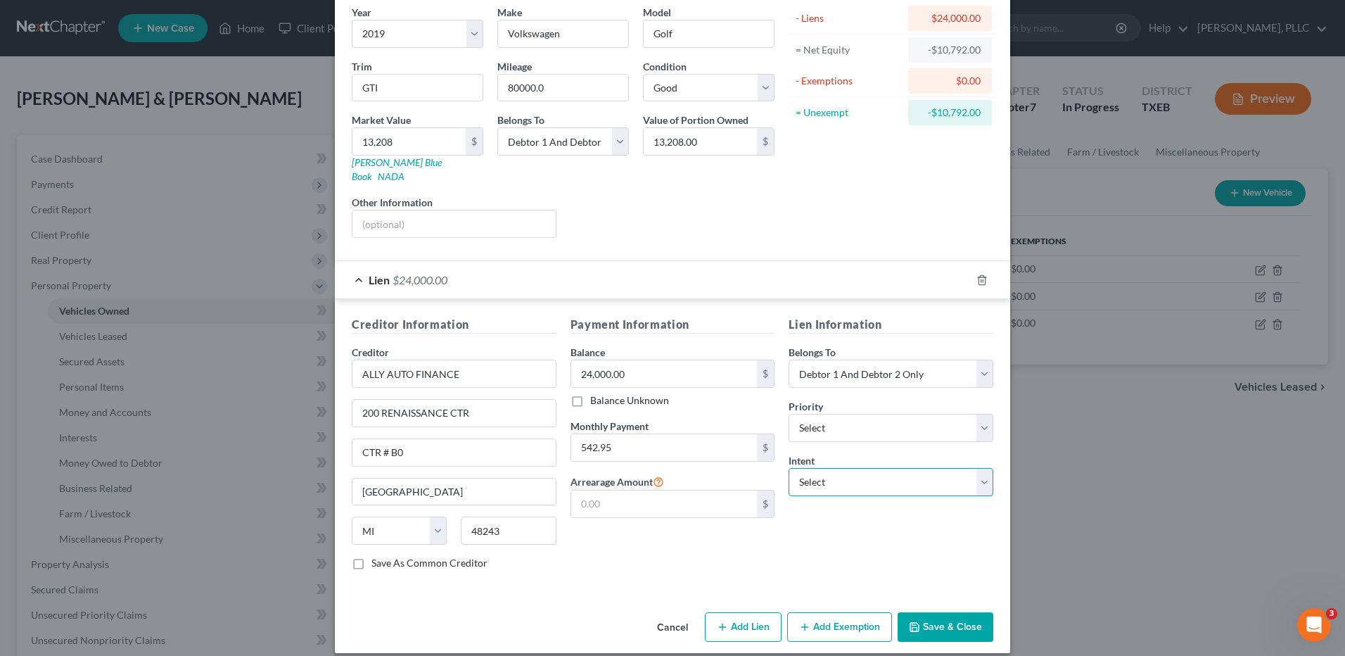
click at [978, 468] on select "Select Surrender Redeem Reaffirm Avoid Other" at bounding box center [890, 482] width 205 height 28
select select "2"
click at [788, 468] on select "Select Surrender Redeem Reaffirm Avoid Other" at bounding box center [890, 482] width 205 height 28
click at [937, 613] on button "Save & Close" at bounding box center [945, 627] width 96 height 30
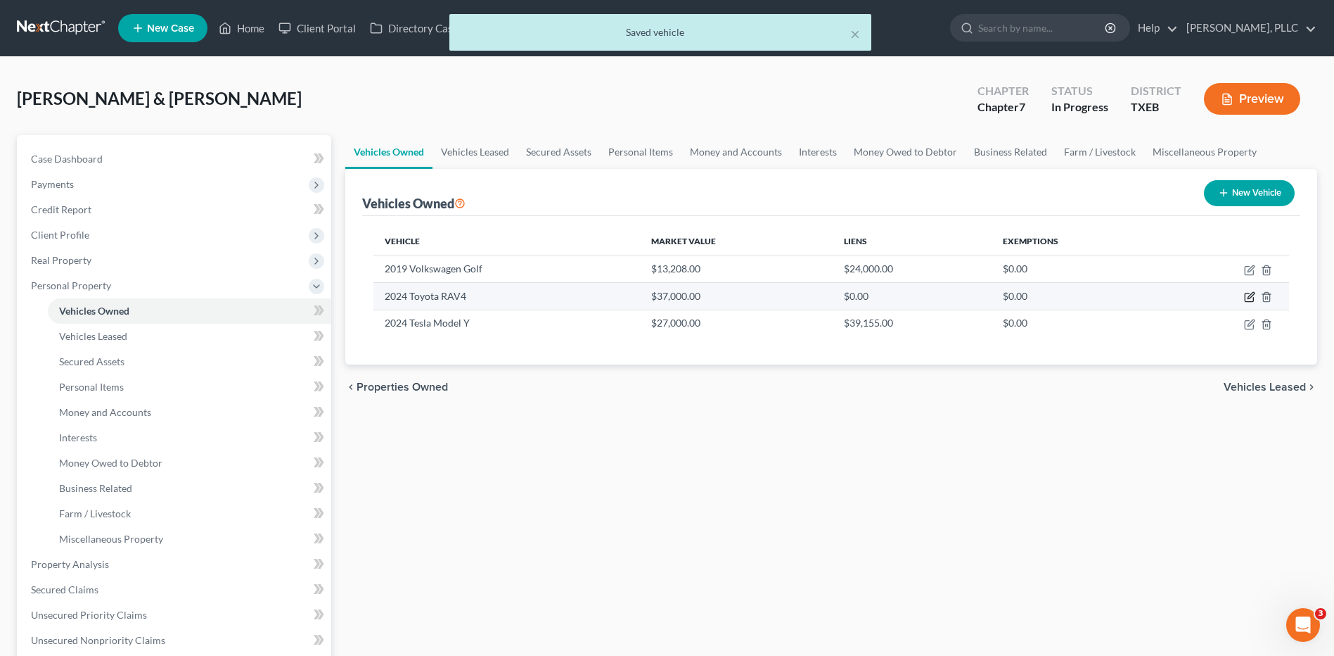
click at [1251, 295] on icon "button" at bounding box center [1249, 296] width 11 height 11
select select "0"
select select "2"
select select "0"
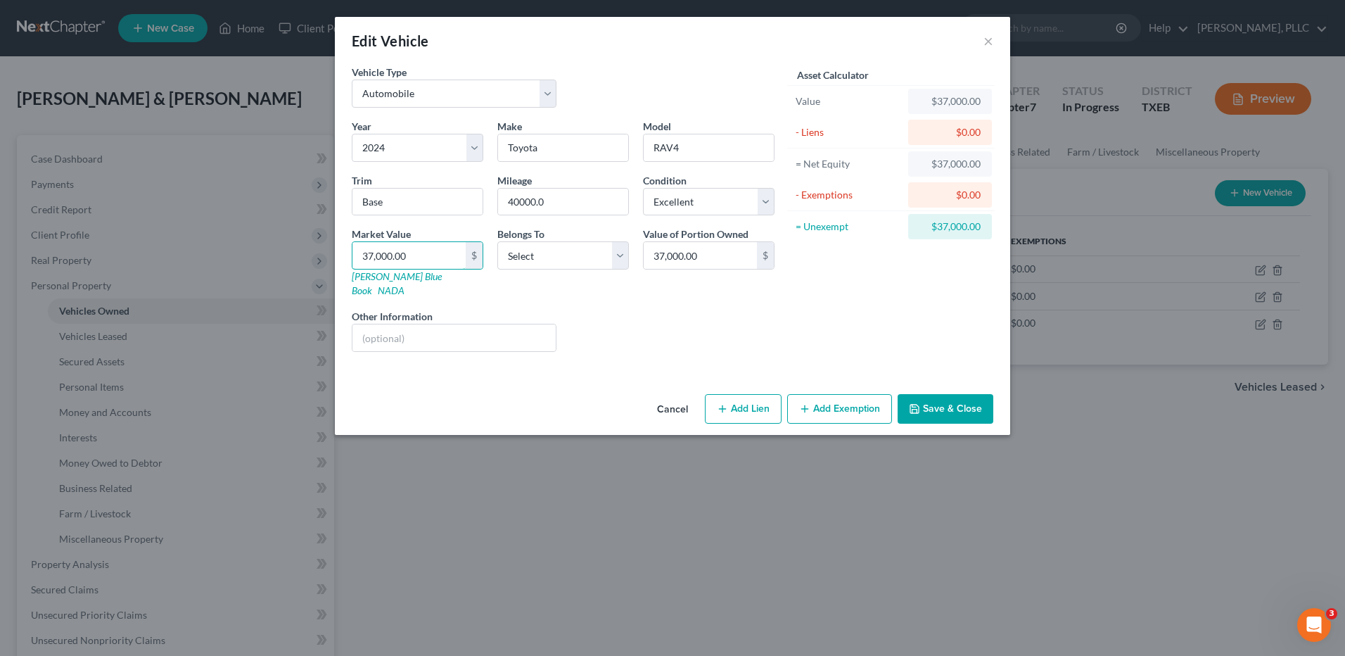
type input "3"
type input "3.00"
type input "37"
type input "37.00"
type input "370"
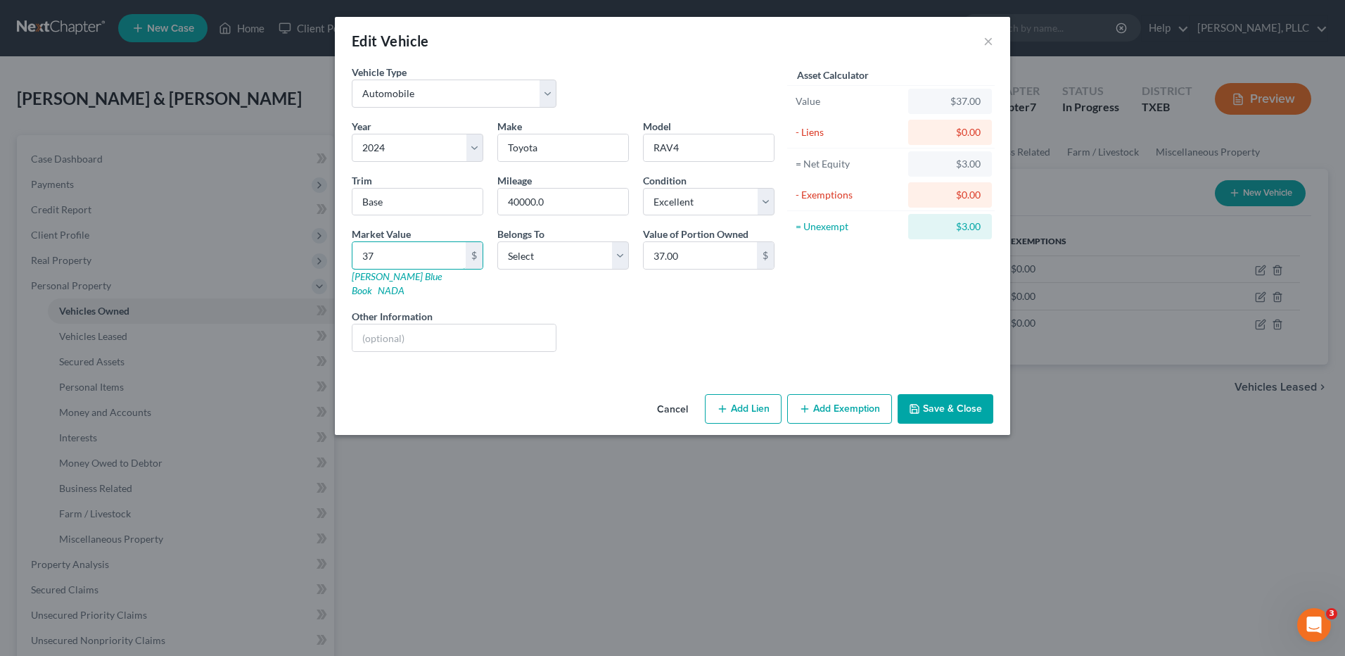
type input "370.00"
type input "3702"
type input "3,702.00"
type input "3,7023"
type input "37,023.00"
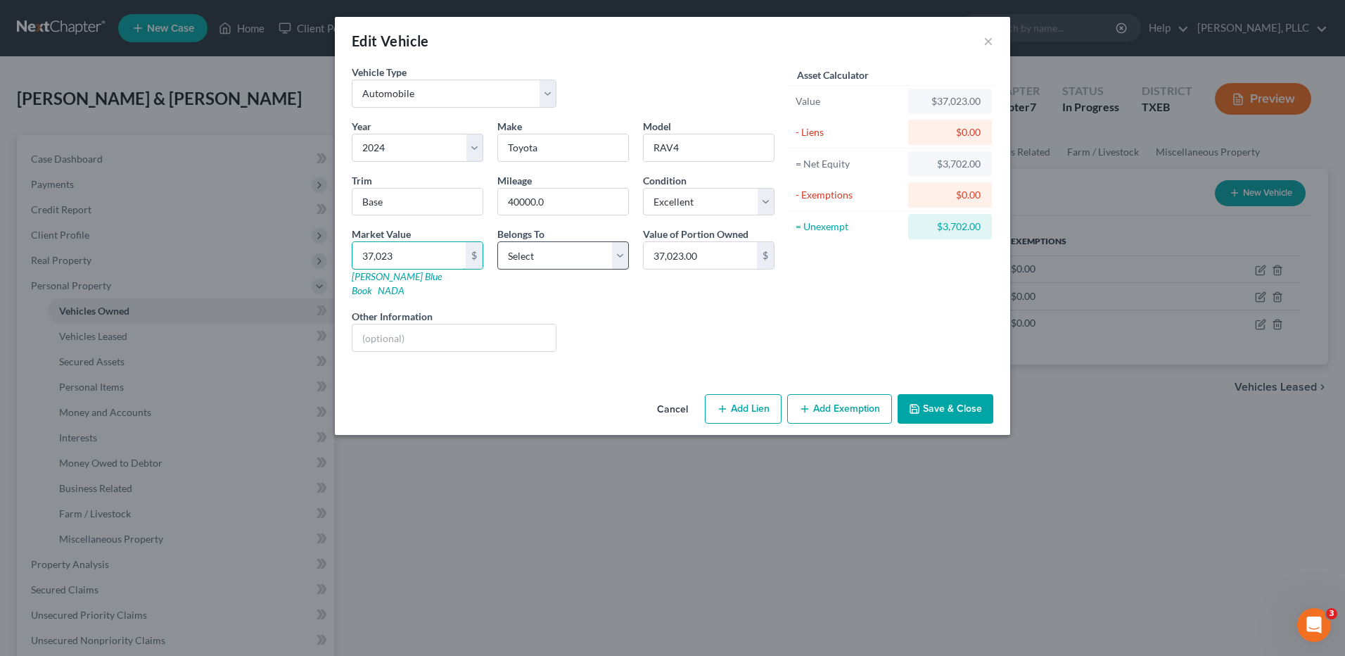
type input "37,023"
click at [619, 260] on select "Select Debtor 1 Only Debtor 2 Only Debtor 1 And Debtor 2 Only At Least One Of T…" at bounding box center [563, 255] width 132 height 28
select select "2"
click at [497, 241] on select "Select Debtor 1 Only Debtor 2 Only Debtor 1 And Debtor 2 Only At Least One Of T…" at bounding box center [563, 255] width 132 height 28
click at [358, 309] on label "Other Information" at bounding box center [392, 316] width 81 height 15
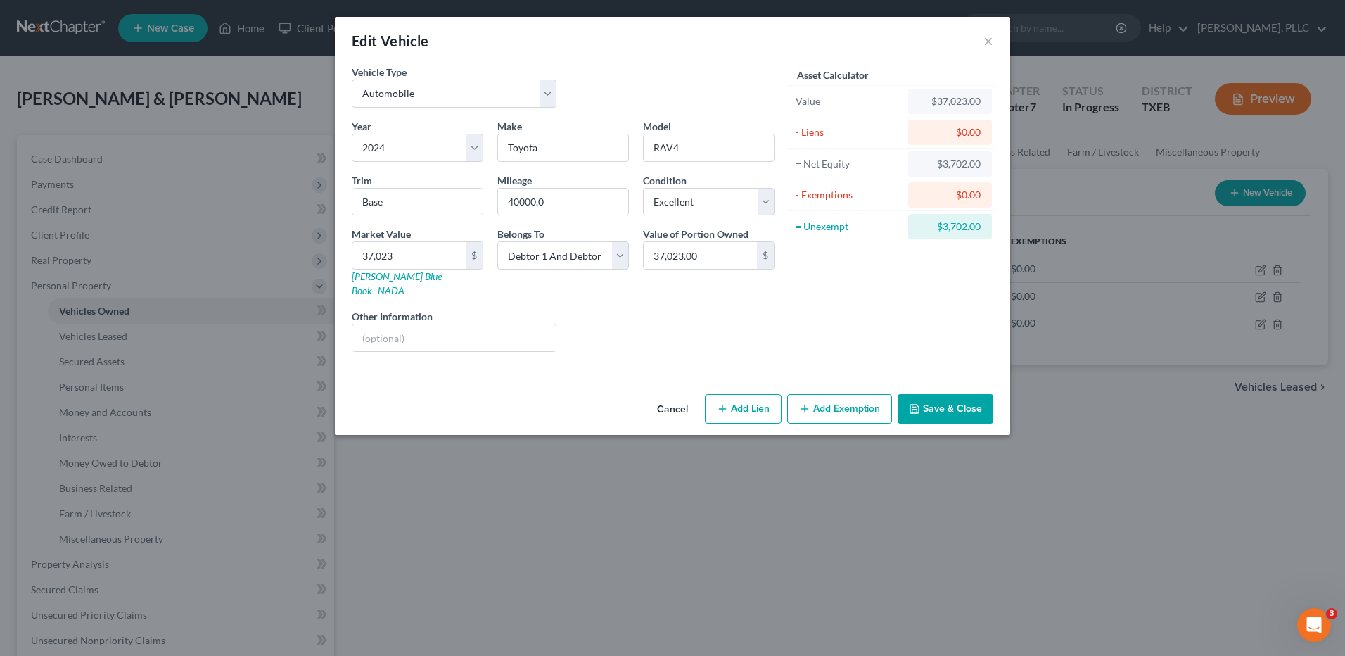
click at [946, 394] on button "Save & Close" at bounding box center [945, 409] width 96 height 30
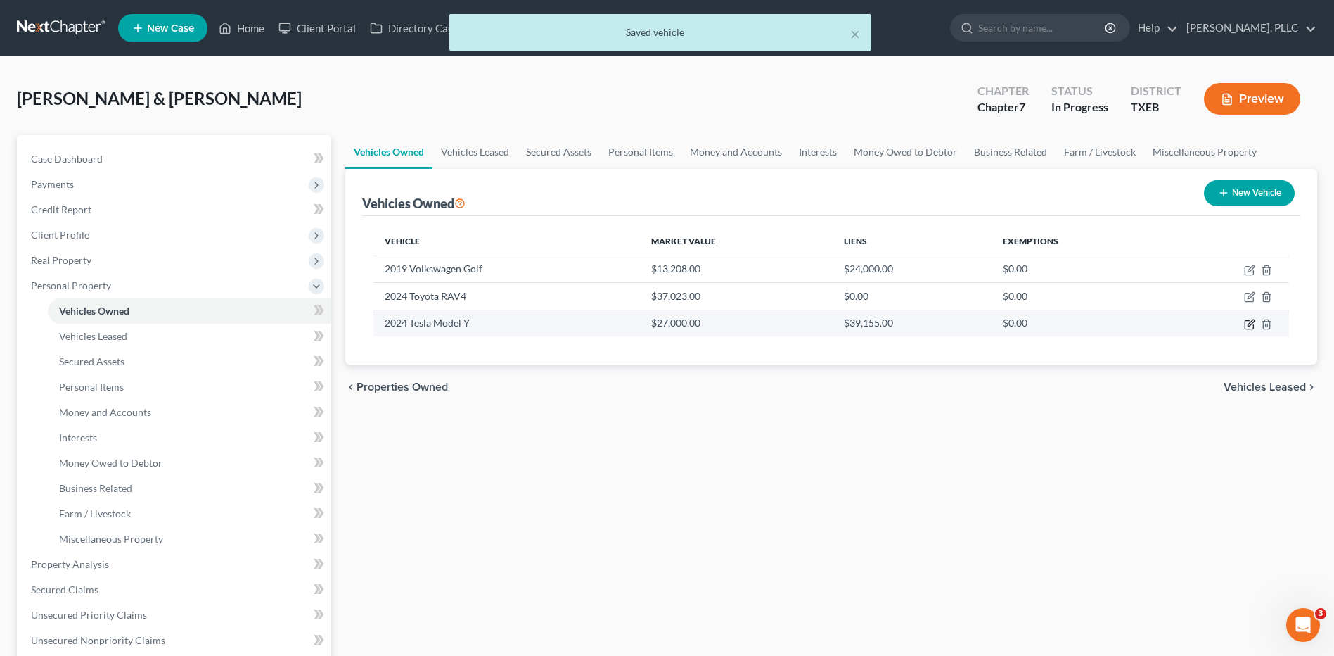
click at [1246, 326] on icon "button" at bounding box center [1249, 324] width 11 height 11
select select "0"
select select "2"
select select "0"
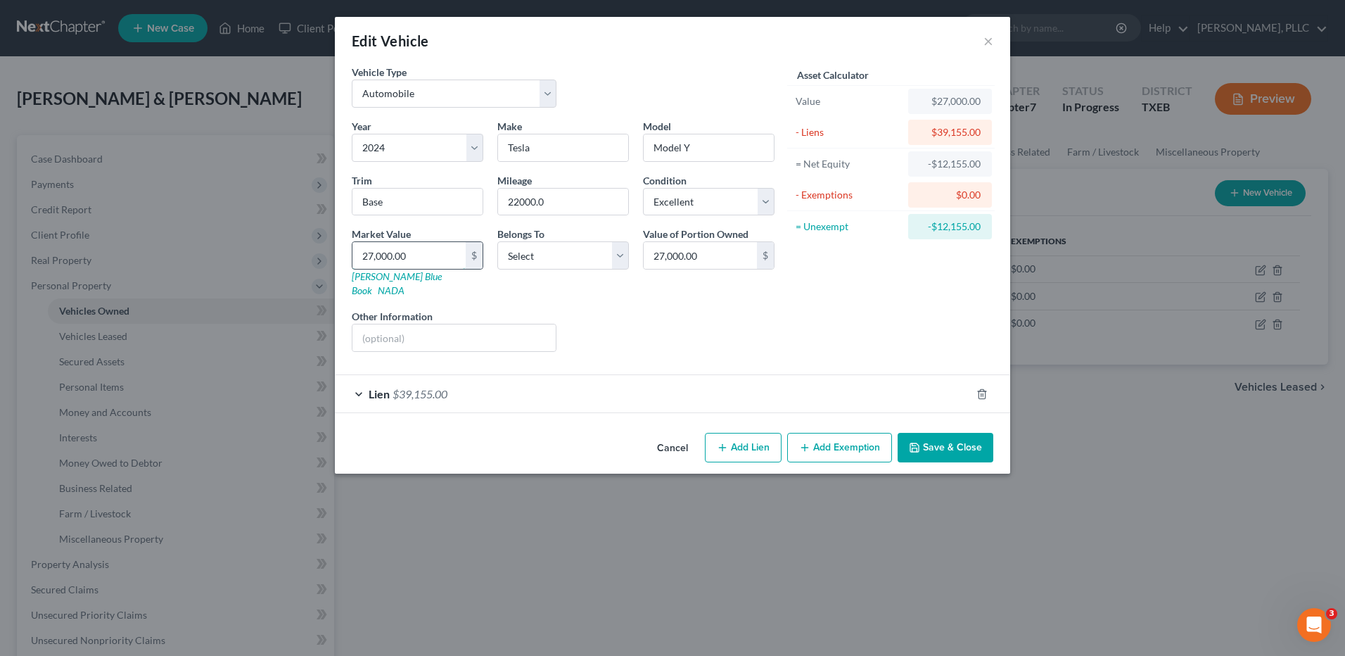
click at [405, 256] on input "27,000.00" at bounding box center [408, 255] width 113 height 27
type input "3"
type input "3.00"
type input "31"
type input "31.00"
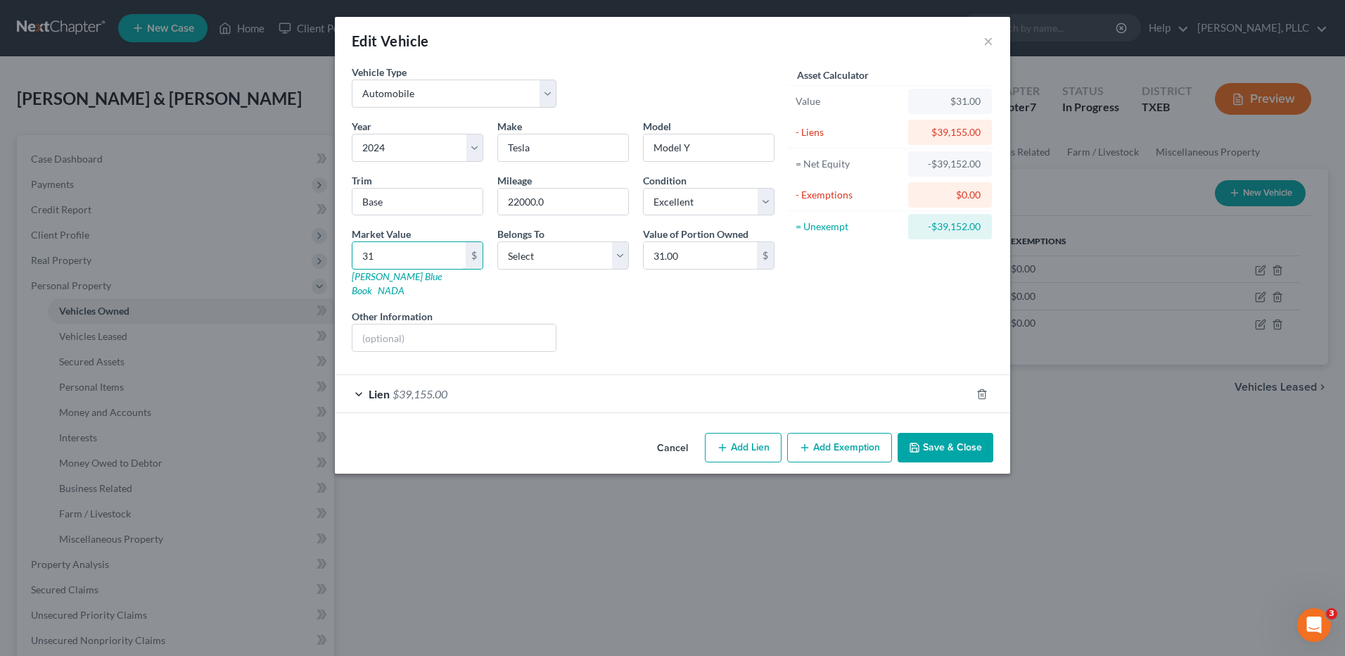
type input "317"
type input "317.00"
type input "3174"
type input "3,174.00"
type input "3,1745"
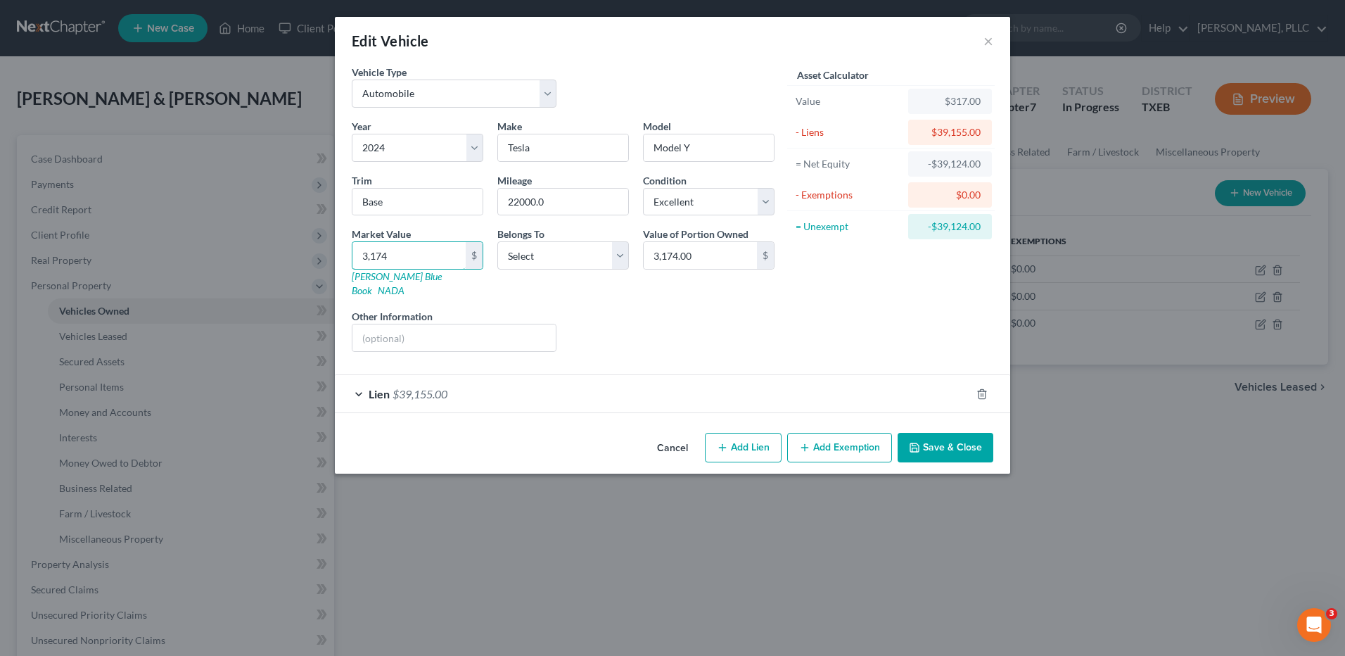
type input "31,745.00"
type input "31,745"
click at [625, 257] on select "Select Debtor 1 Only Debtor 2 Only Debtor 1 And Debtor 2 Only At Least One Of T…" at bounding box center [563, 255] width 132 height 28
select select "2"
click at [497, 241] on select "Select Debtor 1 Only Debtor 2 Only Debtor 1 And Debtor 2 Only At Least One Of T…" at bounding box center [563, 255] width 132 height 28
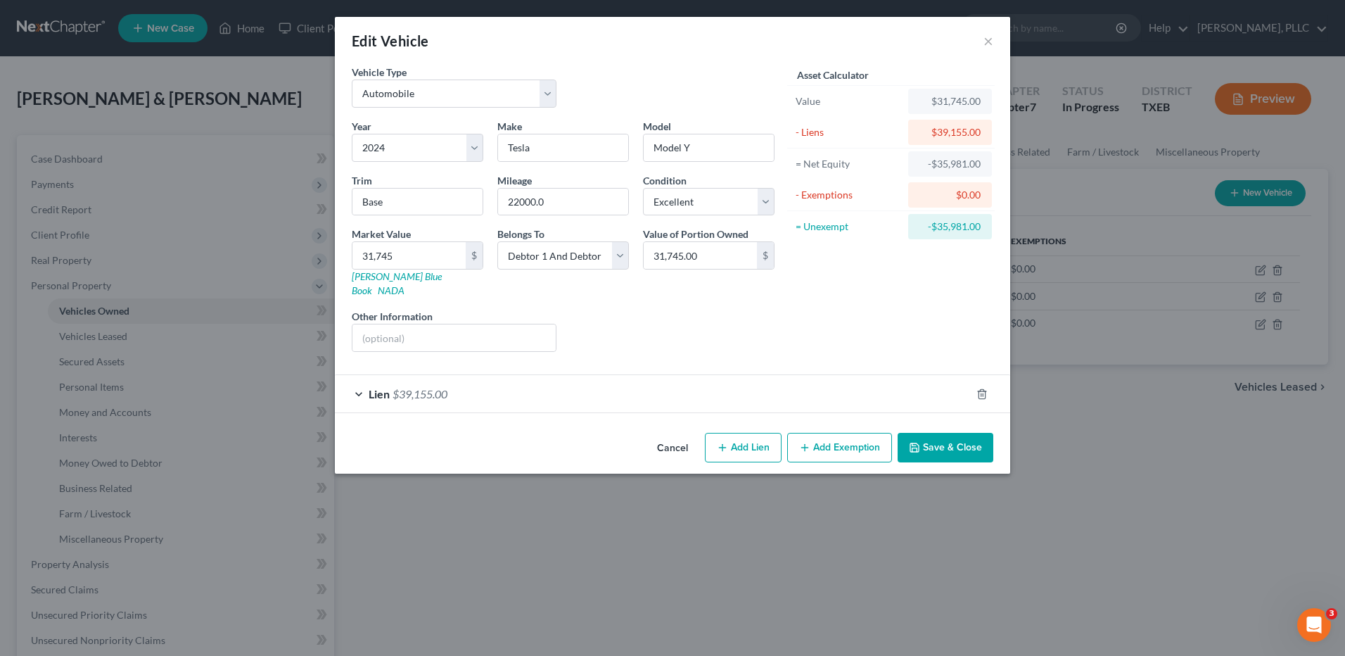
click at [357, 381] on div "Lien $39,155.00" at bounding box center [653, 393] width 636 height 37
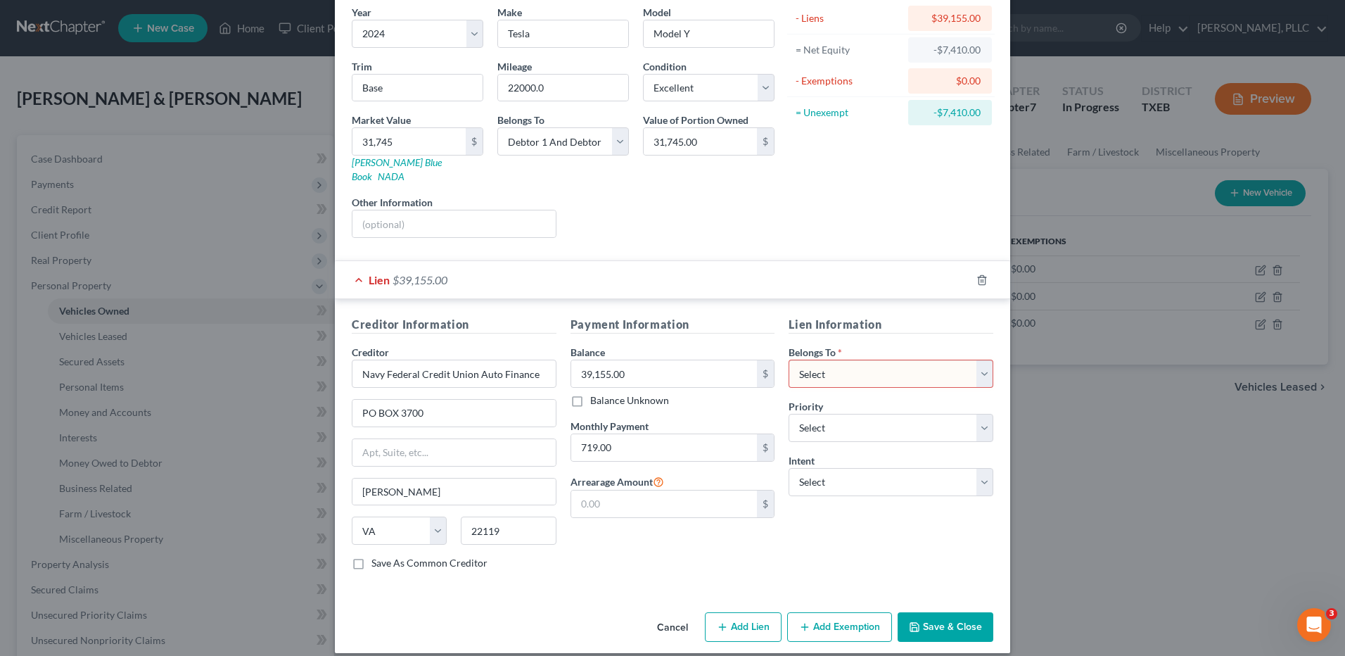
click at [983, 362] on select "Select Debtor 1 Only Debtor 2 Only Debtor 1 And Debtor 2 Only At Least One Of T…" at bounding box center [890, 373] width 205 height 28
select select "2"
click at [788, 359] on select "Select Debtor 1 Only Debtor 2 Only Debtor 1 And Debtor 2 Only At Least One Of T…" at bounding box center [890, 373] width 205 height 28
click at [979, 468] on select "Select Surrender Redeem Reaffirm Avoid Other" at bounding box center [890, 482] width 205 height 28
select select "2"
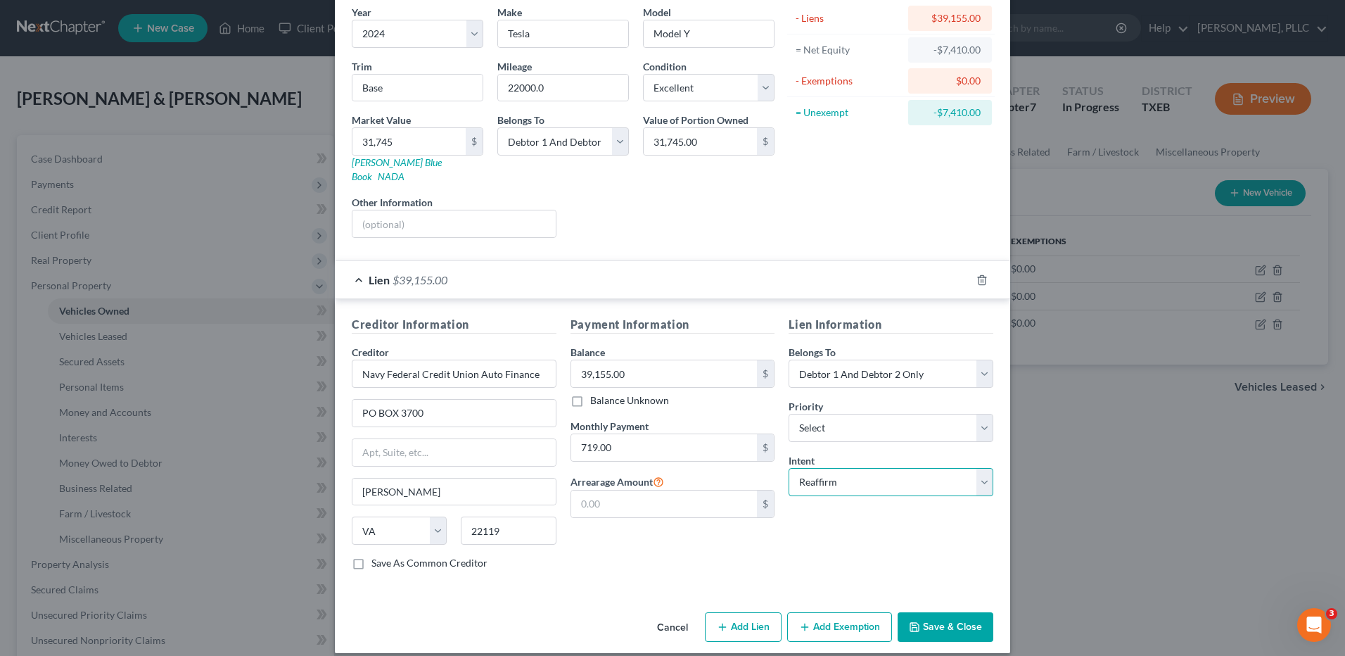
click at [788, 468] on select "Select Surrender Redeem Reaffirm Avoid Other" at bounding box center [890, 482] width 205 height 28
click at [954, 615] on button "Save & Close" at bounding box center [945, 627] width 96 height 30
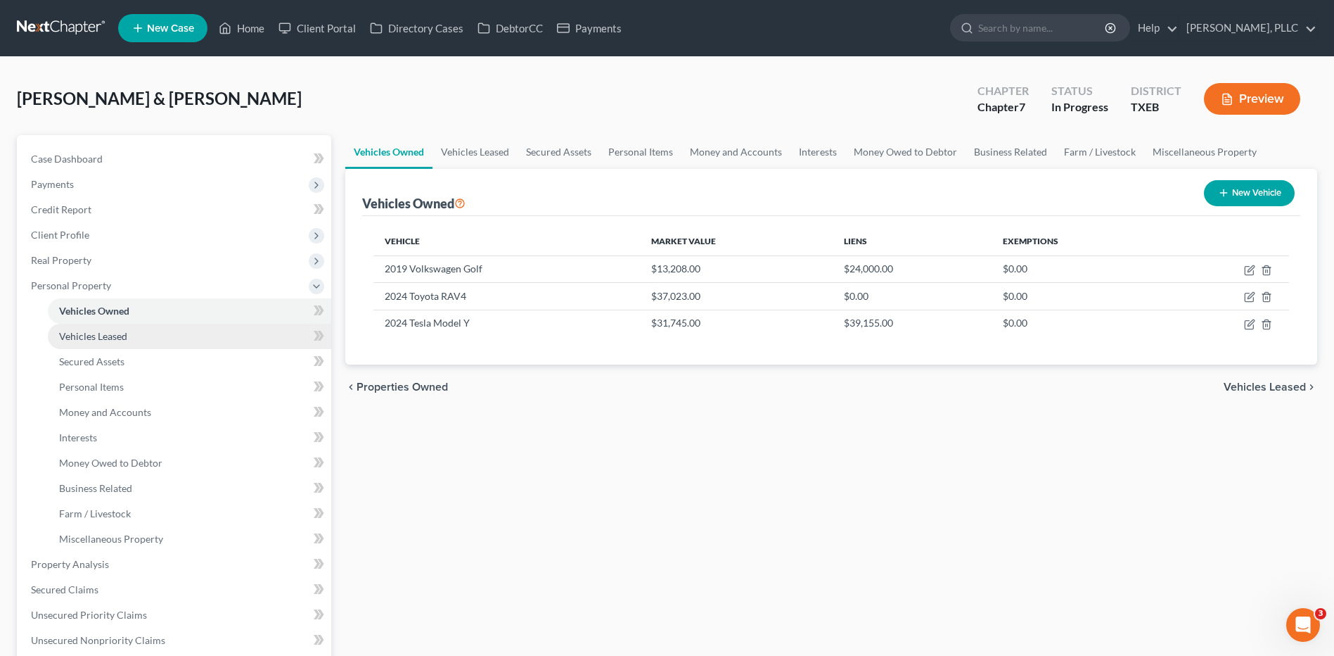
click at [114, 332] on span "Vehicles Leased" at bounding box center [93, 336] width 68 height 12
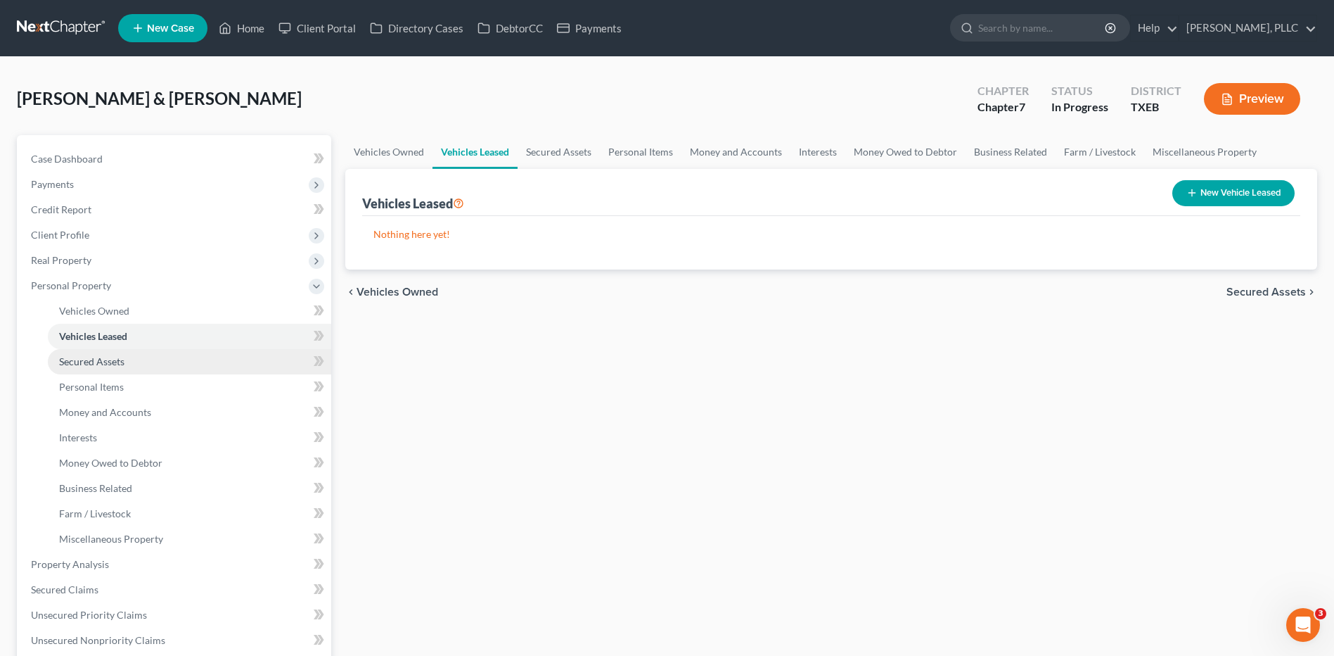
click at [107, 361] on span "Secured Assets" at bounding box center [91, 361] width 65 height 12
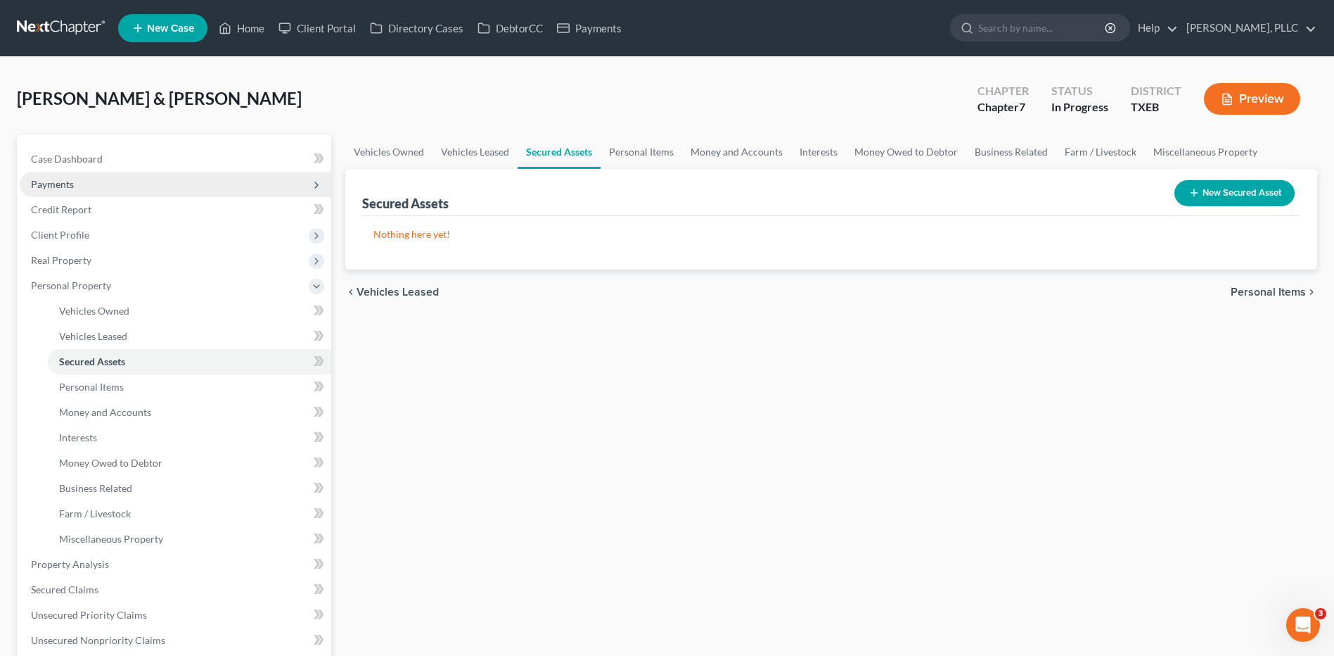
click at [58, 181] on span "Payments" at bounding box center [52, 184] width 43 height 12
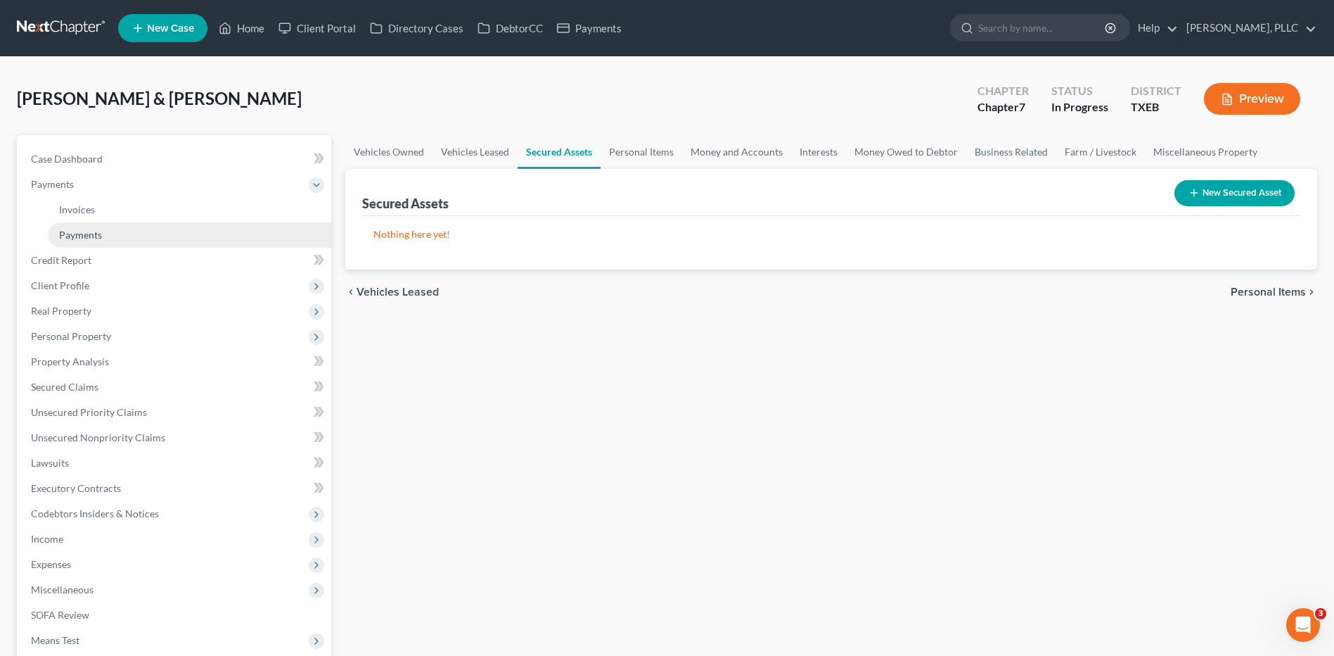
click at [68, 236] on span "Payments" at bounding box center [80, 235] width 43 height 12
